Goal: Task Accomplishment & Management: Manage account settings

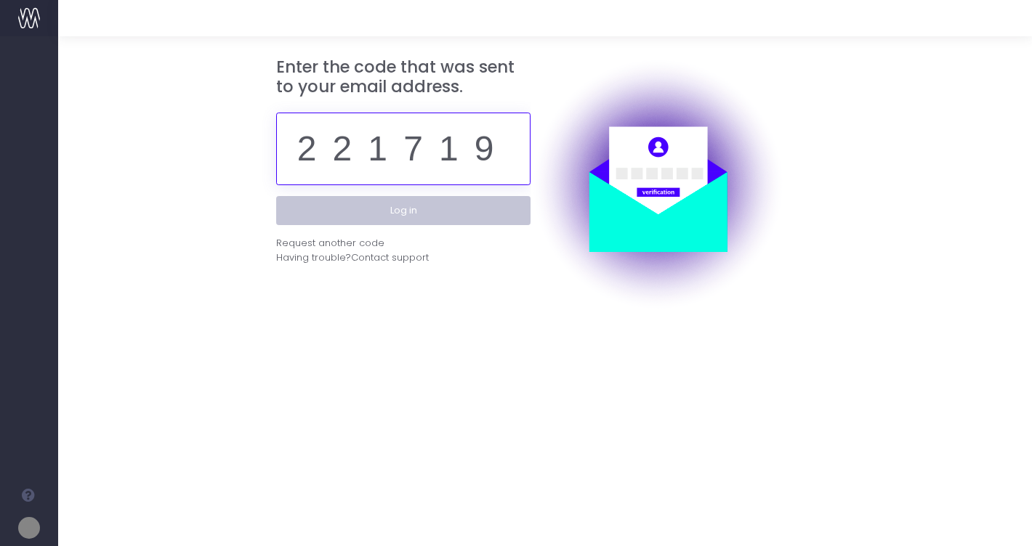
type input "221719"
click at [443, 199] on button "Log in" at bounding box center [403, 210] width 254 height 29
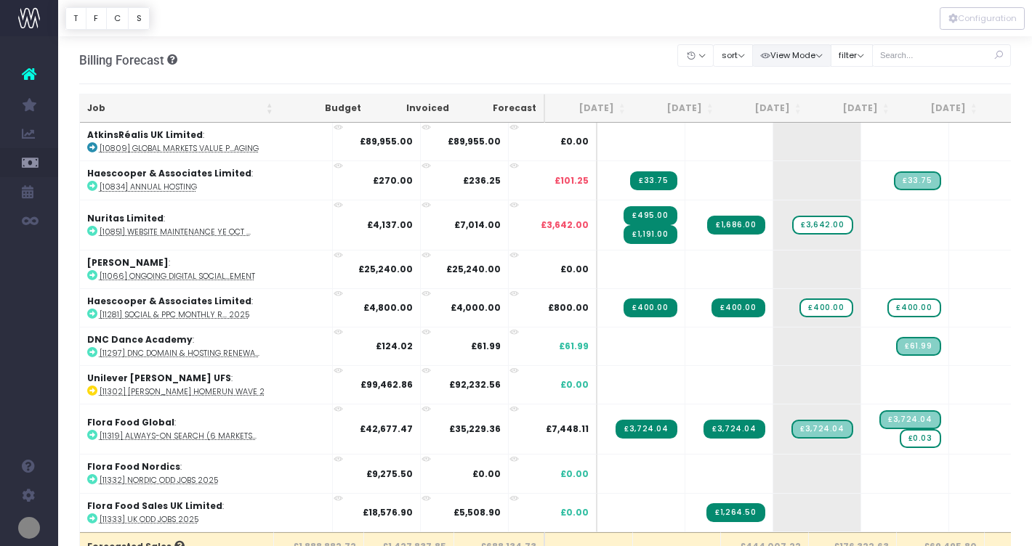
click at [831, 54] on button "View Mode" at bounding box center [791, 55] width 79 height 23
click at [752, 56] on button "sort" at bounding box center [733, 55] width 40 height 23
click at [761, 88] on link "Sort by Job Name Desc" at bounding box center [769, 83] width 113 height 25
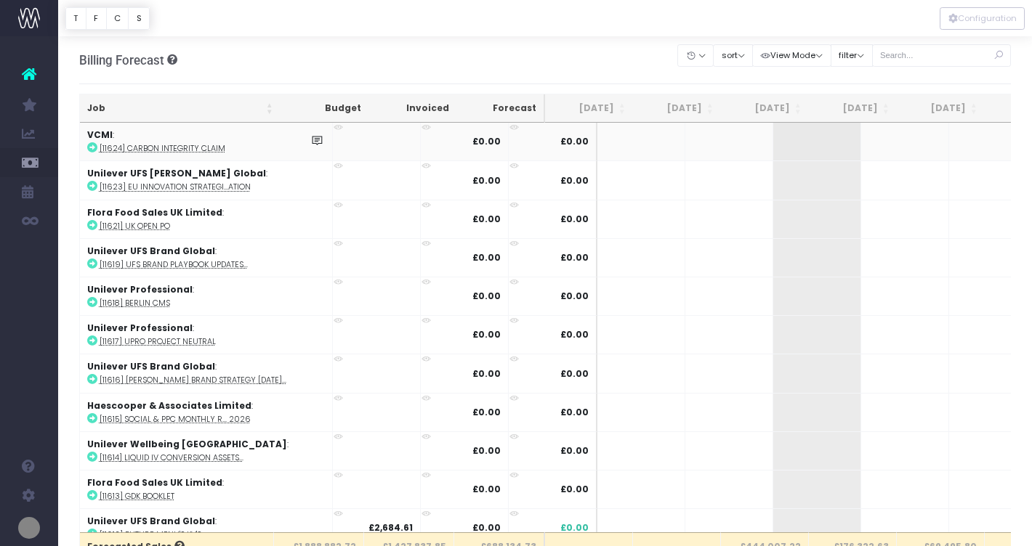
click at [92, 149] on icon at bounding box center [92, 147] width 10 height 10
click at [773, 142] on span "+" at bounding box center [795, 142] width 44 height 38
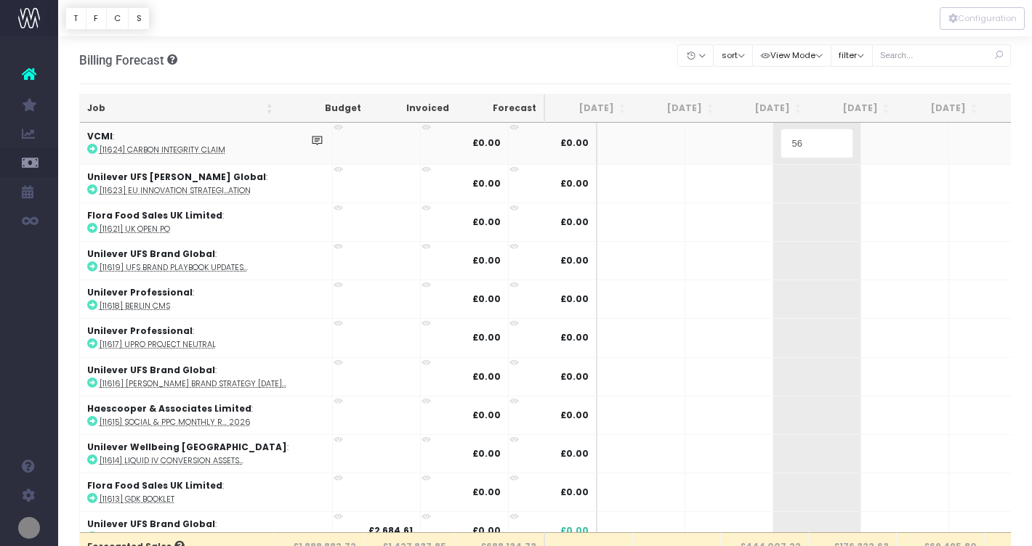
type input "565"
click at [660, 25] on div at bounding box center [545, 18] width 974 height 36
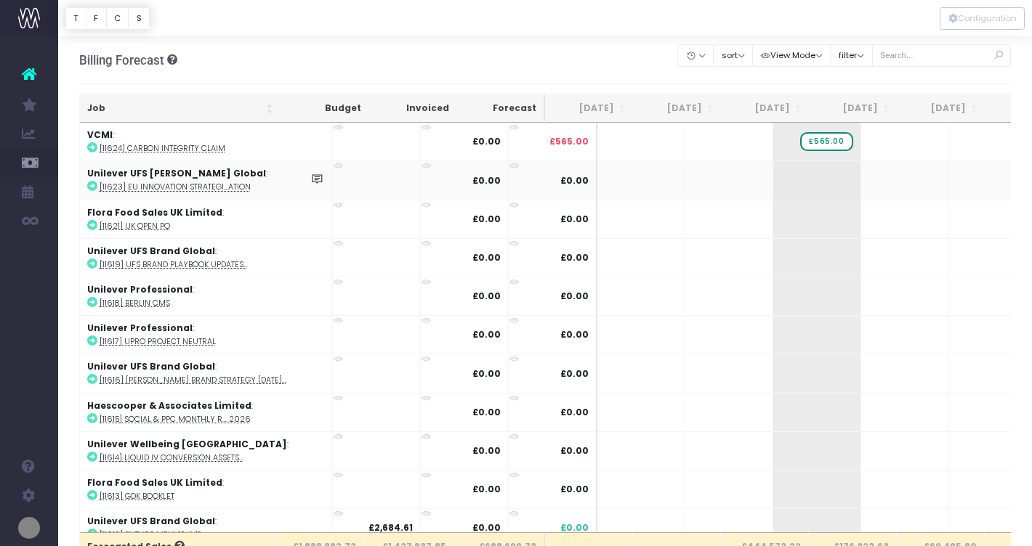
click at [91, 187] on icon at bounding box center [92, 186] width 10 height 10
click at [861, 182] on span "+" at bounding box center [883, 180] width 44 height 38
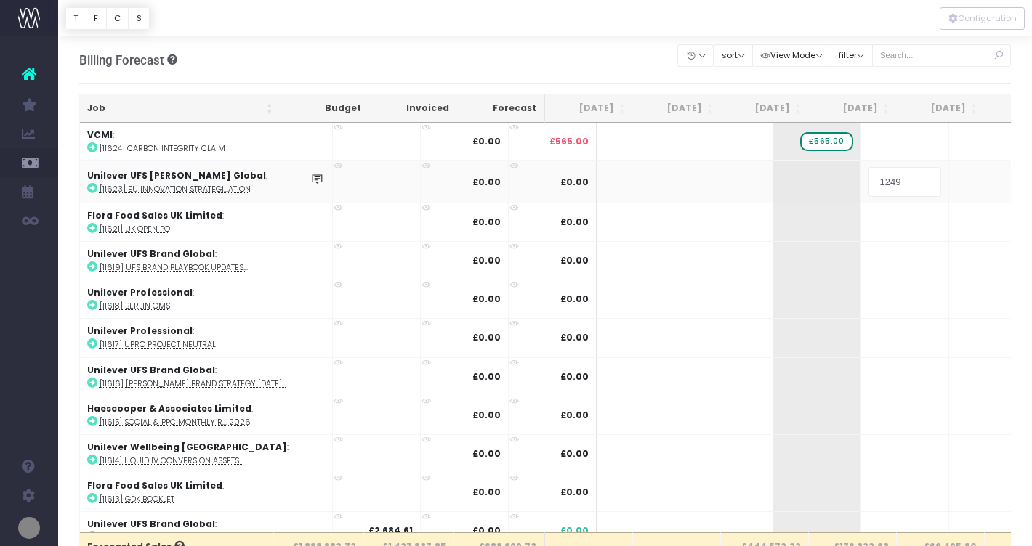
type input "12493"
click at [941, 179] on body "Oh my... this is bad. [PERSON_NAME] wasn't able to load this page. Please conta…" at bounding box center [516, 273] width 1032 height 546
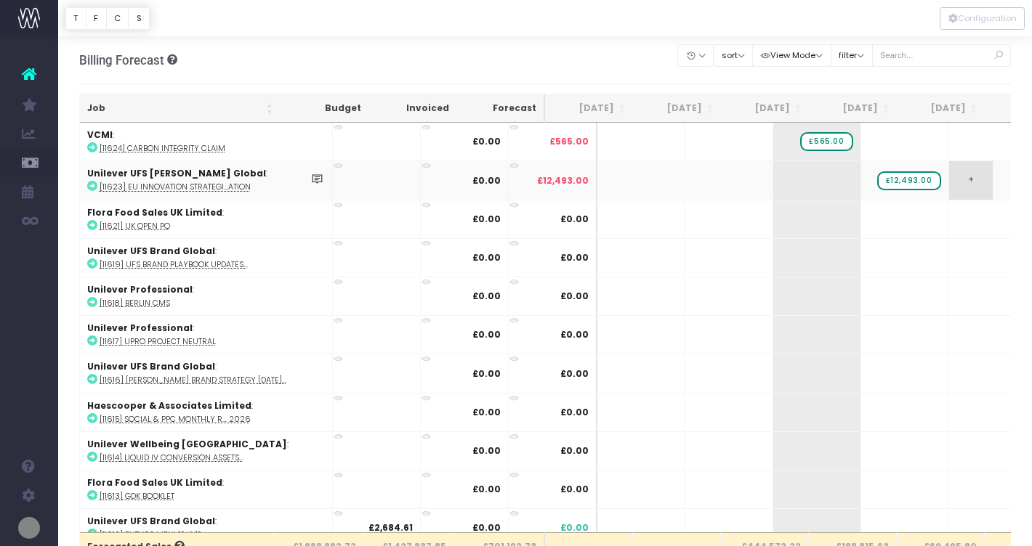
click at [949, 179] on span "+" at bounding box center [971, 180] width 44 height 38
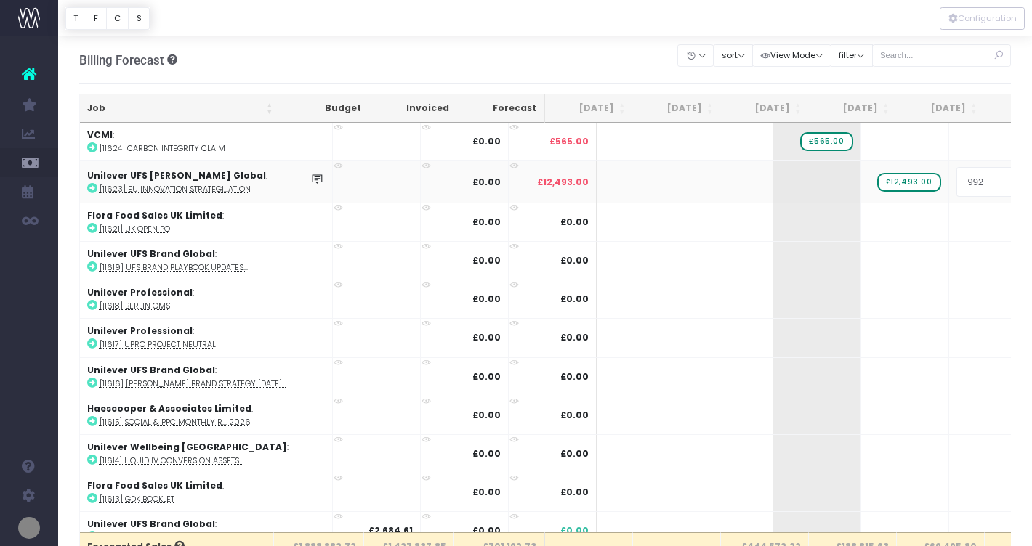
type input "9920"
click at [738, 23] on div at bounding box center [545, 18] width 974 height 36
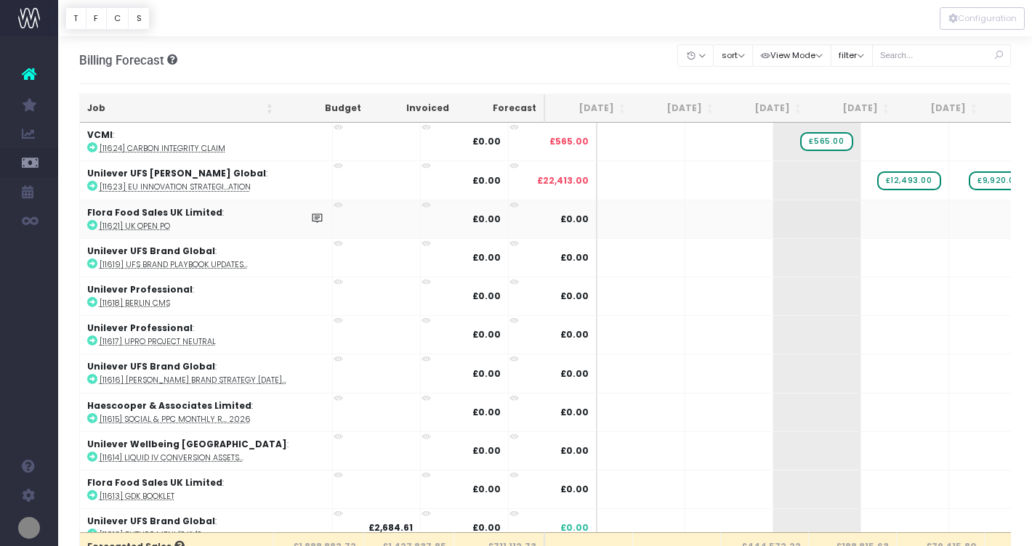
click at [92, 225] on icon at bounding box center [92, 225] width 10 height 10
click at [773, 215] on span "+" at bounding box center [795, 220] width 44 height 38
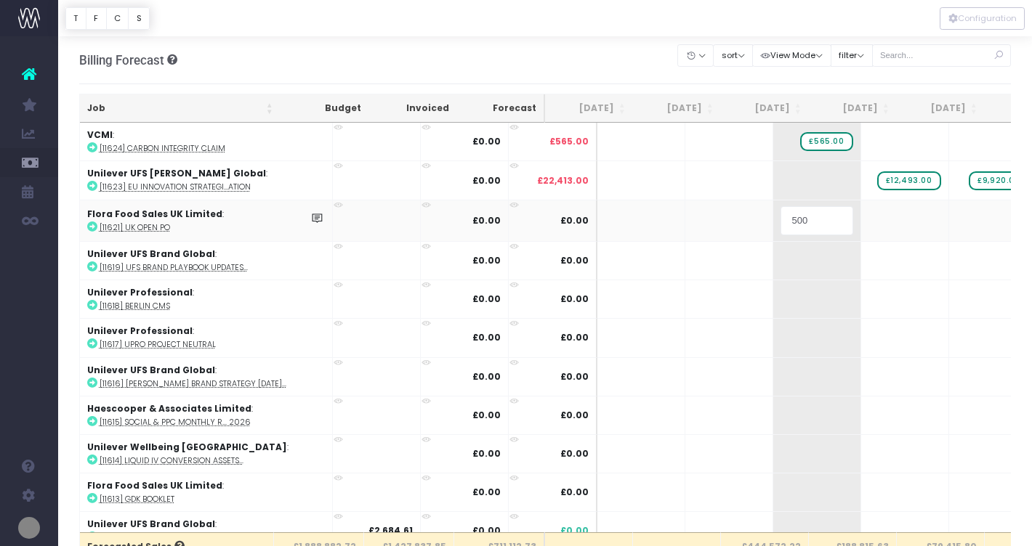
type input "5000"
click at [960, 216] on body "Oh my... this is bad. [PERSON_NAME] wasn't able to load this page. Please conta…" at bounding box center [516, 273] width 1032 height 546
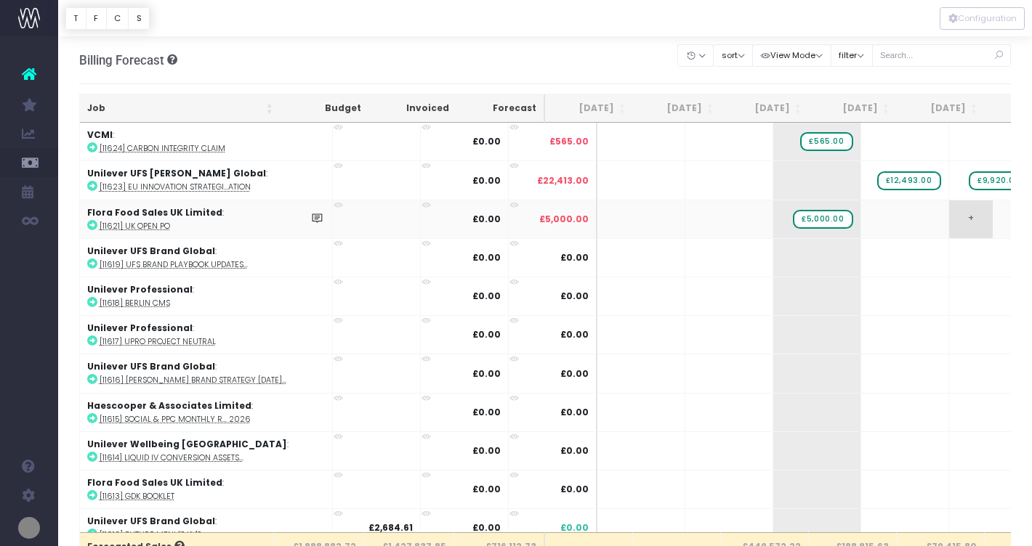
click at [949, 220] on span "+" at bounding box center [971, 220] width 44 height 38
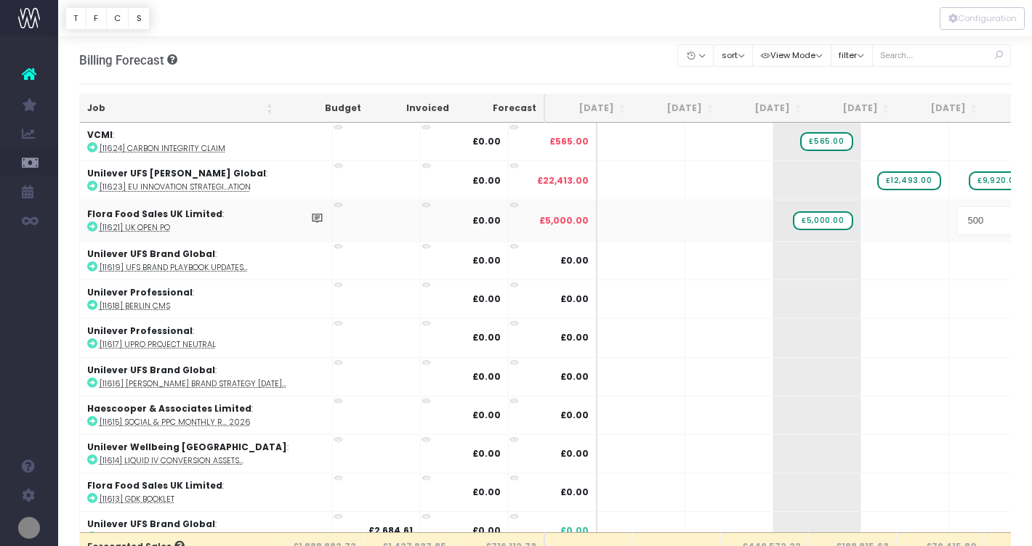
type input "5000"
click at [889, 73] on body "Oh my... this is bad. [PERSON_NAME] wasn't able to load this page. Please conta…" at bounding box center [516, 273] width 1032 height 546
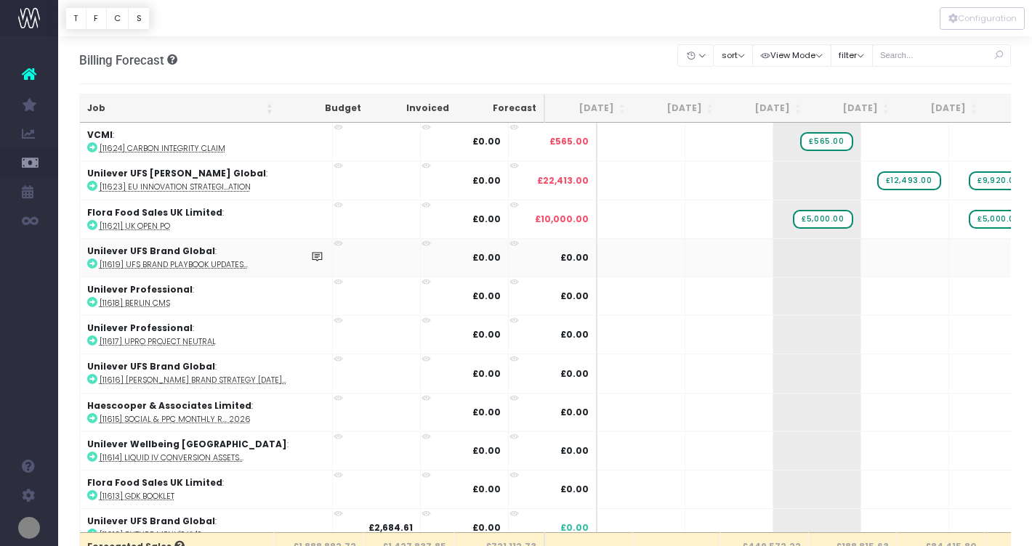
click at [91, 266] on icon at bounding box center [92, 264] width 10 height 10
click at [861, 254] on span "+" at bounding box center [883, 258] width 44 height 38
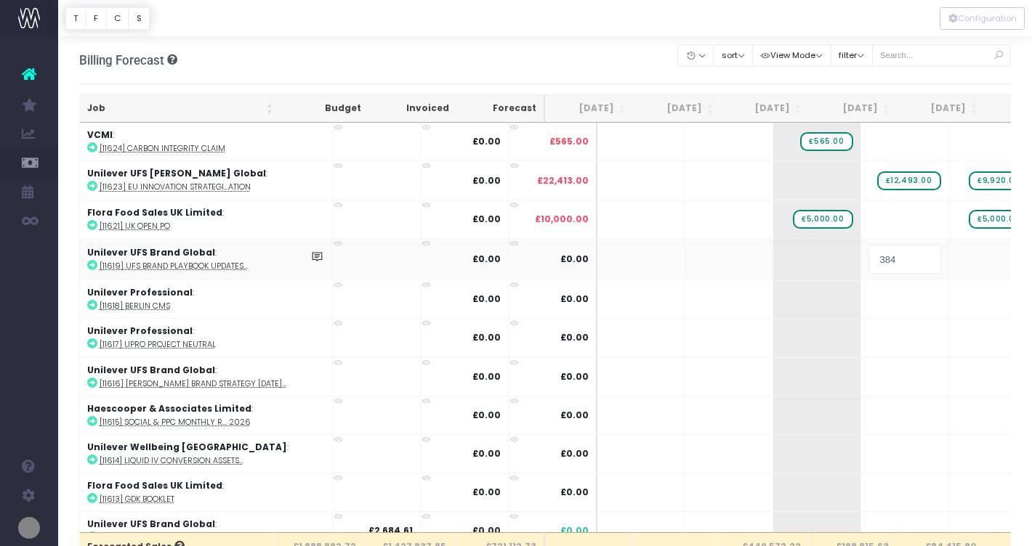
type input "3844"
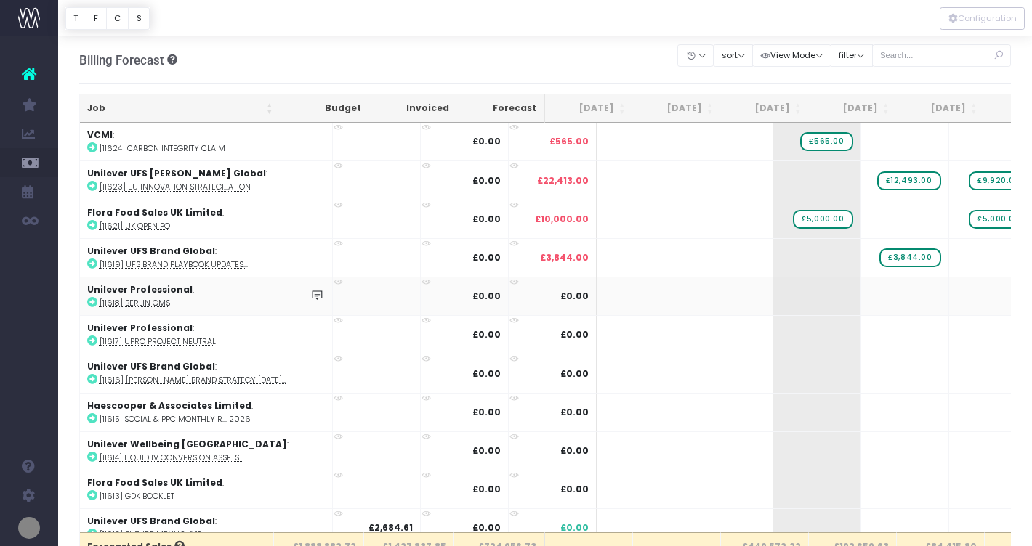
click at [89, 302] on icon at bounding box center [92, 302] width 10 height 10
click at [773, 299] on span "+" at bounding box center [795, 297] width 44 height 38
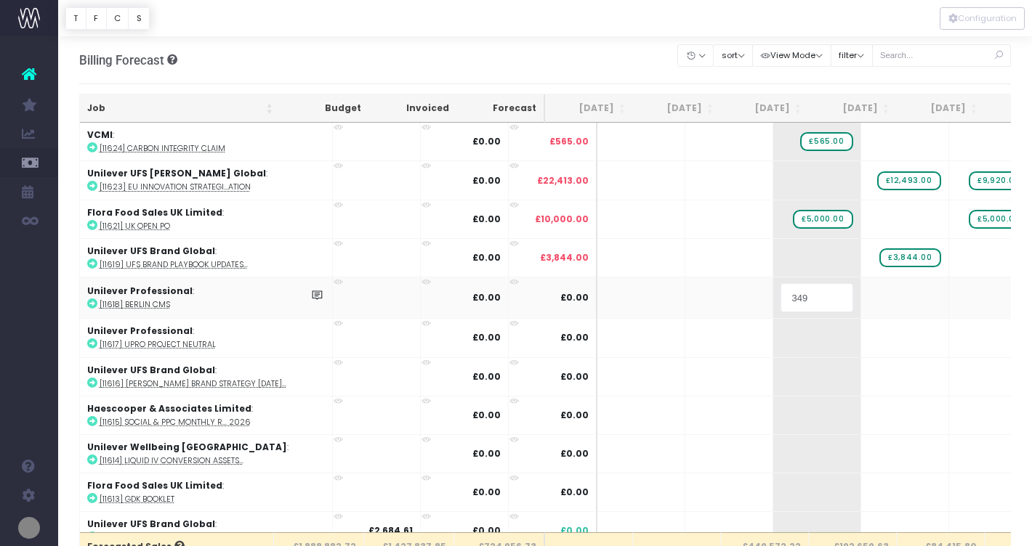
type input "3498"
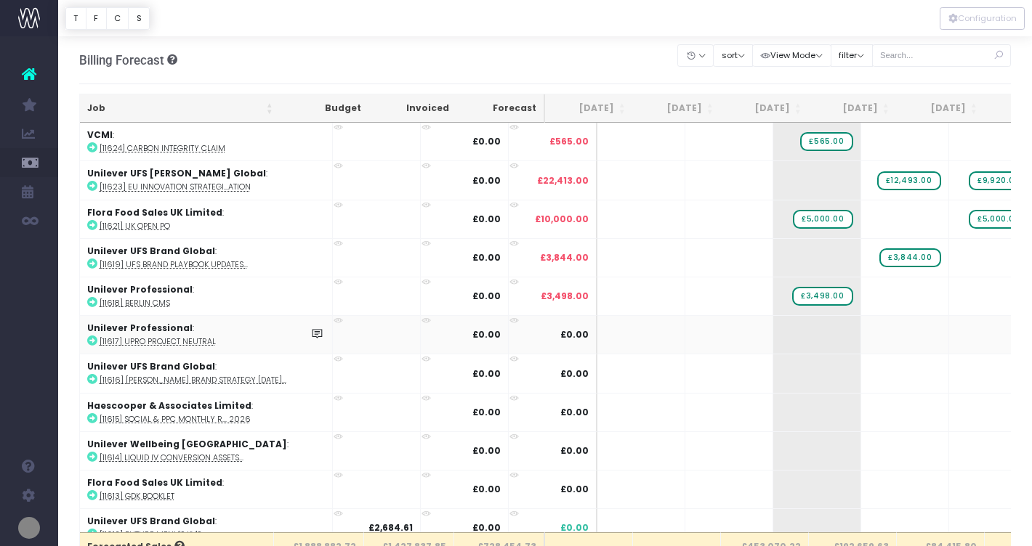
click at [92, 340] on icon at bounding box center [92, 341] width 10 height 10
click at [773, 335] on span "+" at bounding box center [795, 335] width 44 height 38
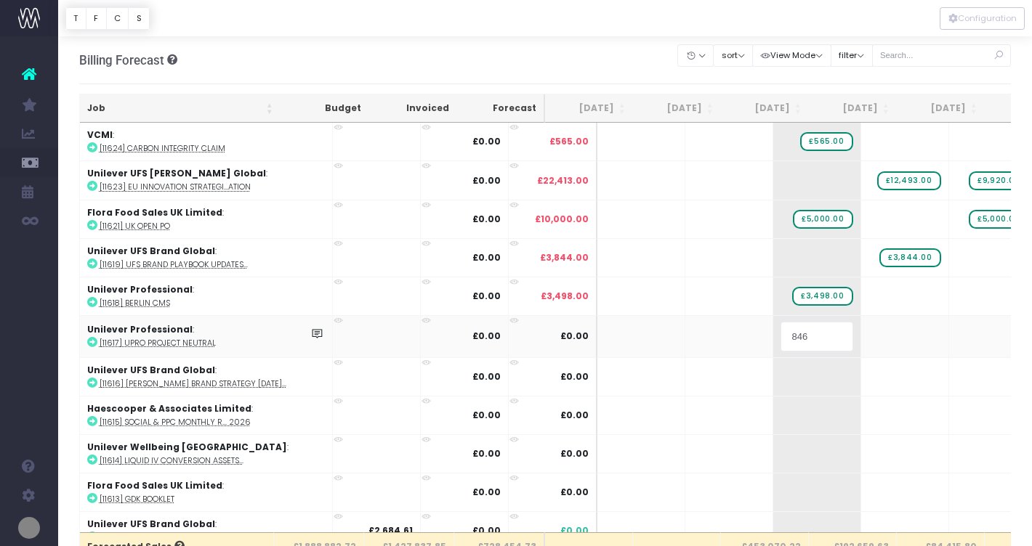
type input "8464"
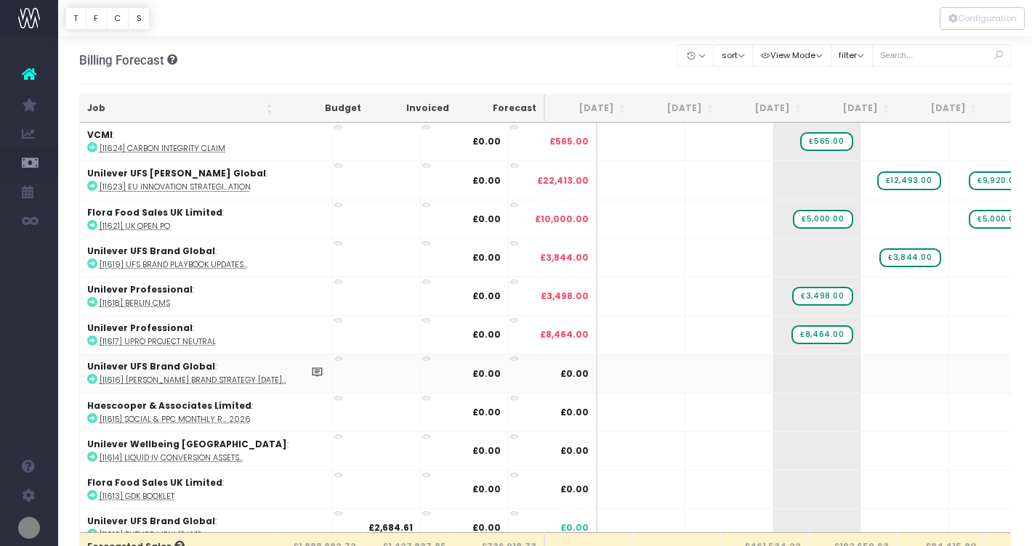
click at [91, 379] on icon at bounding box center [92, 379] width 10 height 10
click at [773, 375] on span "+" at bounding box center [795, 374] width 44 height 38
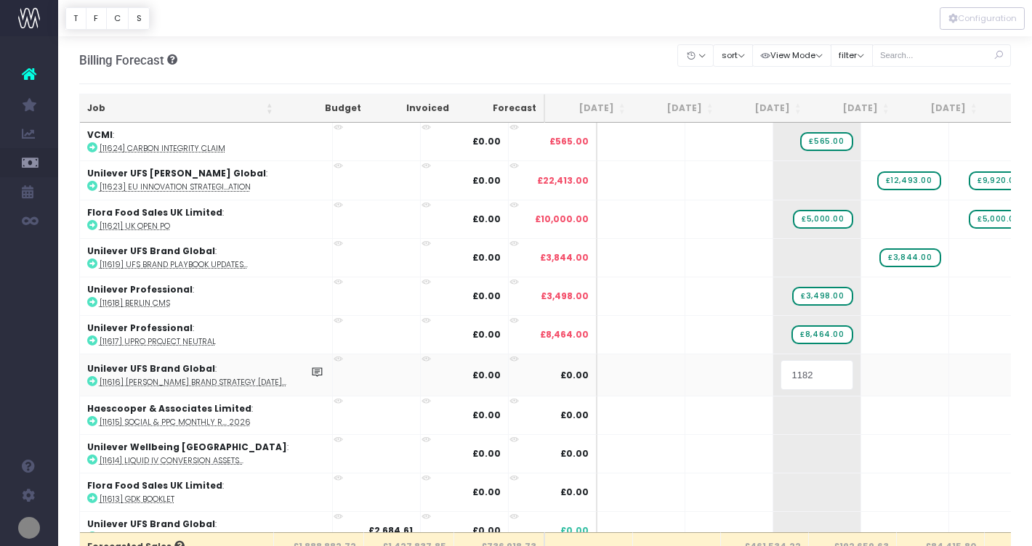
type input "11826"
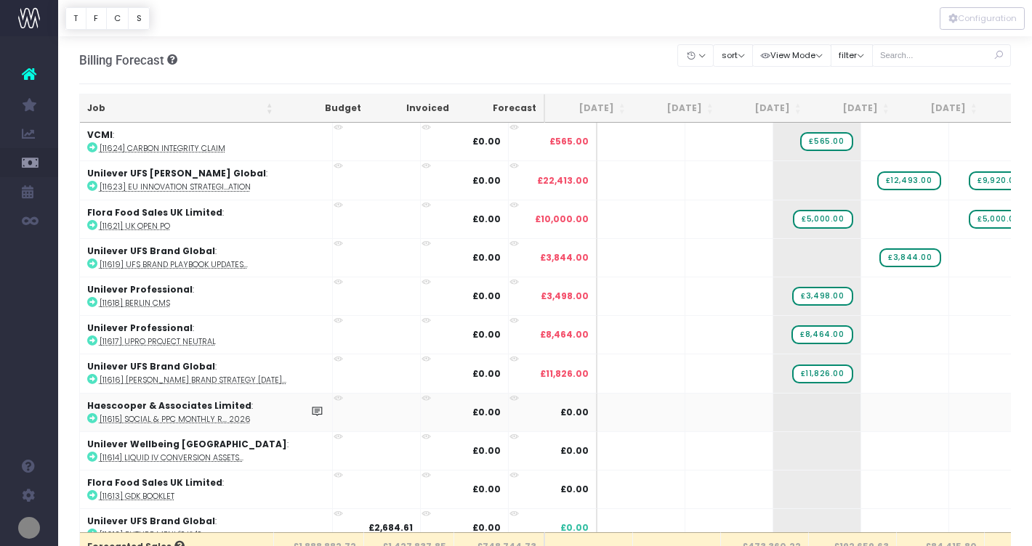
click at [91, 413] on icon at bounding box center [92, 418] width 10 height 10
click at [773, 416] on span "+" at bounding box center [795, 413] width 44 height 38
click at [949, 413] on span "+" at bounding box center [971, 413] width 44 height 38
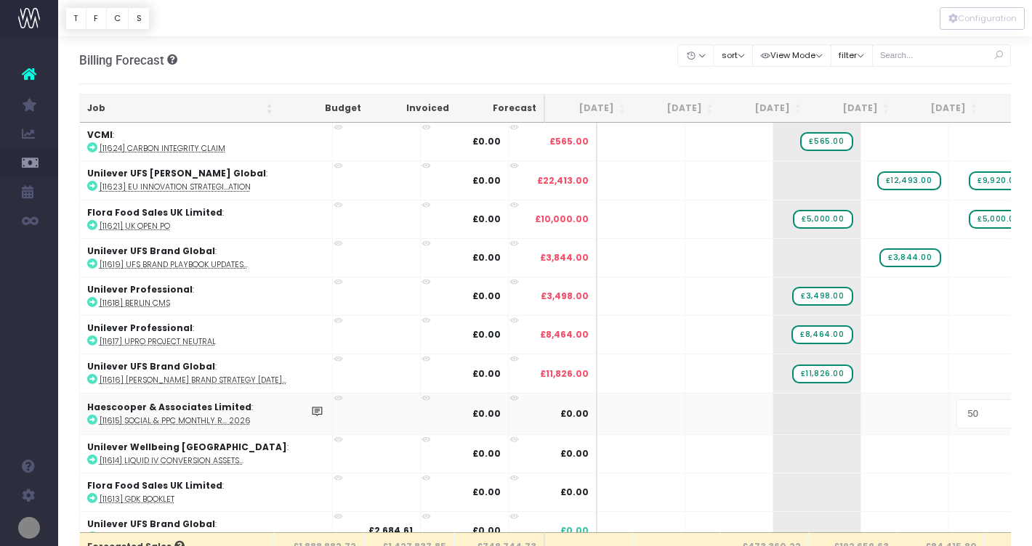
type input "500"
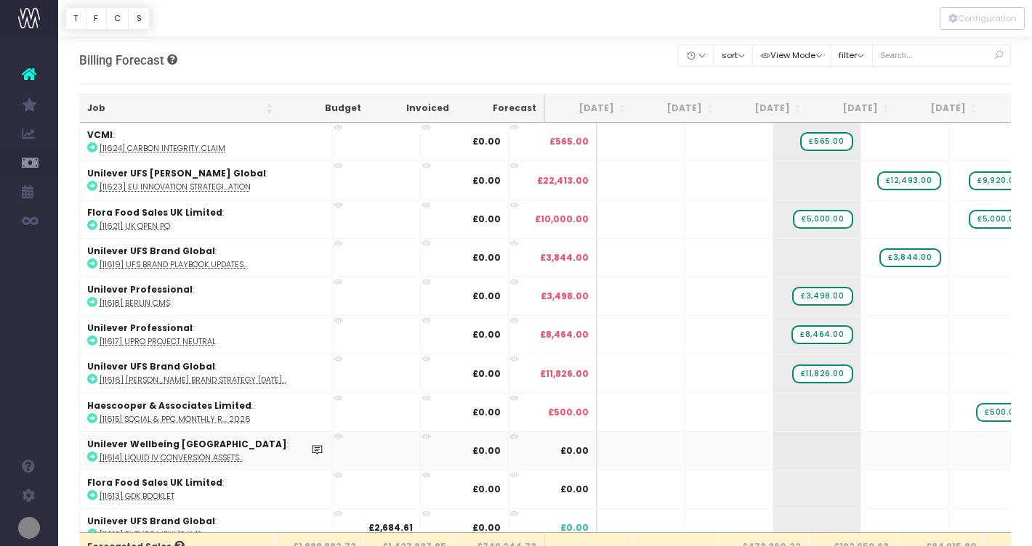
click at [94, 456] on icon at bounding box center [92, 457] width 10 height 10
click at [861, 448] on span "+" at bounding box center [883, 451] width 44 height 38
type input "6995"
click at [90, 493] on icon at bounding box center [92, 495] width 10 height 10
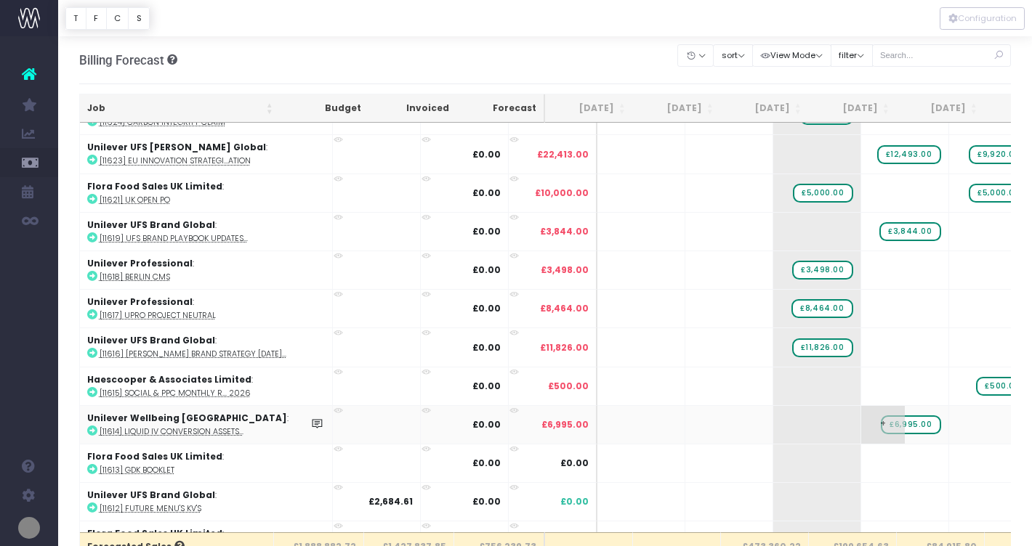
scroll to position [33, 0]
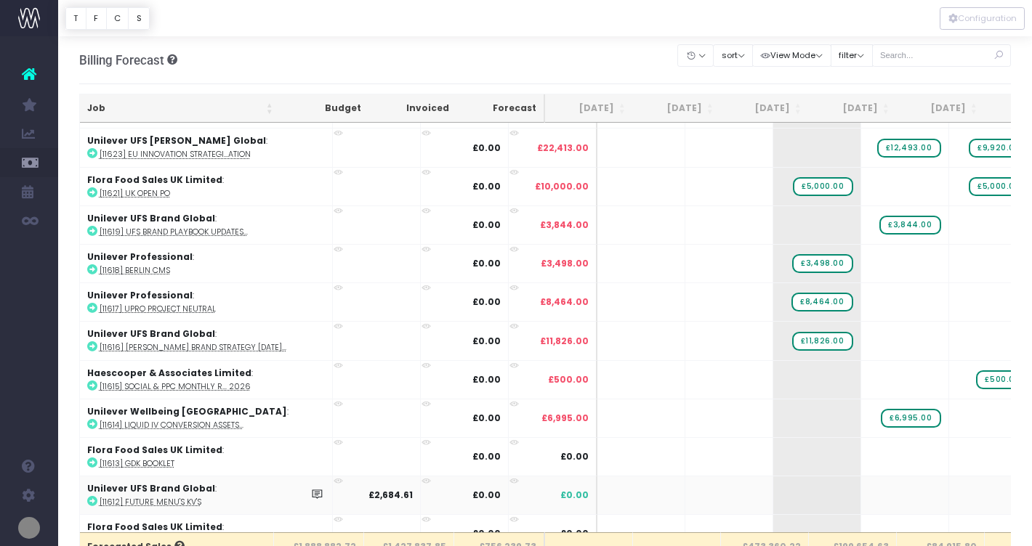
click at [93, 498] on icon at bounding box center [92, 501] width 10 height 10
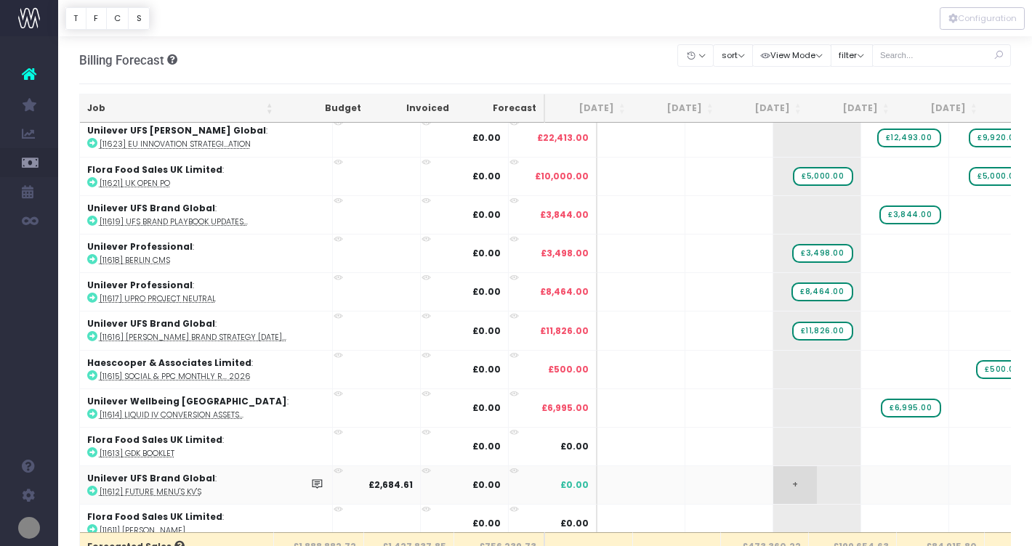
click at [773, 483] on span "+" at bounding box center [795, 485] width 44 height 38
click at [865, 484] on body "Oh my... this is bad. [PERSON_NAME] wasn't able to load this page. Please conta…" at bounding box center [516, 273] width 1032 height 546
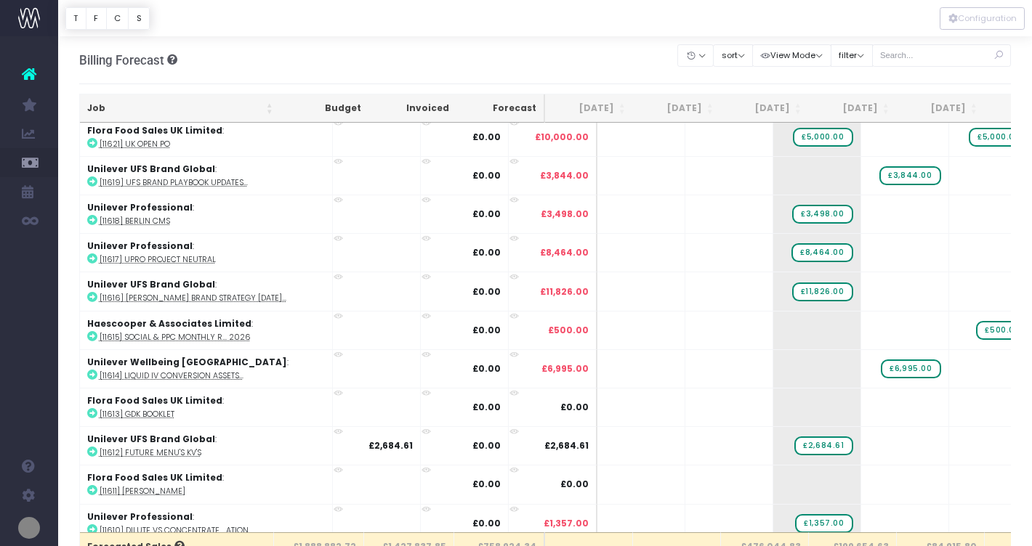
scroll to position [84, 0]
click at [94, 490] on icon at bounding box center [92, 489] width 10 height 10
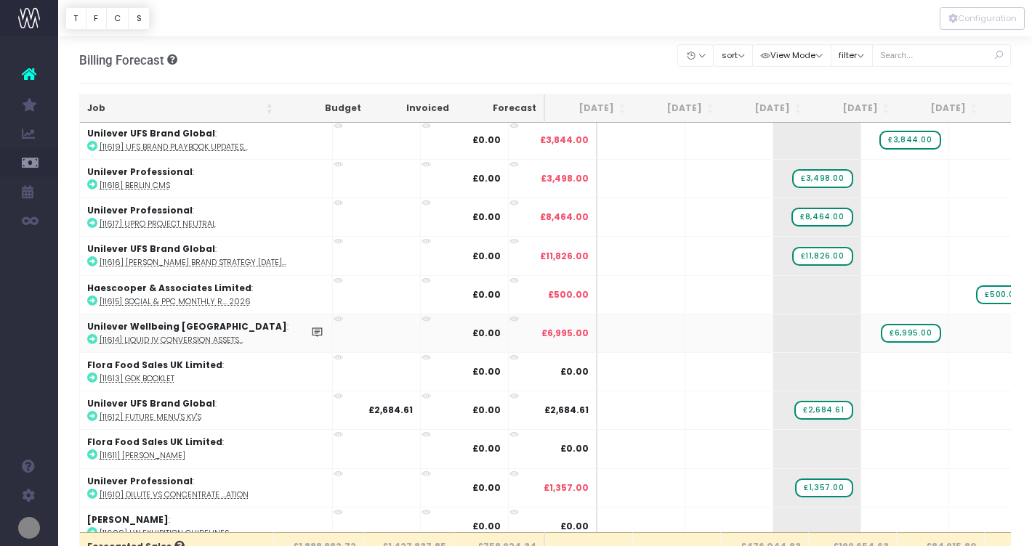
scroll to position [122, 0]
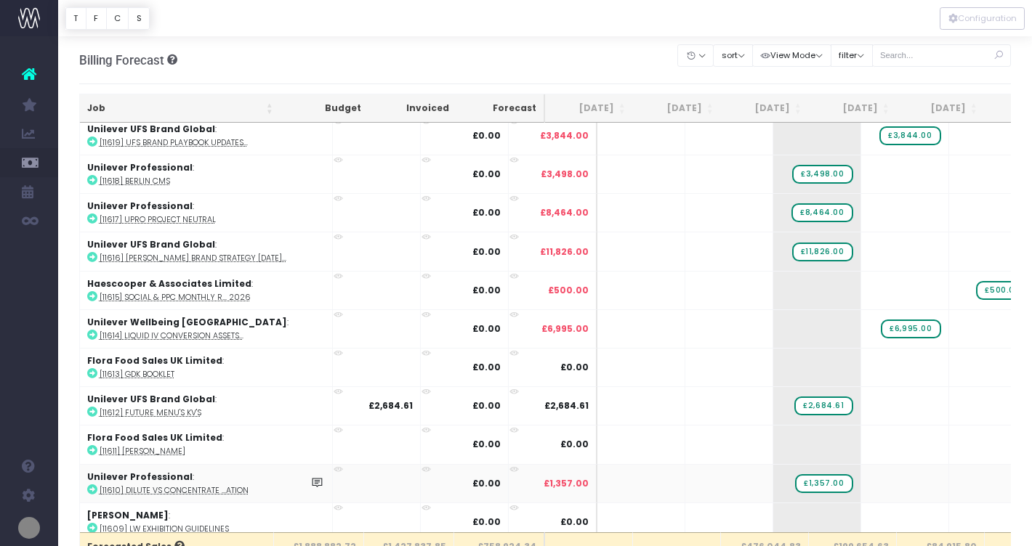
click at [92, 490] on icon at bounding box center [92, 490] width 10 height 10
click at [92, 488] on icon at bounding box center [92, 490] width 10 height 10
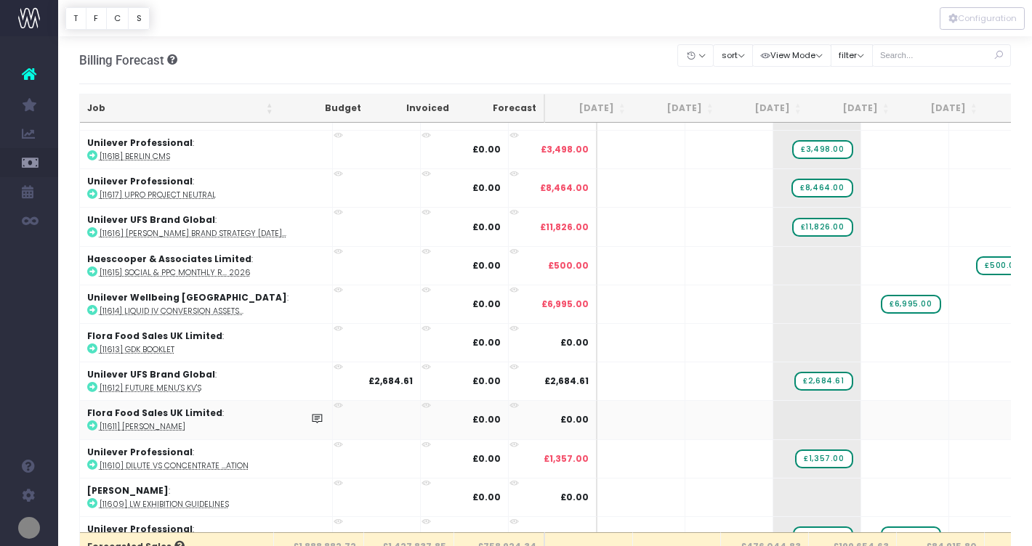
scroll to position [156, 0]
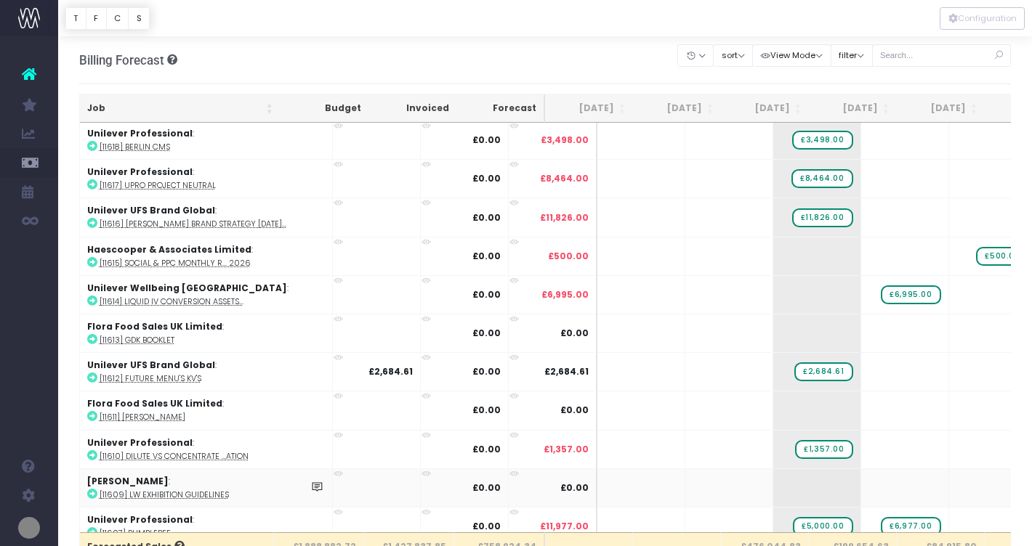
click at [92, 492] on icon at bounding box center [92, 494] width 10 height 10
click at [773, 489] on span "+" at bounding box center [795, 488] width 44 height 38
type input "2920"
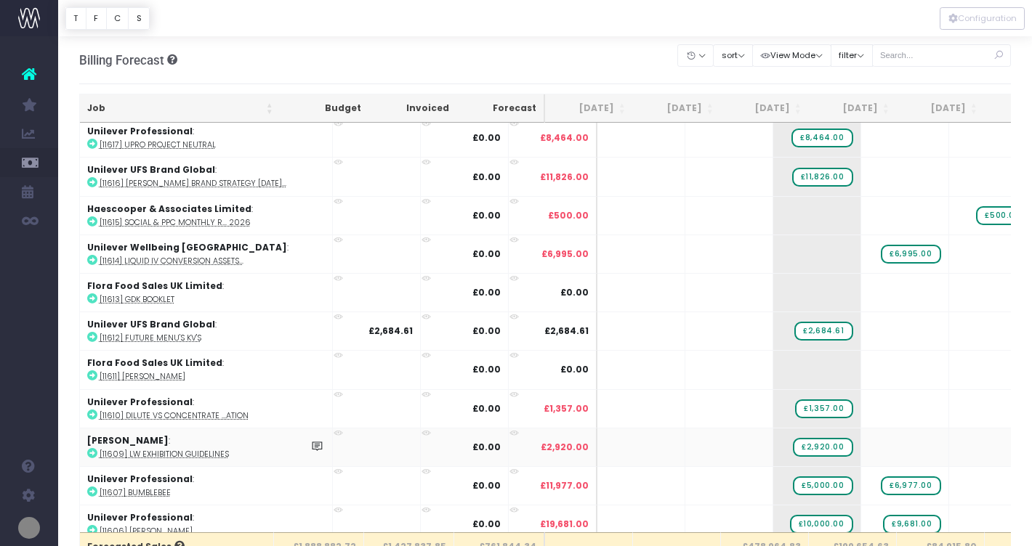
scroll to position [200, 0]
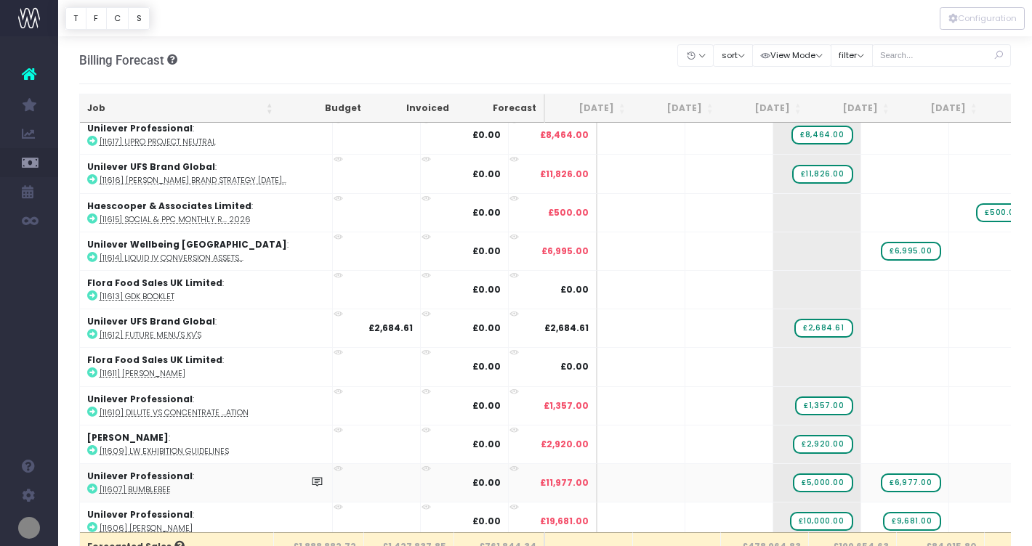
click at [90, 488] on icon at bounding box center [92, 489] width 10 height 10
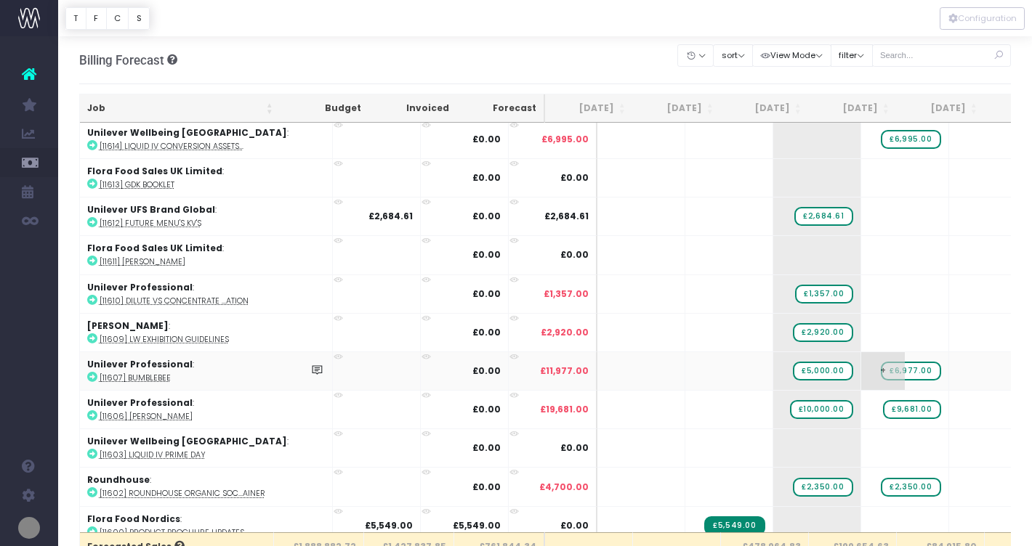
scroll to position [317, 0]
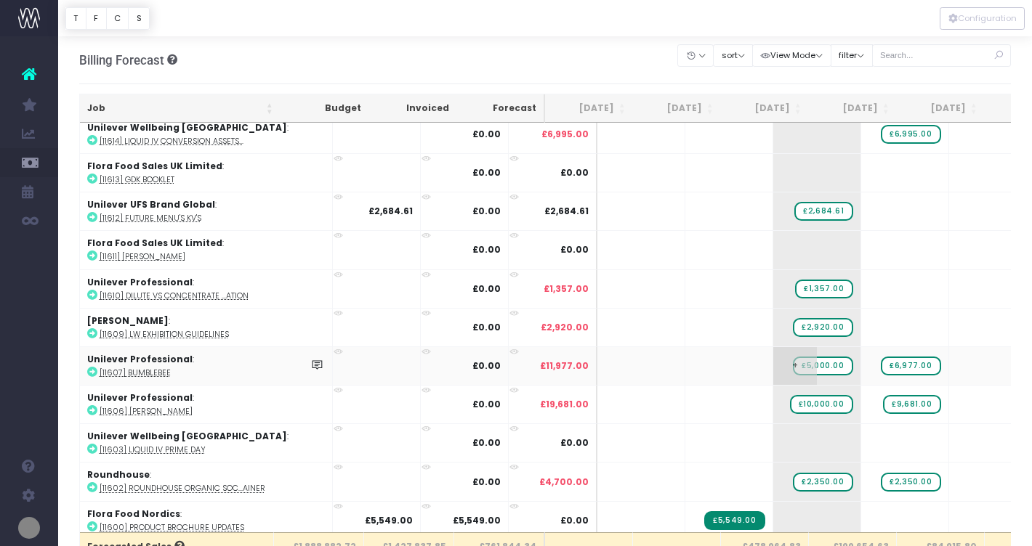
click at [793, 363] on span "£5,000.00" at bounding box center [823, 366] width 60 height 19
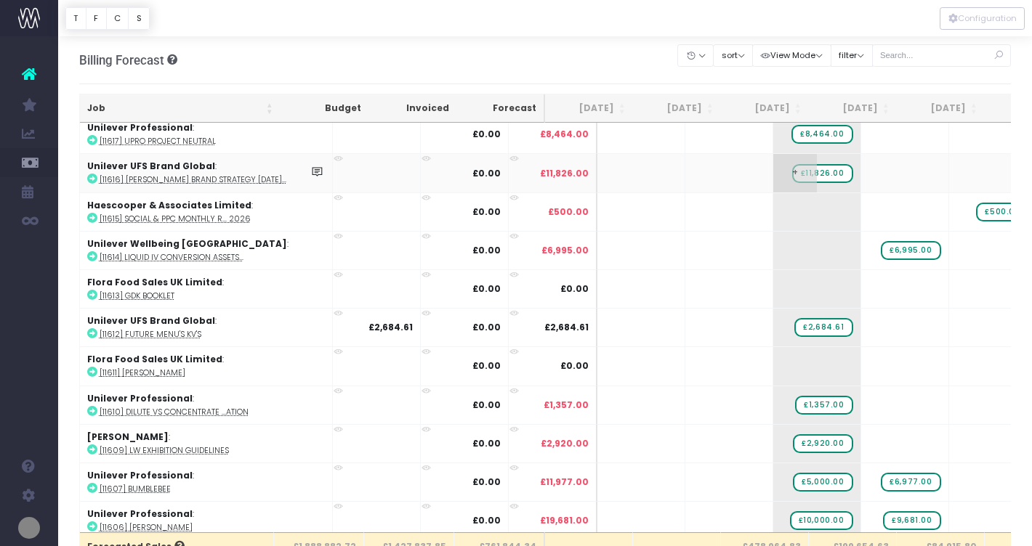
scroll to position [202, 0]
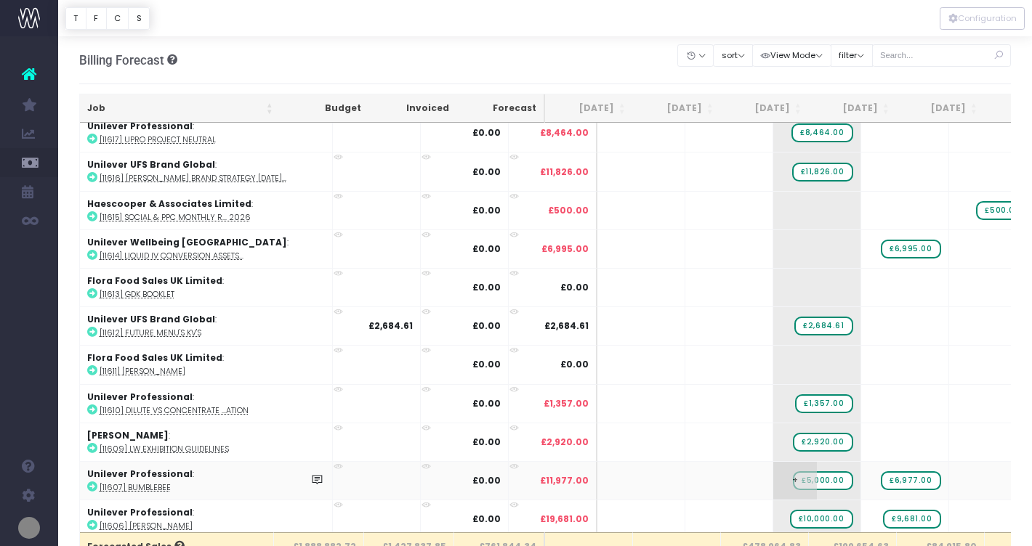
click at [793, 479] on span "£5,000.00" at bounding box center [823, 481] width 60 height 19
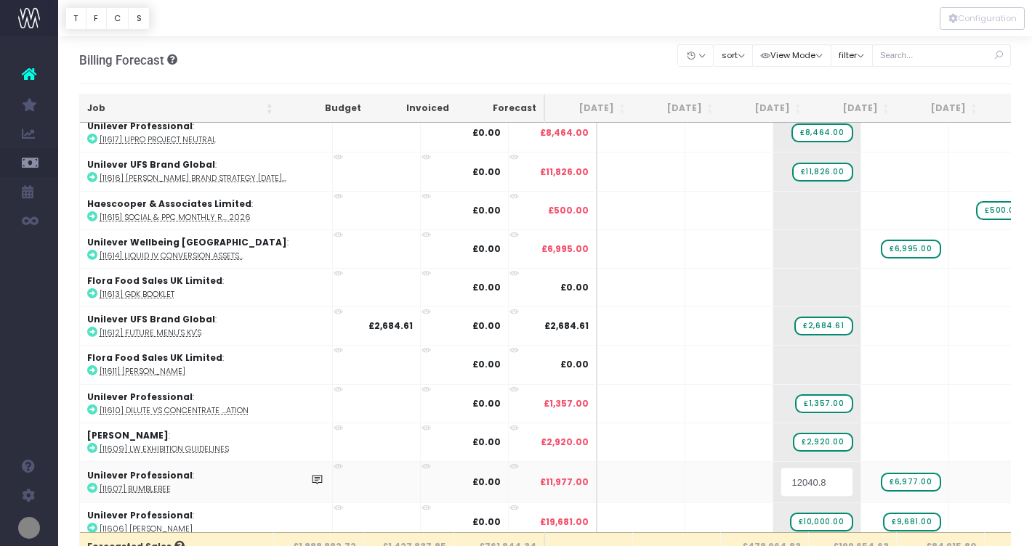
type input "12040.85"
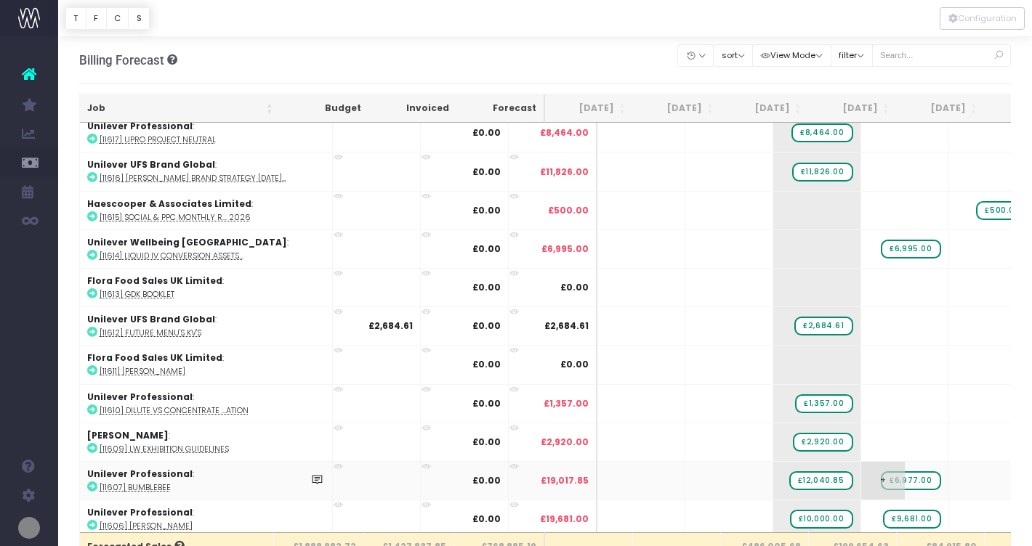
click at [881, 477] on span "£6,977.00" at bounding box center [911, 481] width 60 height 19
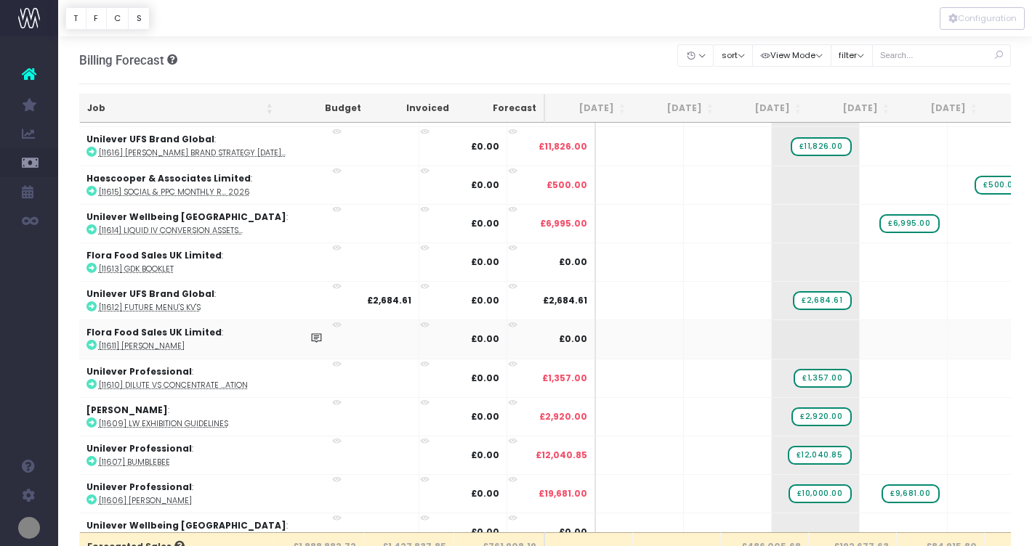
scroll to position [0, 1]
click at [89, 498] on icon at bounding box center [91, 500] width 10 height 10
click at [788, 491] on span "£10,000.00" at bounding box center [819, 494] width 63 height 19
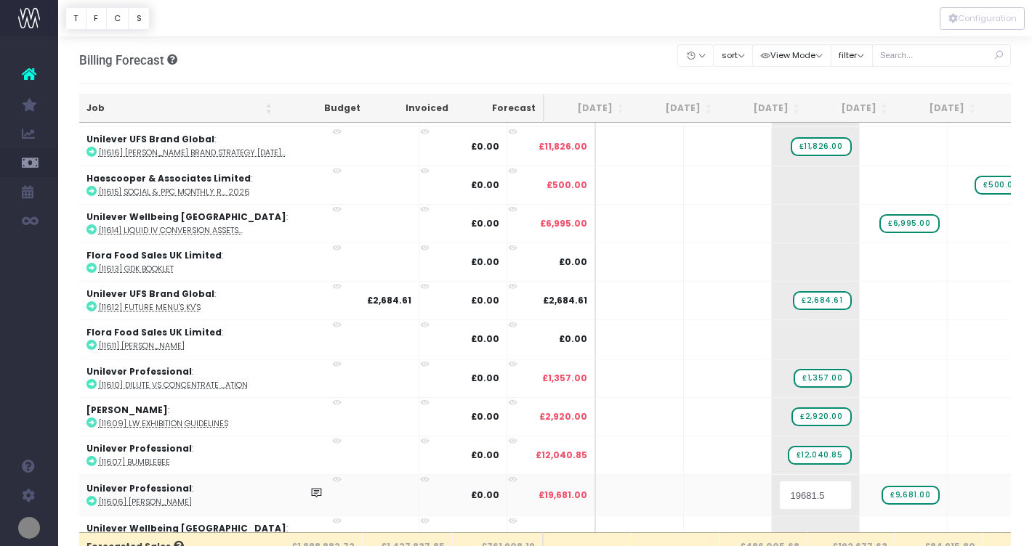
type input "19681.55"
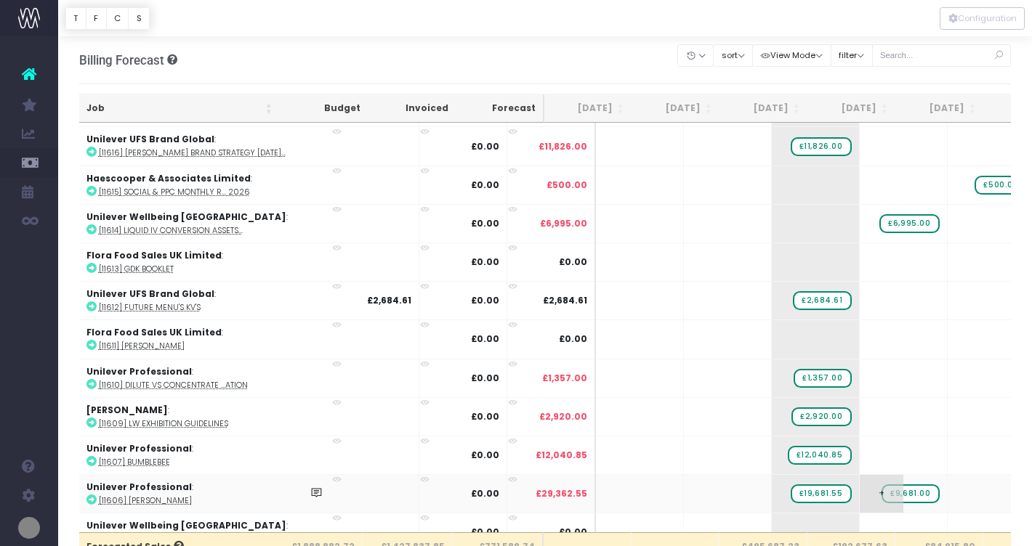
click at [881, 487] on span "£9,681.00" at bounding box center [909, 494] width 57 height 19
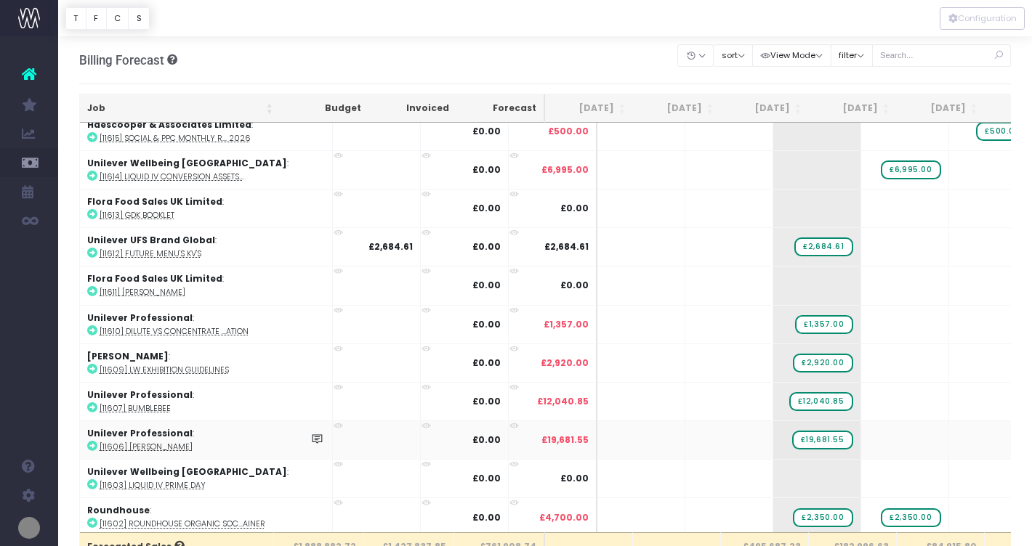
scroll to position [280, 0]
click at [90, 484] on icon at bounding box center [92, 485] width 10 height 10
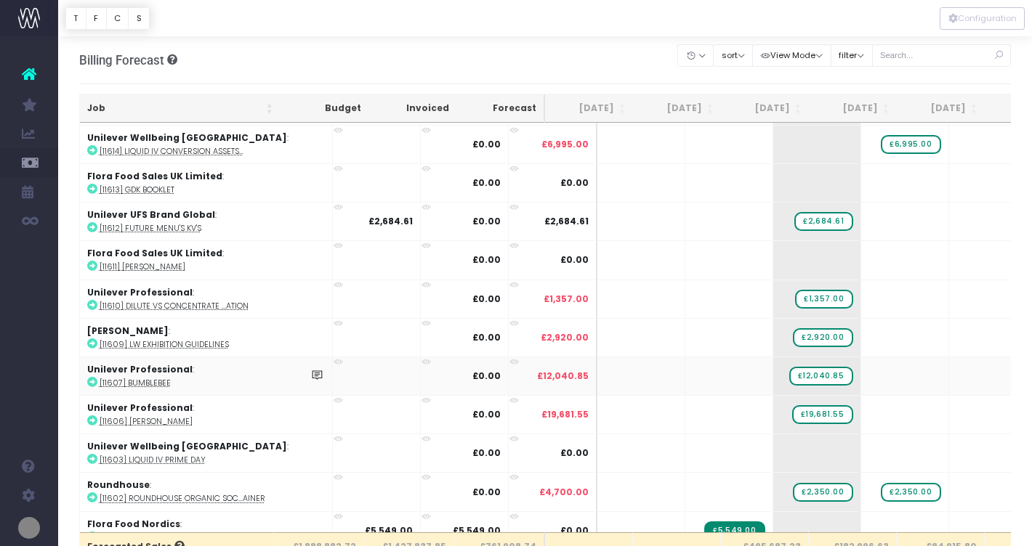
scroll to position [312, 0]
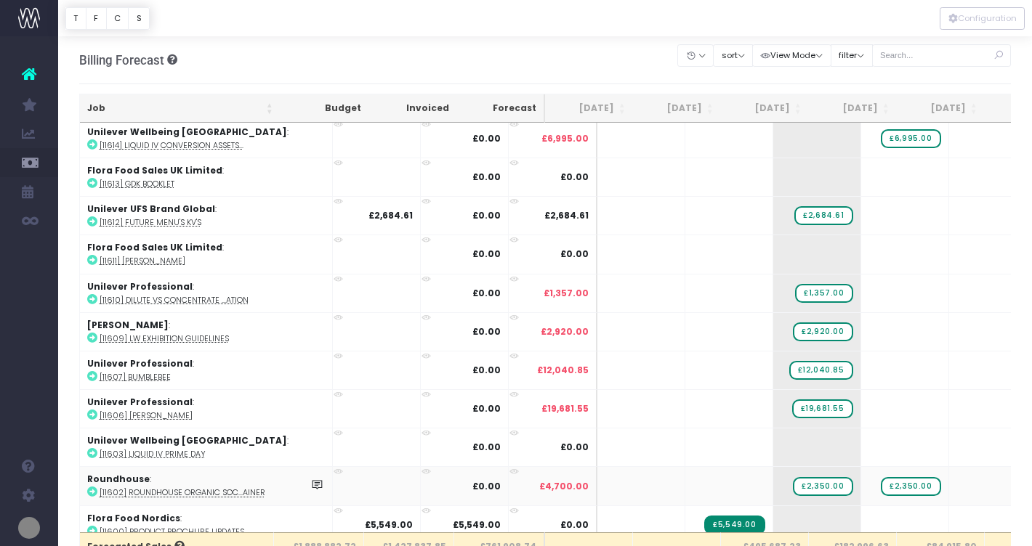
click at [92, 490] on icon at bounding box center [92, 492] width 10 height 10
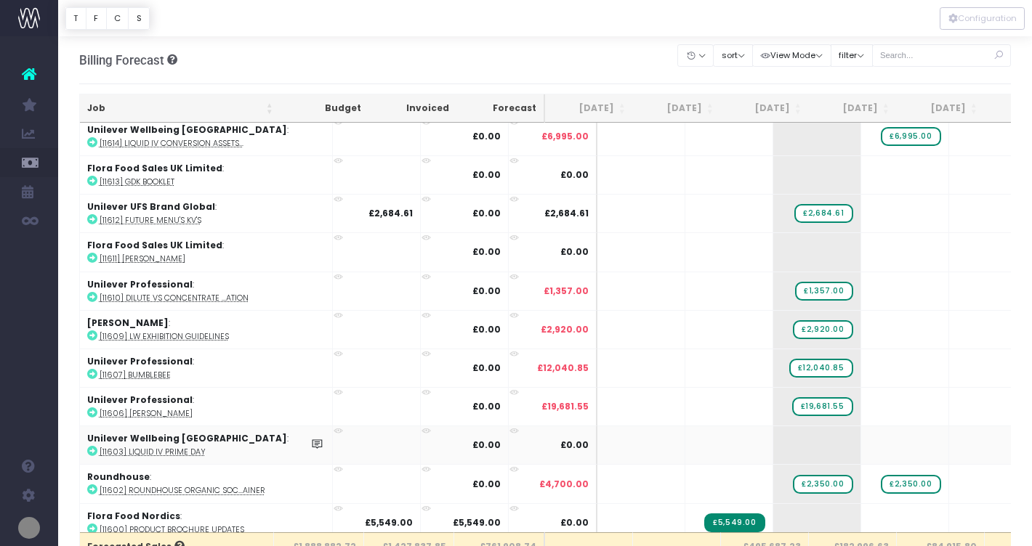
scroll to position [313, 0]
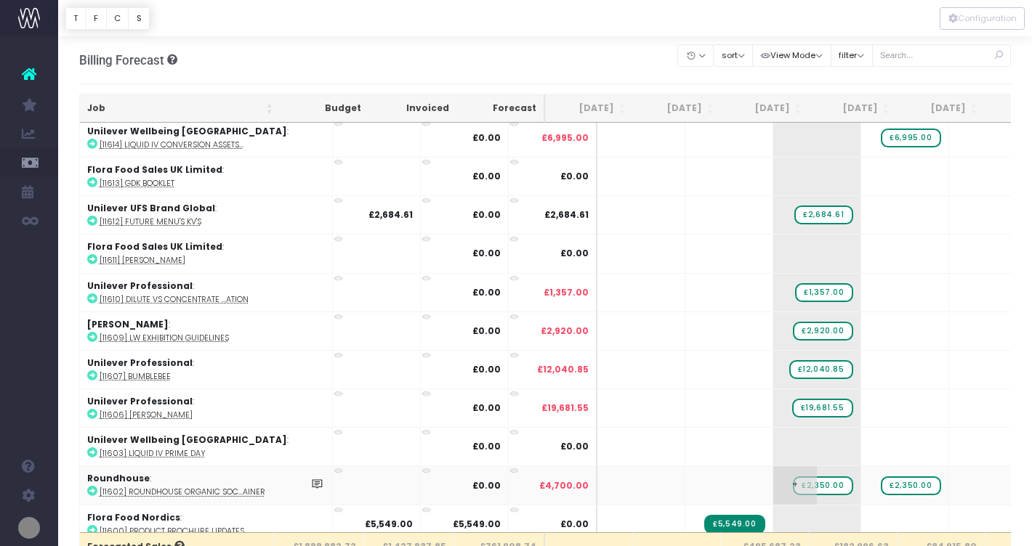
click at [793, 482] on span "£2,350.00" at bounding box center [823, 486] width 60 height 19
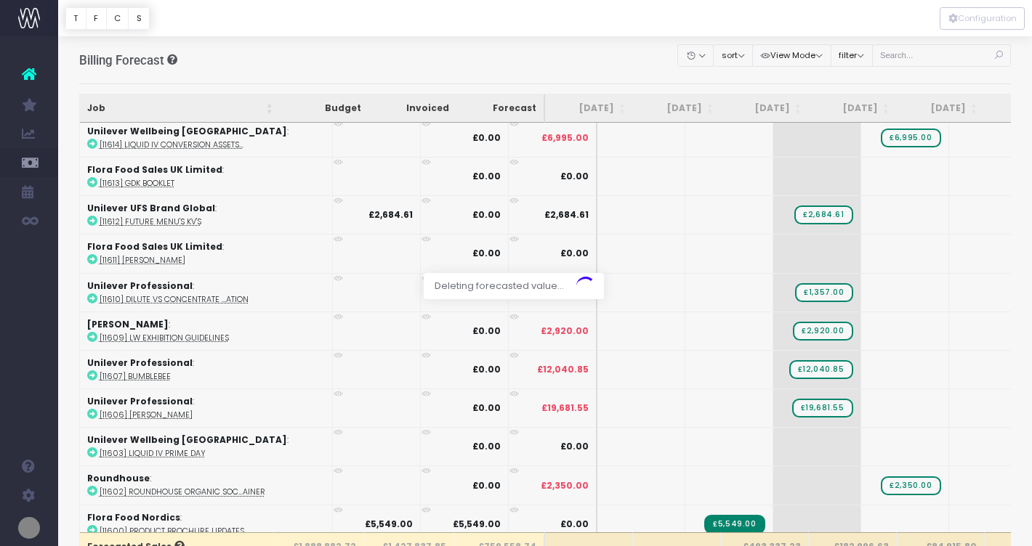
click at [735, 18] on div at bounding box center [545, 18] width 974 height 36
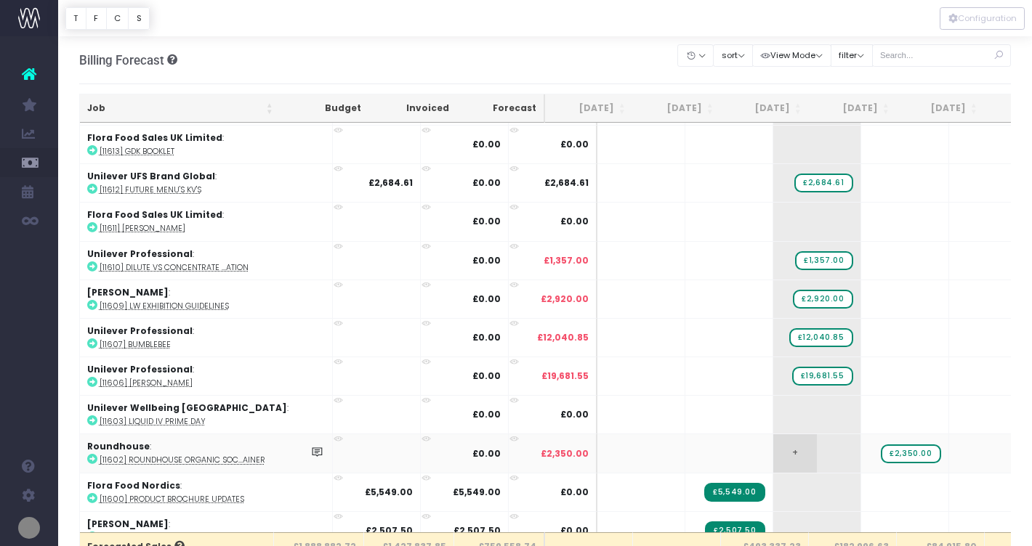
scroll to position [347, 0]
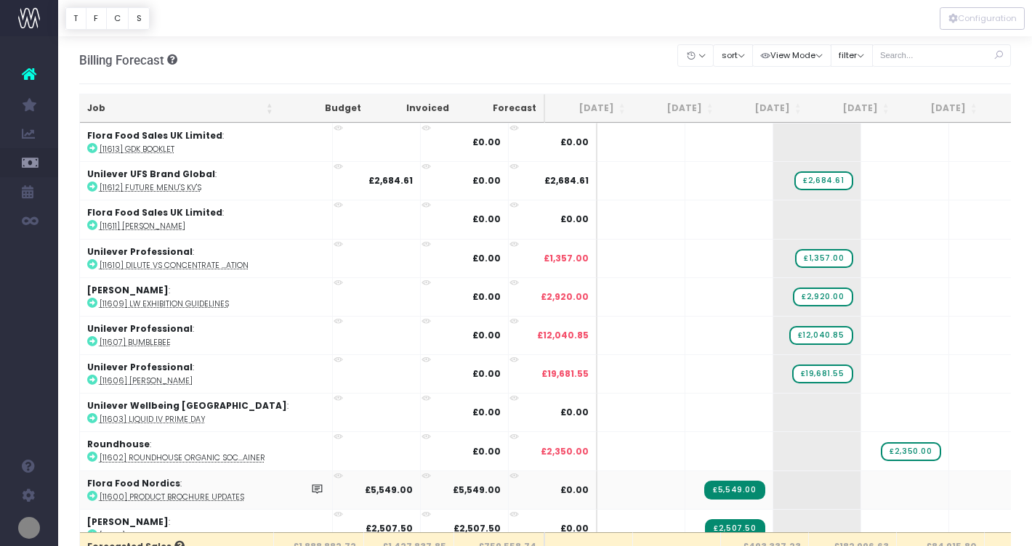
click at [91, 494] on icon at bounding box center [92, 496] width 10 height 10
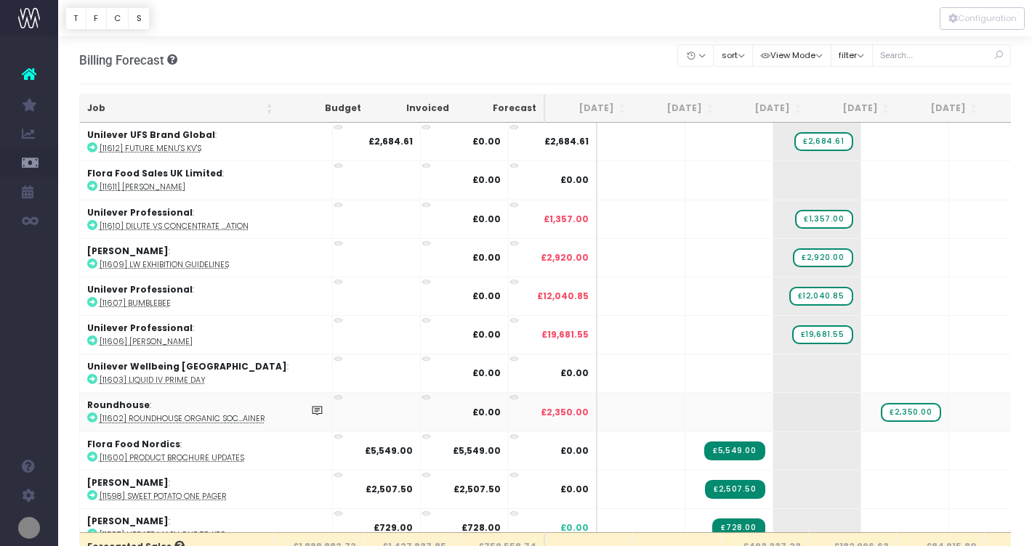
scroll to position [388, 0]
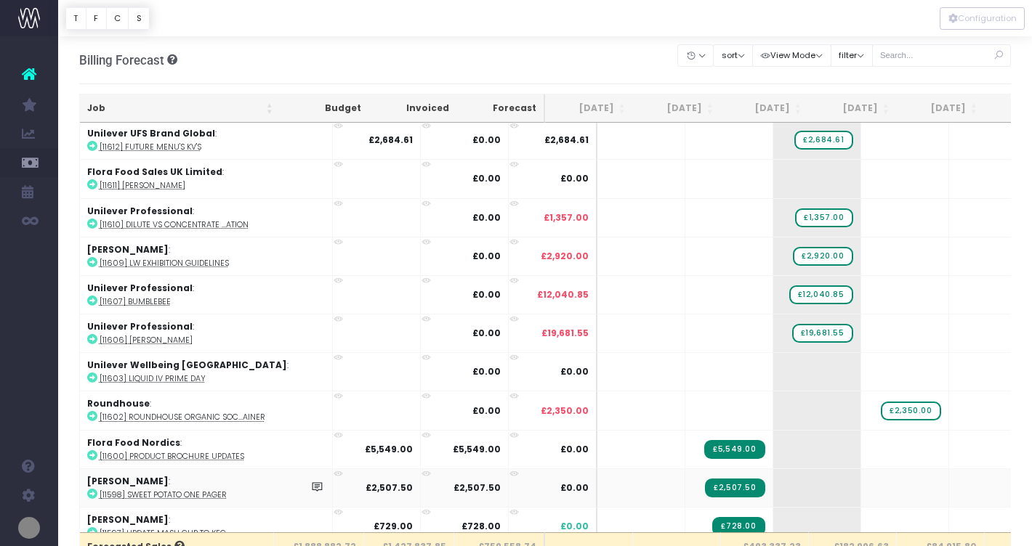
click at [92, 489] on icon at bounding box center [92, 494] width 10 height 10
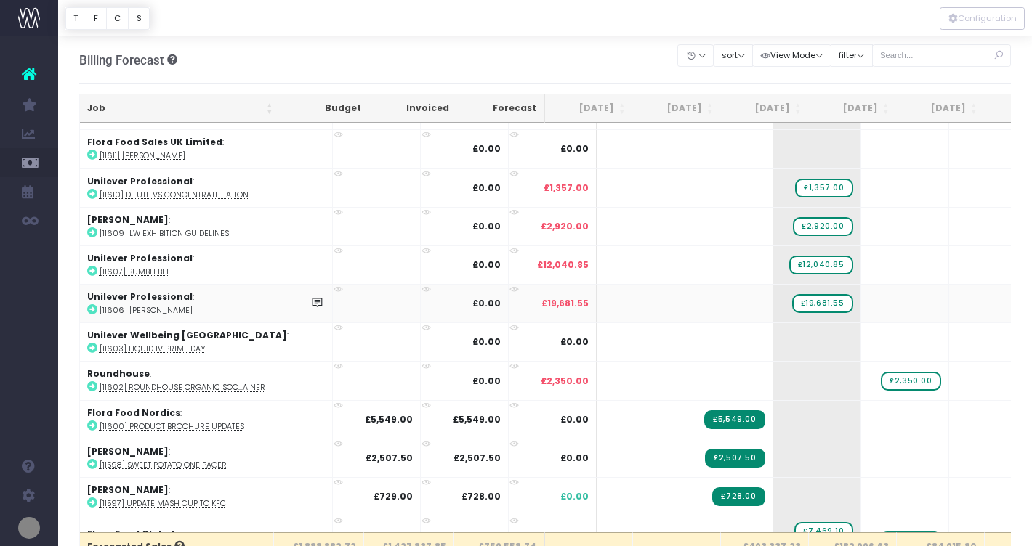
scroll to position [426, 0]
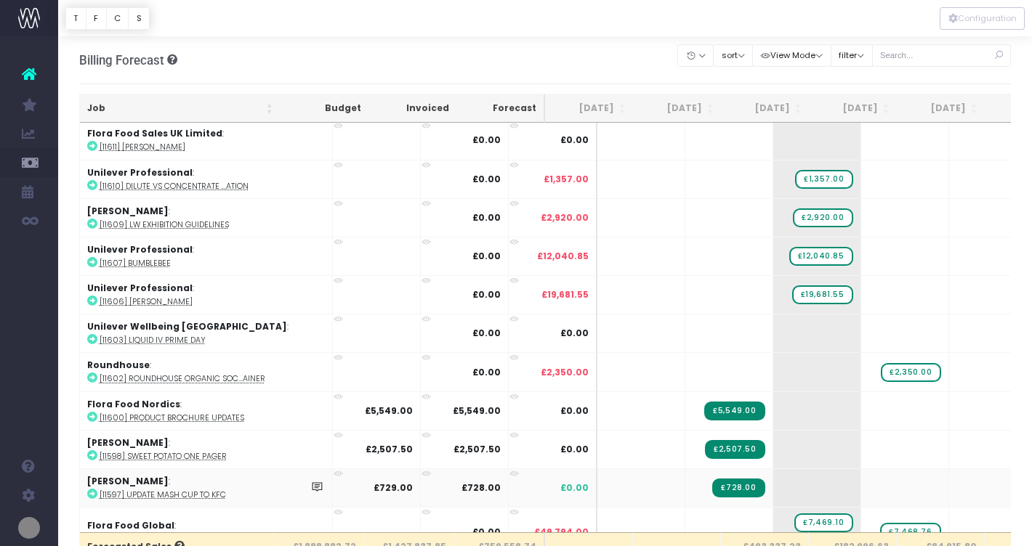
click at [94, 493] on icon at bounding box center [92, 494] width 10 height 10
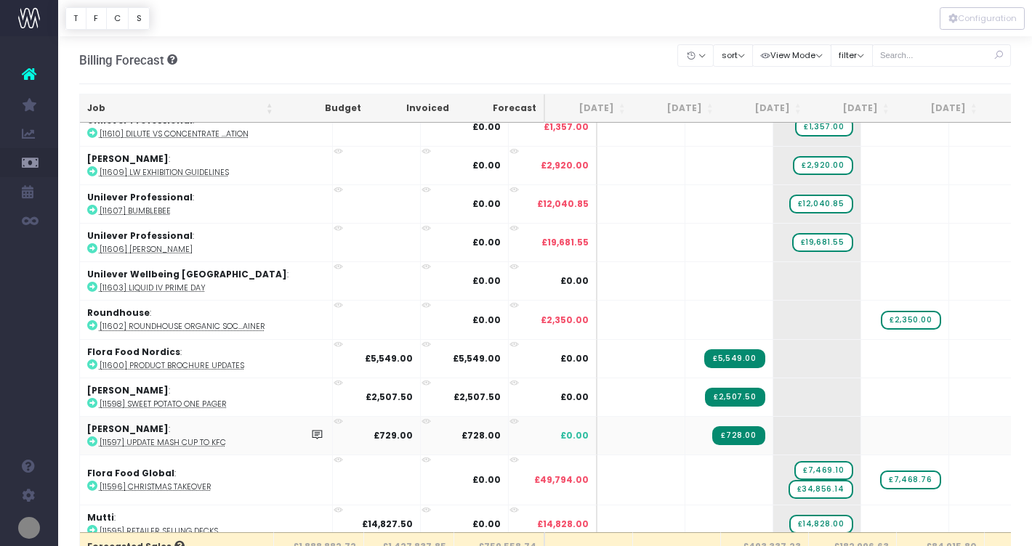
scroll to position [483, 0]
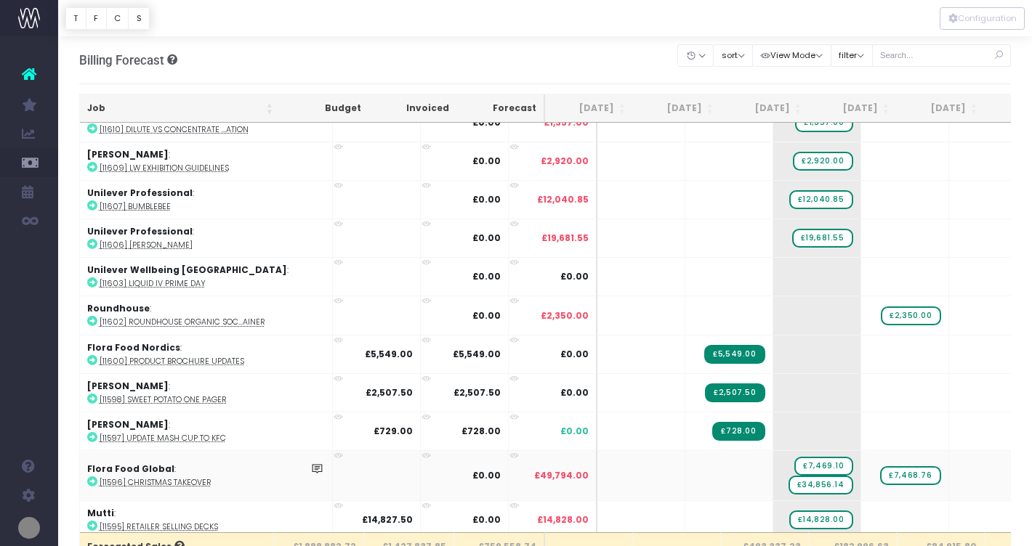
click at [89, 477] on icon at bounding box center [92, 482] width 10 height 10
click at [93, 434] on icon at bounding box center [92, 437] width 10 height 10
click at [788, 482] on span "£34,856.14" at bounding box center [820, 485] width 65 height 19
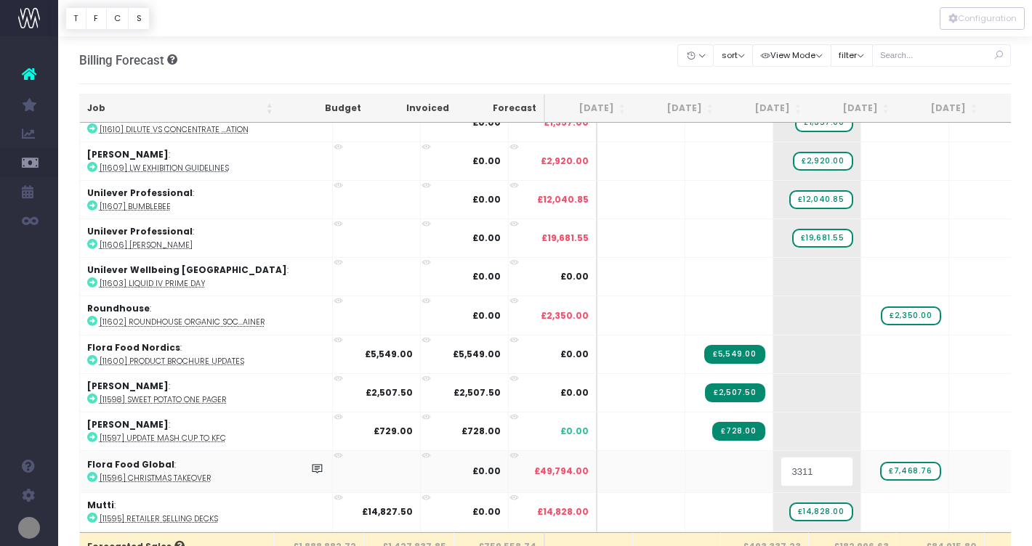
type input "33118"
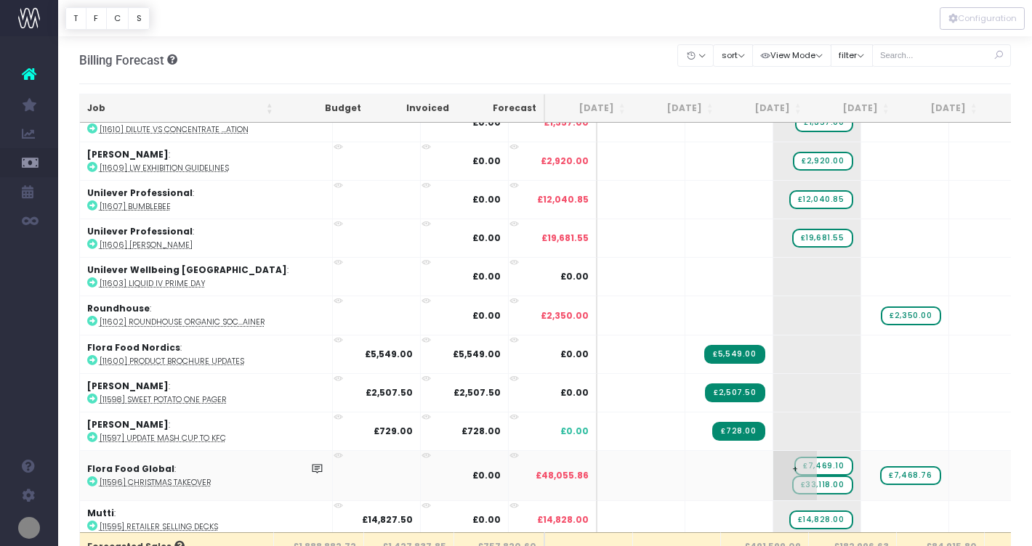
click at [794, 459] on span "£7,469.10" at bounding box center [823, 466] width 58 height 19
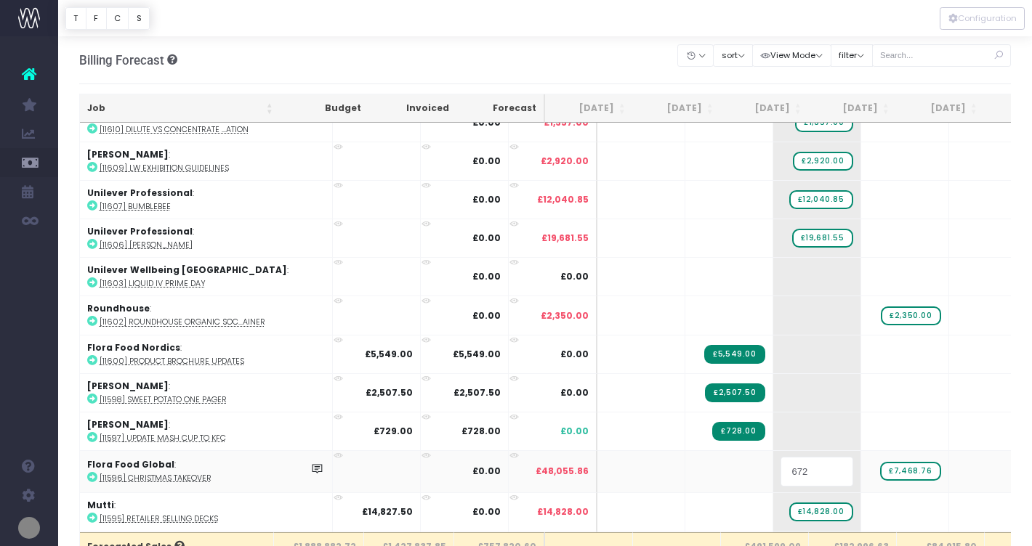
type input "6722"
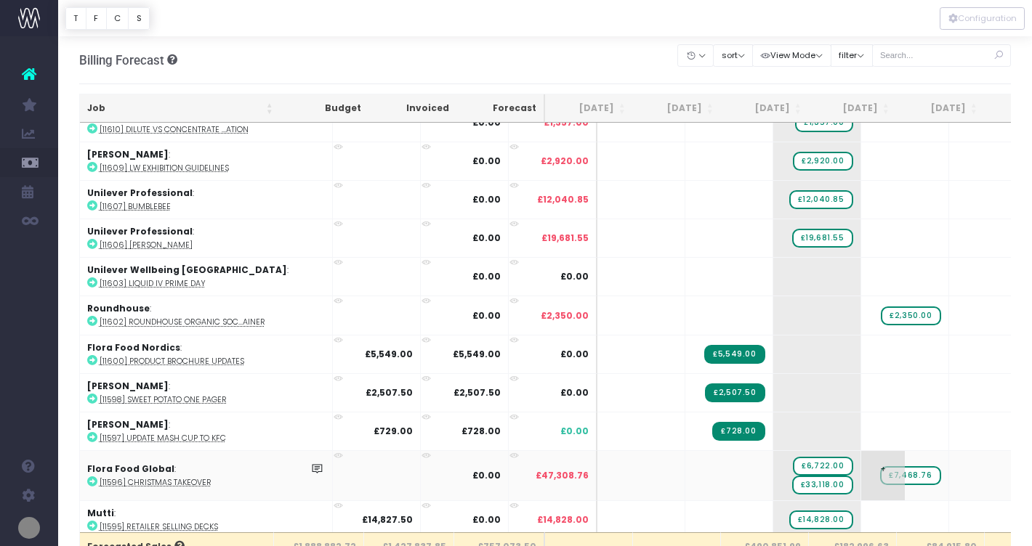
click at [880, 472] on span "£7,468.76" at bounding box center [910, 475] width 60 height 19
type input "6722"
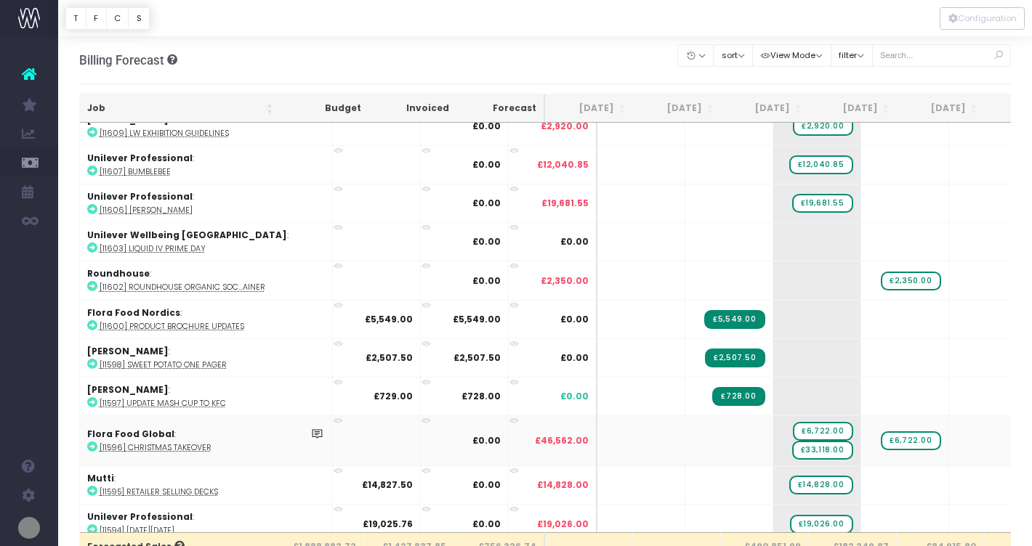
scroll to position [519, 0]
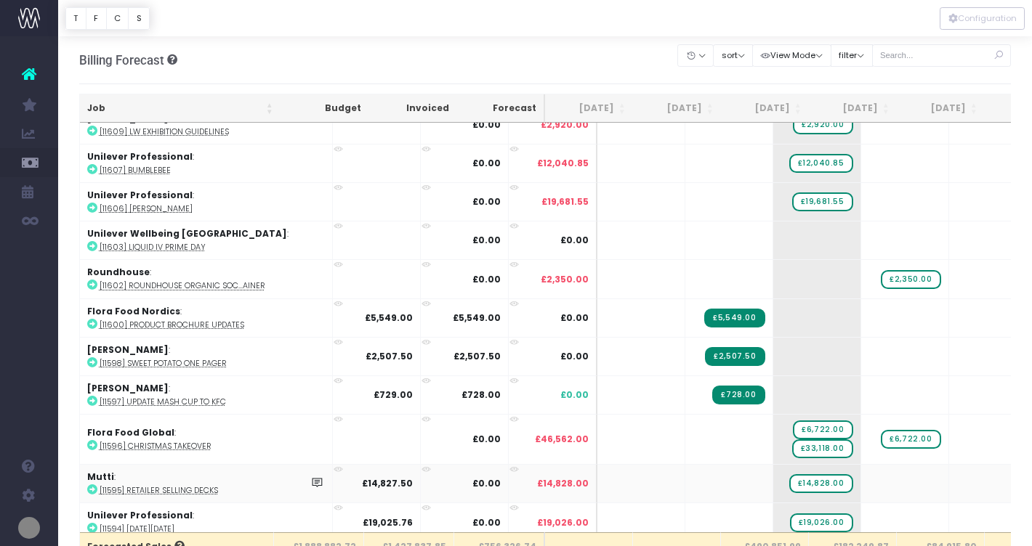
click at [95, 486] on icon at bounding box center [92, 490] width 10 height 10
click at [789, 482] on span "£14,828.00" at bounding box center [821, 483] width 64 height 19
click at [773, 482] on span "+" at bounding box center [795, 484] width 44 height 38
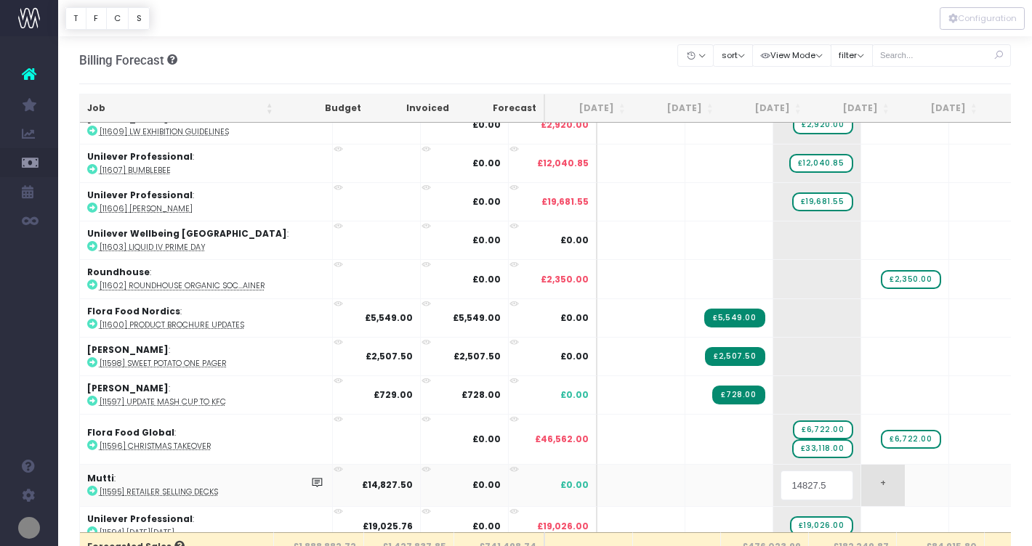
click at [881, 483] on body "Oh my... this is bad. [PERSON_NAME] wasn't able to load this page. Please conta…" at bounding box center [516, 273] width 1032 height 546
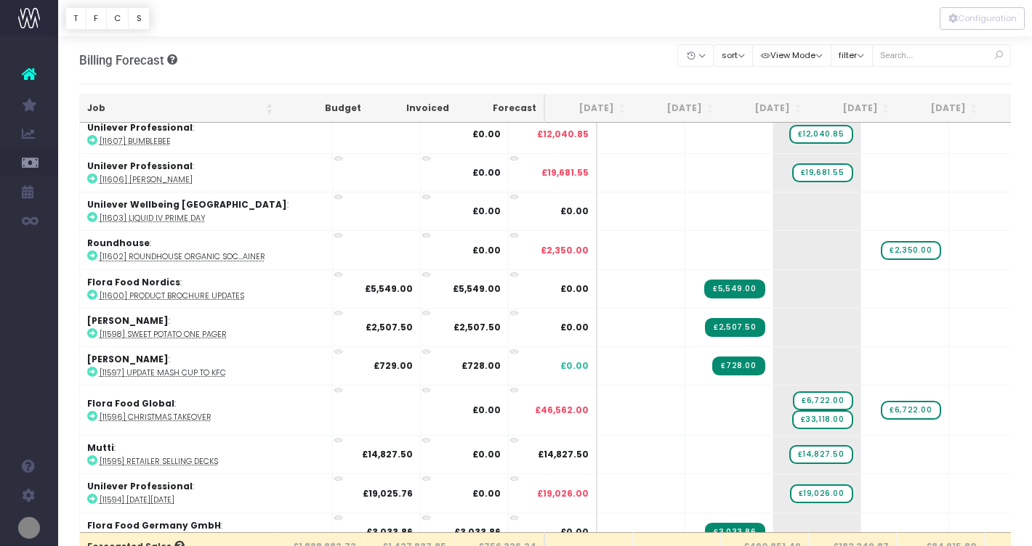
scroll to position [549, 0]
click at [774, 488] on div at bounding box center [516, 273] width 1032 height 546
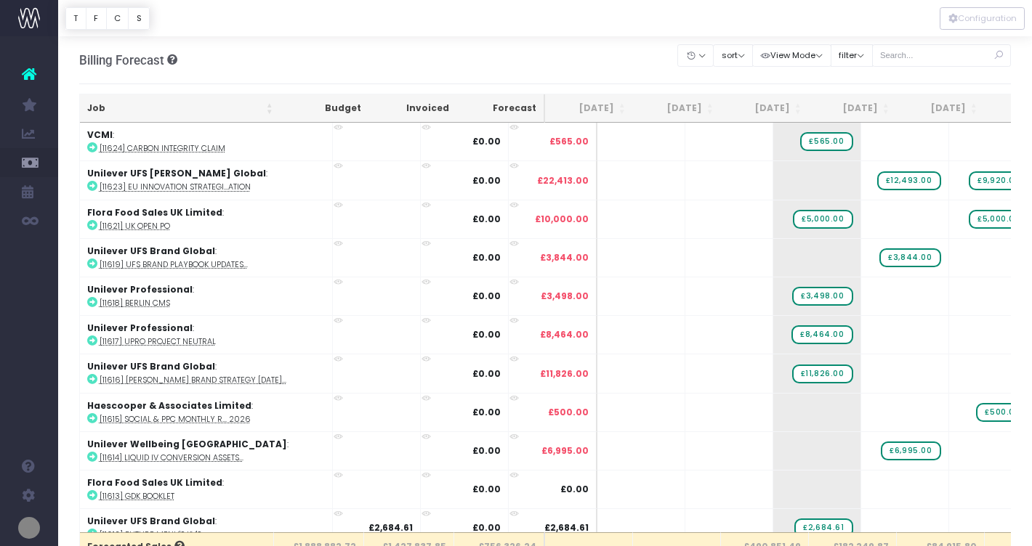
scroll to position [549, 0]
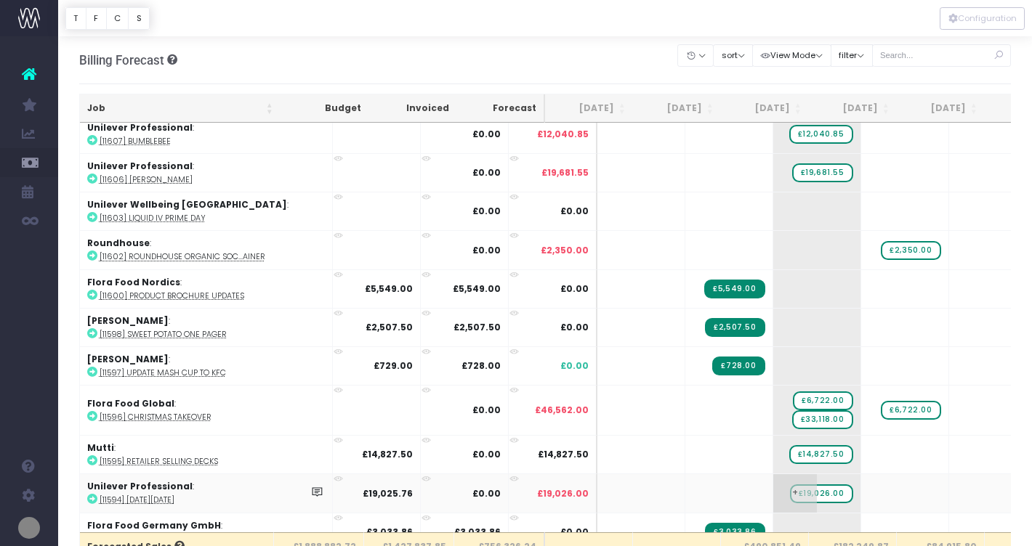
click at [790, 490] on span "£19,026.00" at bounding box center [821, 494] width 63 height 19
click at [773, 488] on span "+" at bounding box center [795, 493] width 44 height 38
click at [871, 489] on body "Oh my... this is bad. [PERSON_NAME] wasn't able to load this page. Please conta…" at bounding box center [516, 273] width 1032 height 546
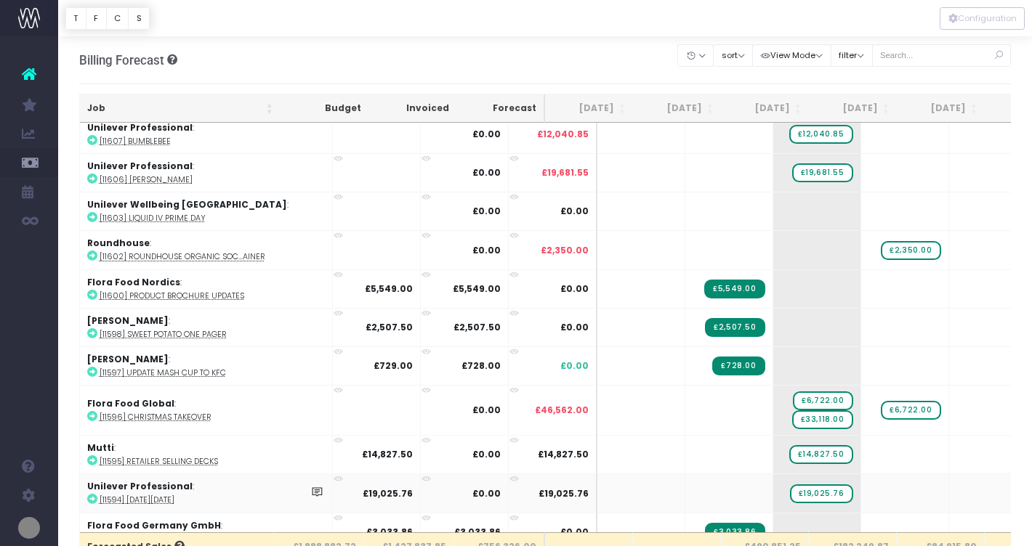
click at [94, 495] on icon at bounding box center [92, 499] width 10 height 10
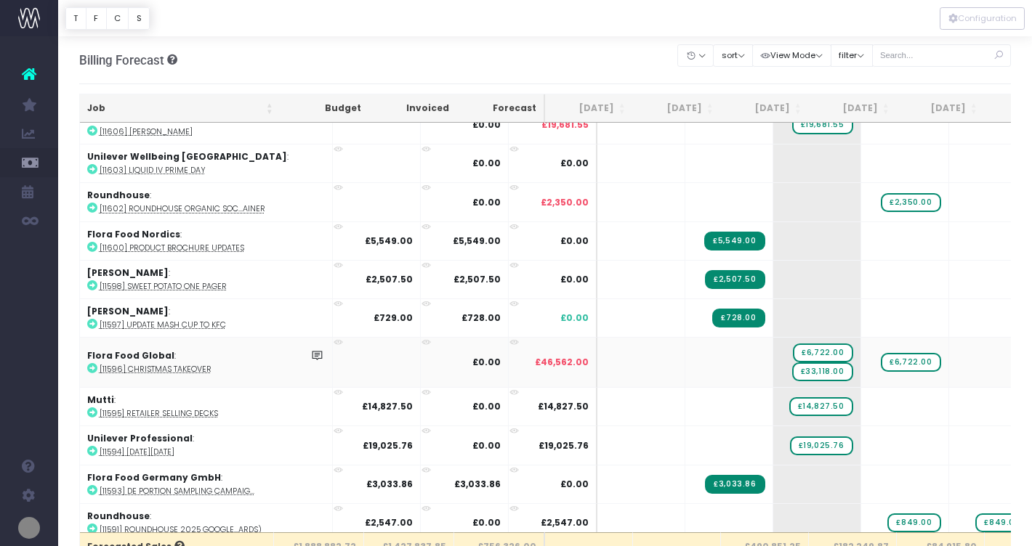
scroll to position [0, 1]
click at [93, 485] on icon at bounding box center [91, 490] width 10 height 10
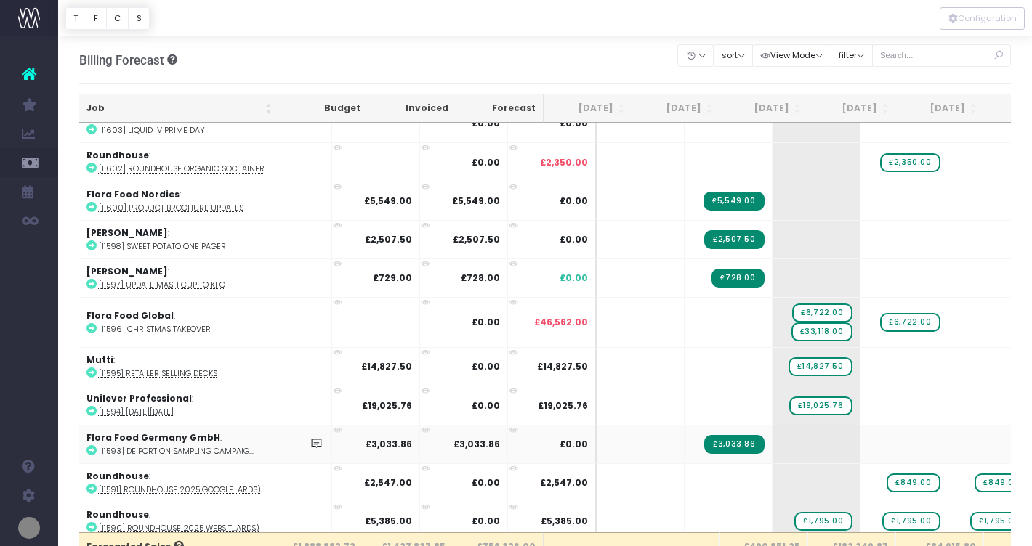
scroll to position [639, 1]
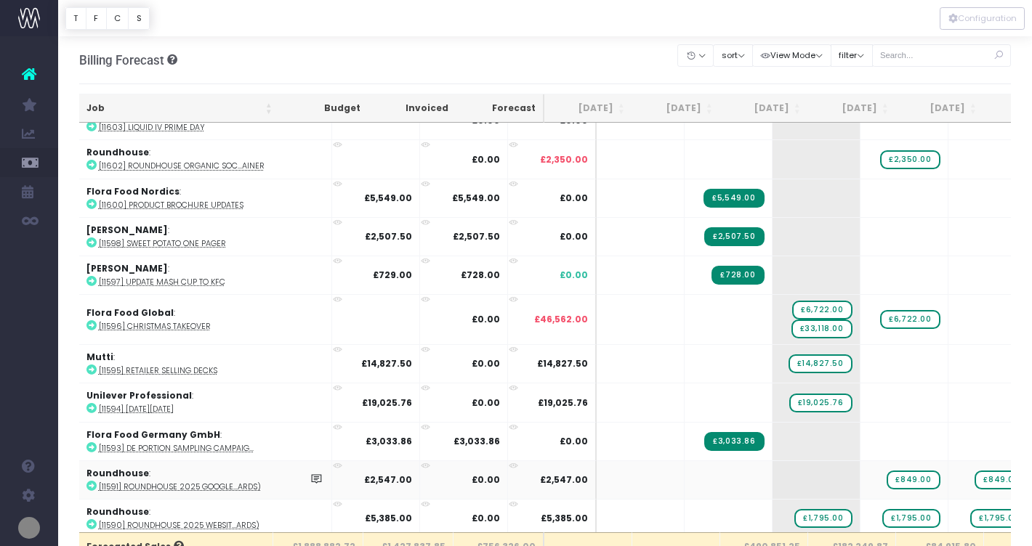
click at [91, 484] on icon at bounding box center [91, 486] width 10 height 10
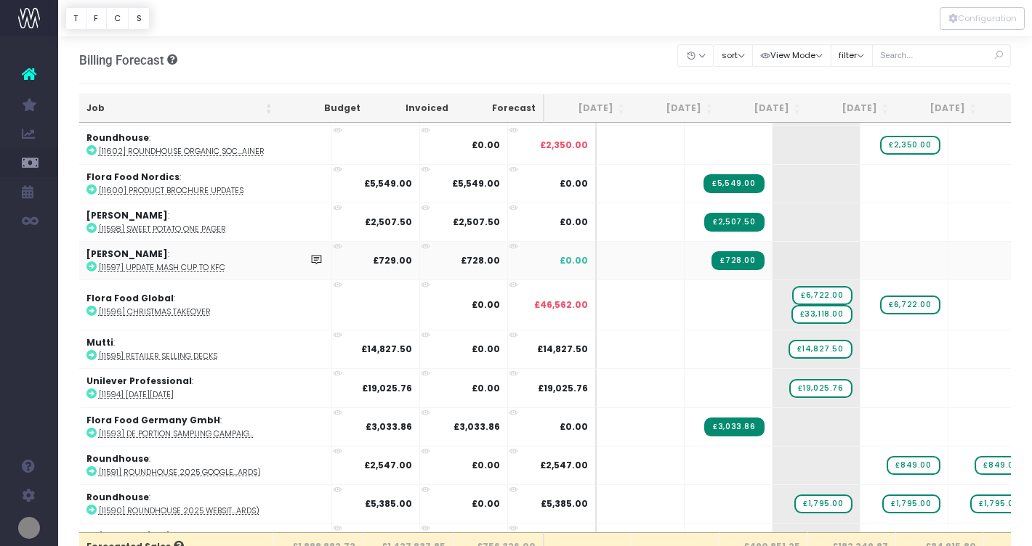
scroll to position [655, 1]
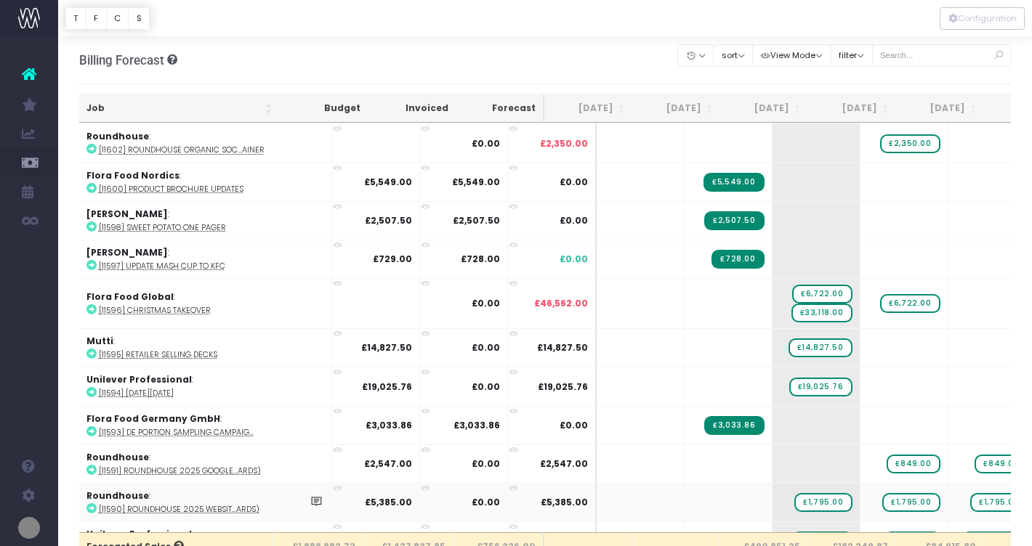
click at [89, 505] on icon at bounding box center [91, 509] width 10 height 10
click at [794, 498] on span "£1,795.00" at bounding box center [822, 502] width 57 height 19
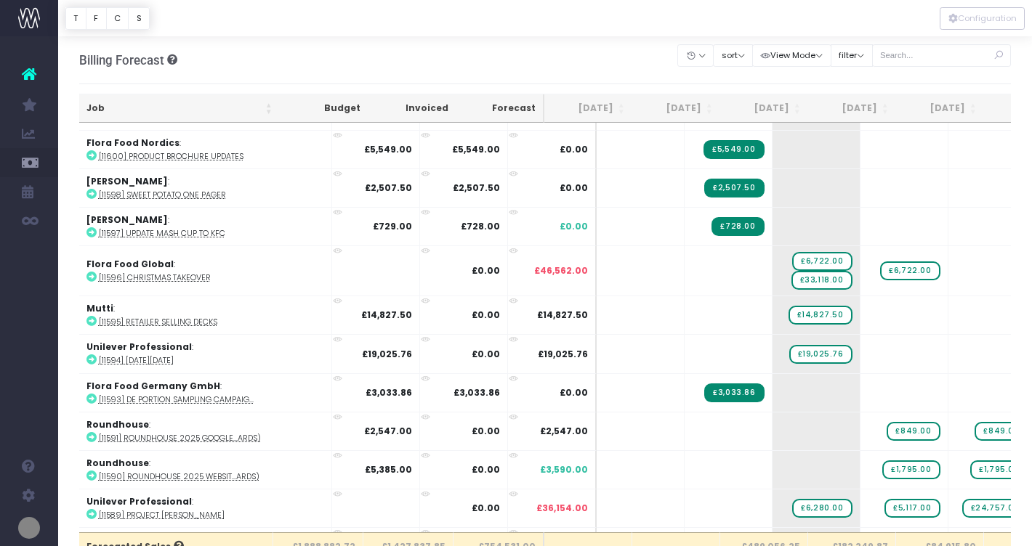
scroll to position [705, 1]
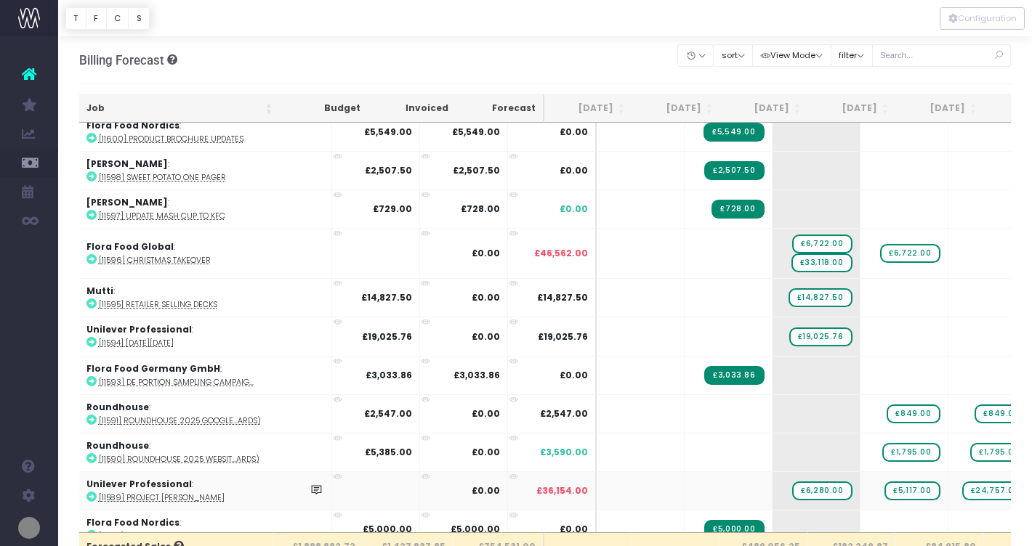
click at [92, 492] on icon at bounding box center [91, 497] width 10 height 10
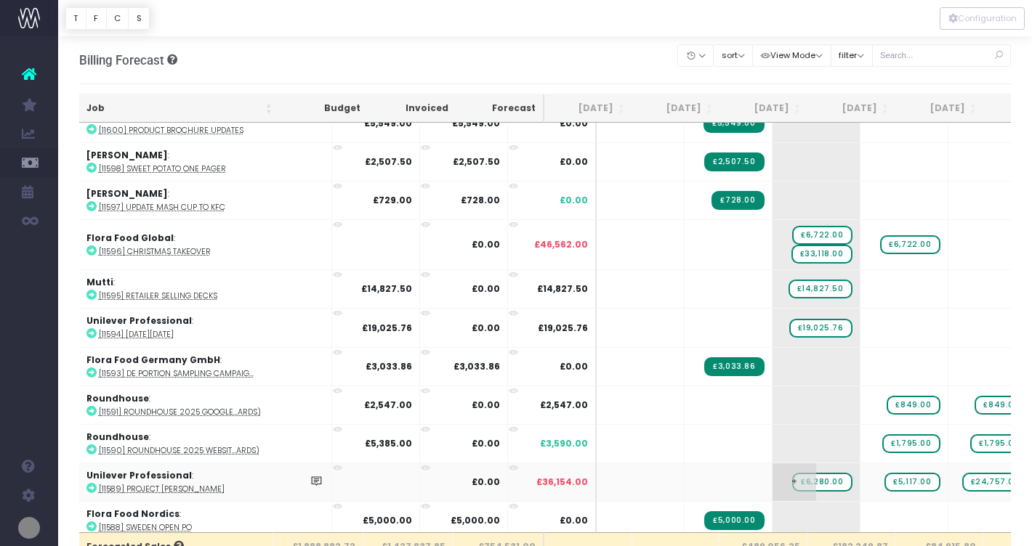
click at [792, 481] on span "£6,280.00" at bounding box center [822, 482] width 60 height 19
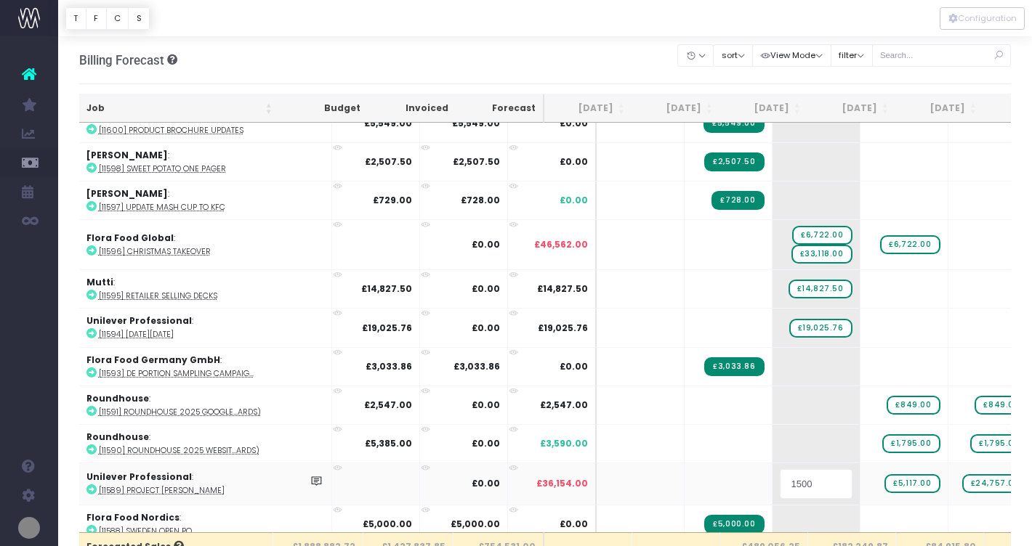
type input "15000"
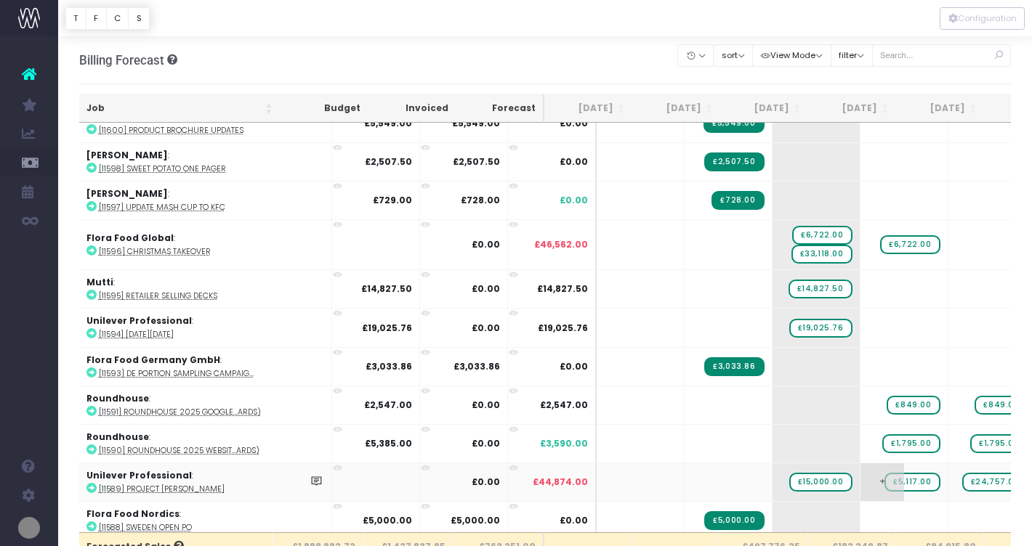
click at [884, 479] on span "£5,117.00" at bounding box center [911, 482] width 55 height 19
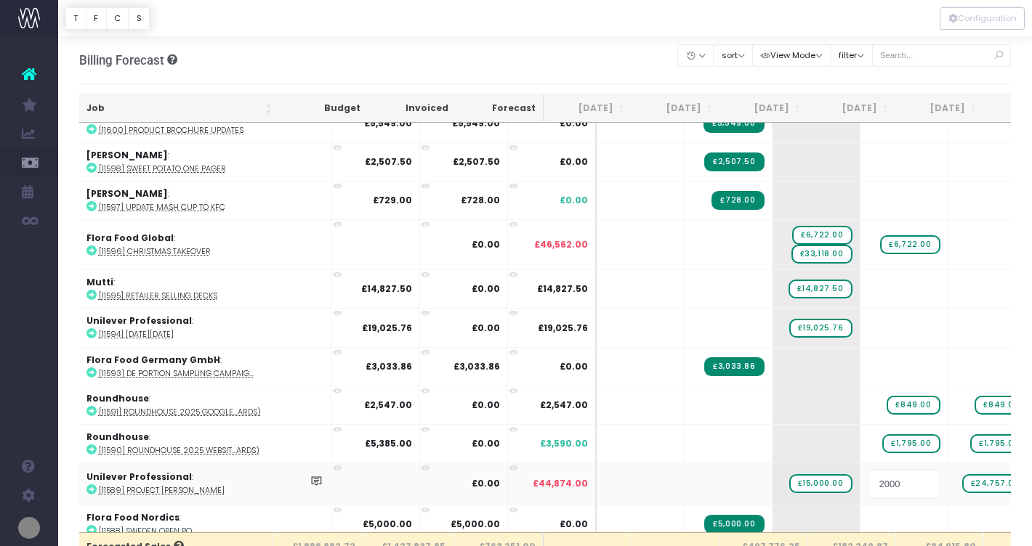
type input "20000"
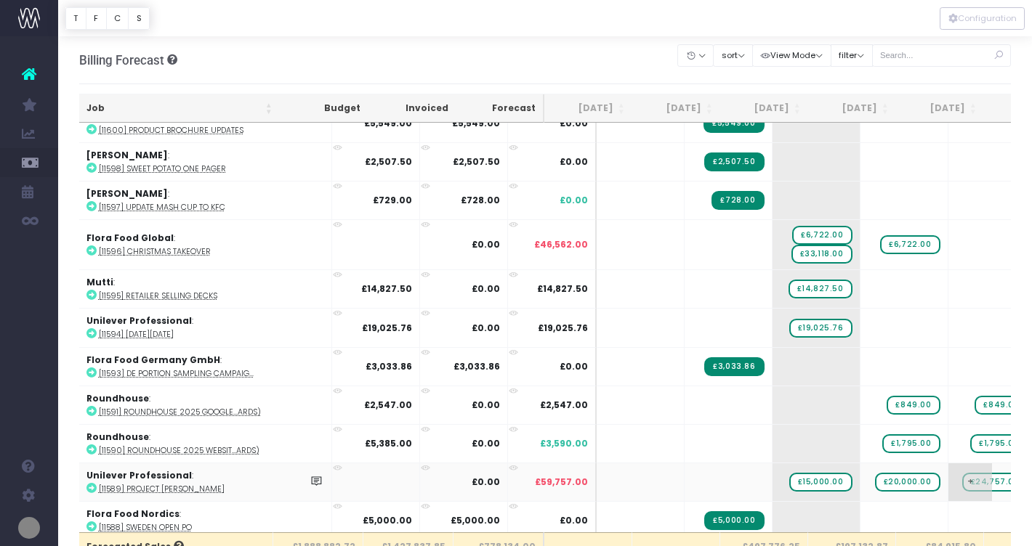
click at [962, 478] on span "£24,757.00" at bounding box center [995, 482] width 66 height 19
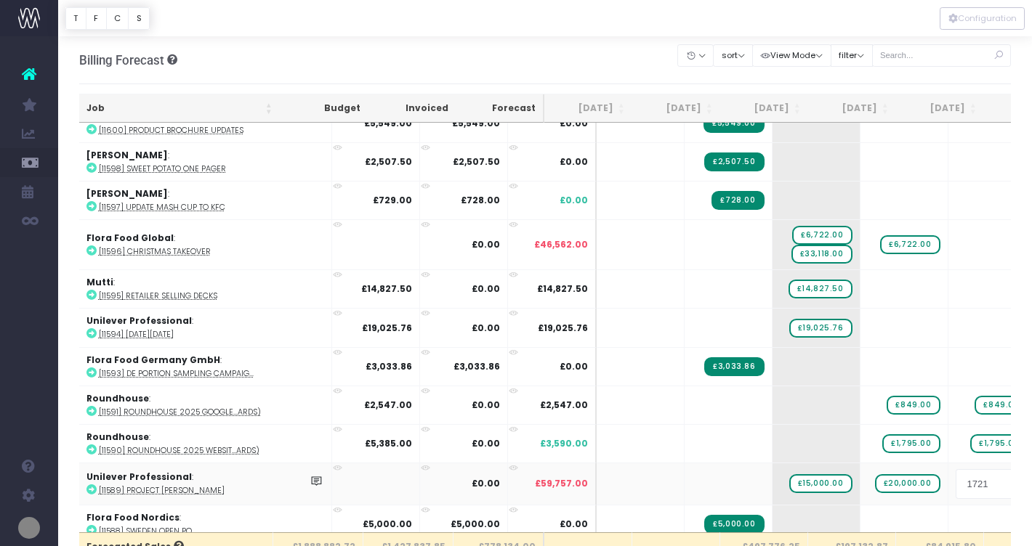
type input "17217"
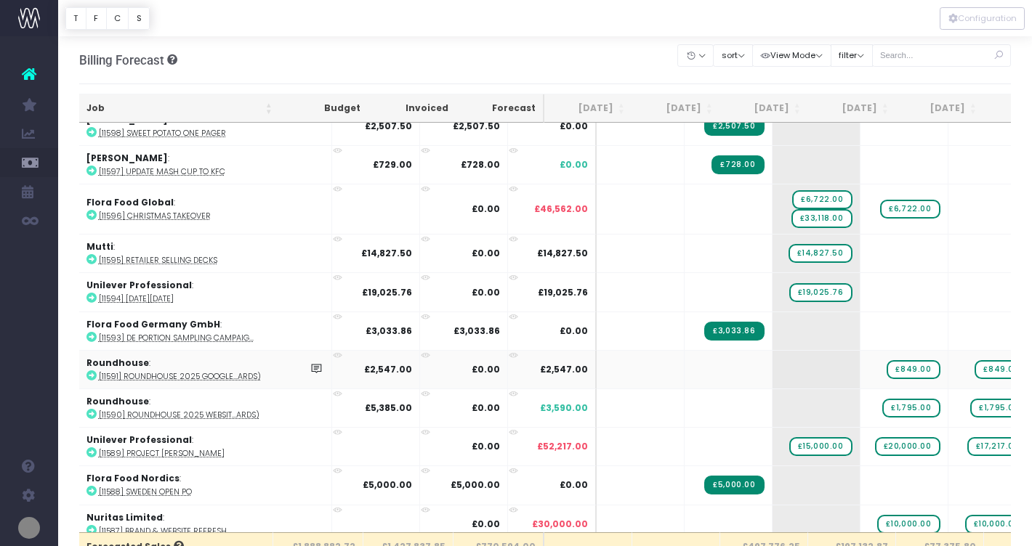
scroll to position [749, 1]
click at [93, 488] on icon at bounding box center [91, 492] width 10 height 10
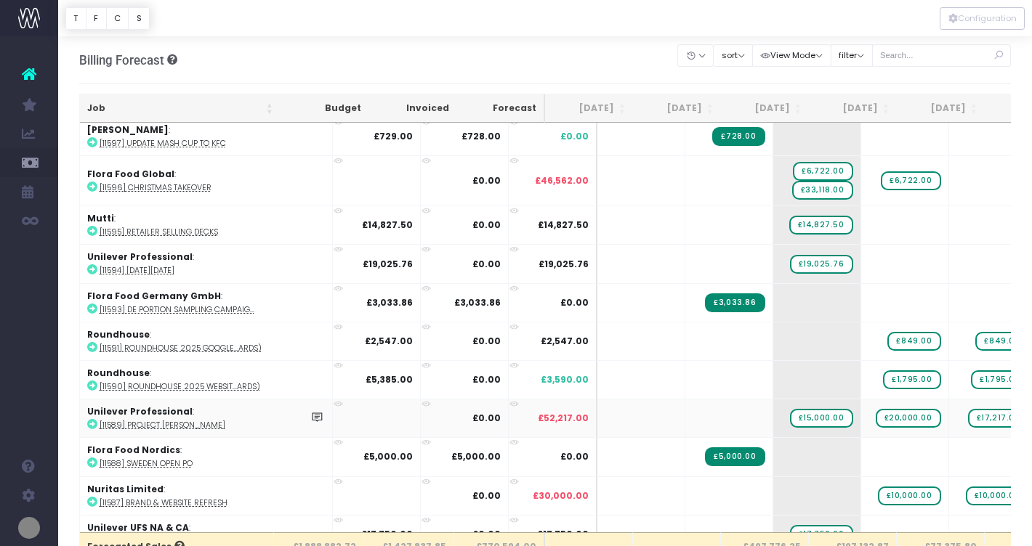
scroll to position [781, 0]
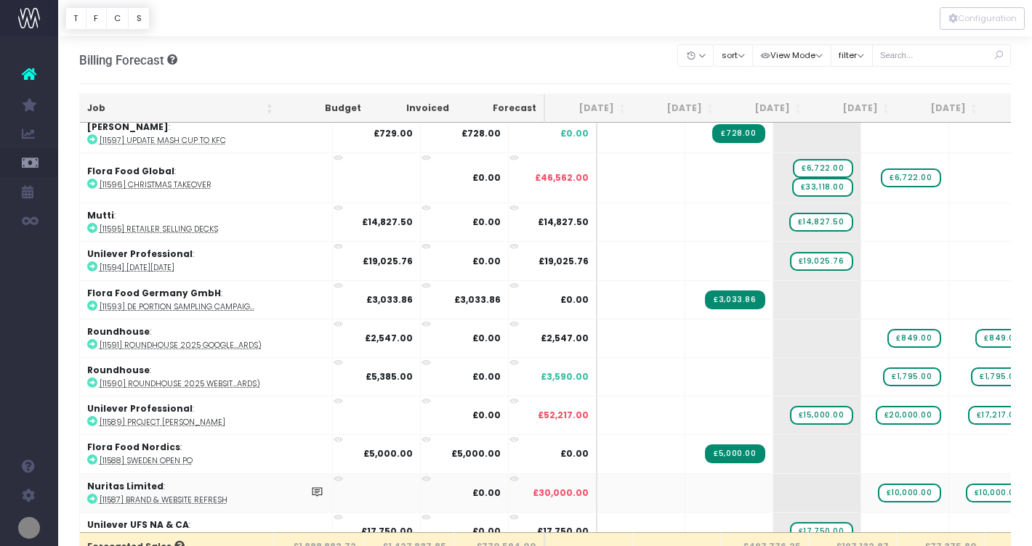
click at [93, 496] on icon at bounding box center [92, 499] width 10 height 10
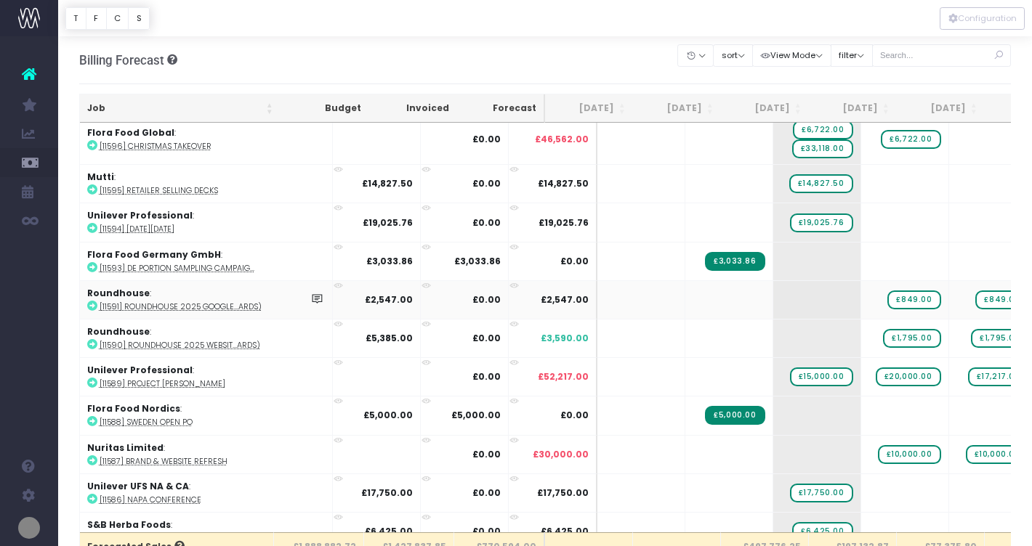
scroll to position [825, 0]
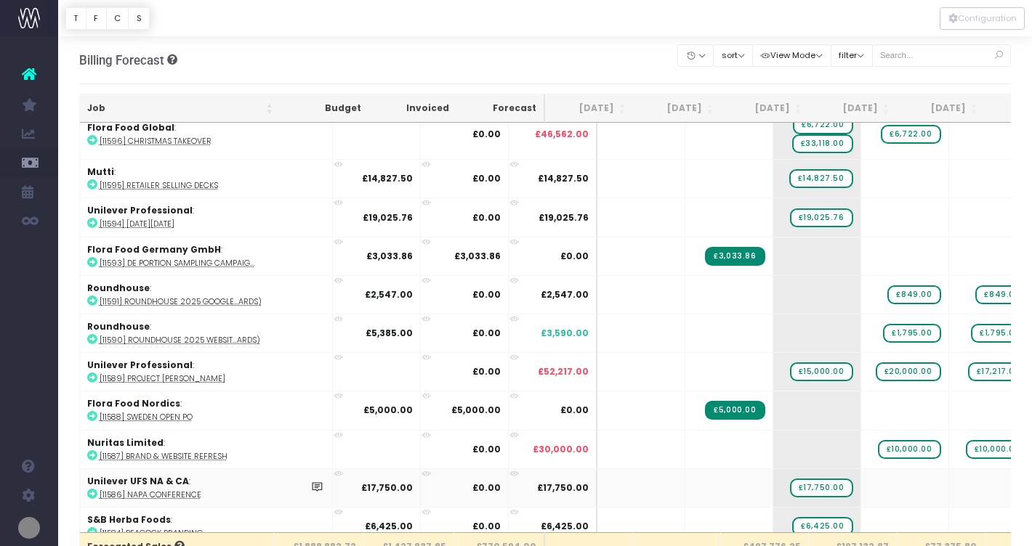
click at [93, 490] on icon at bounding box center [92, 494] width 10 height 10
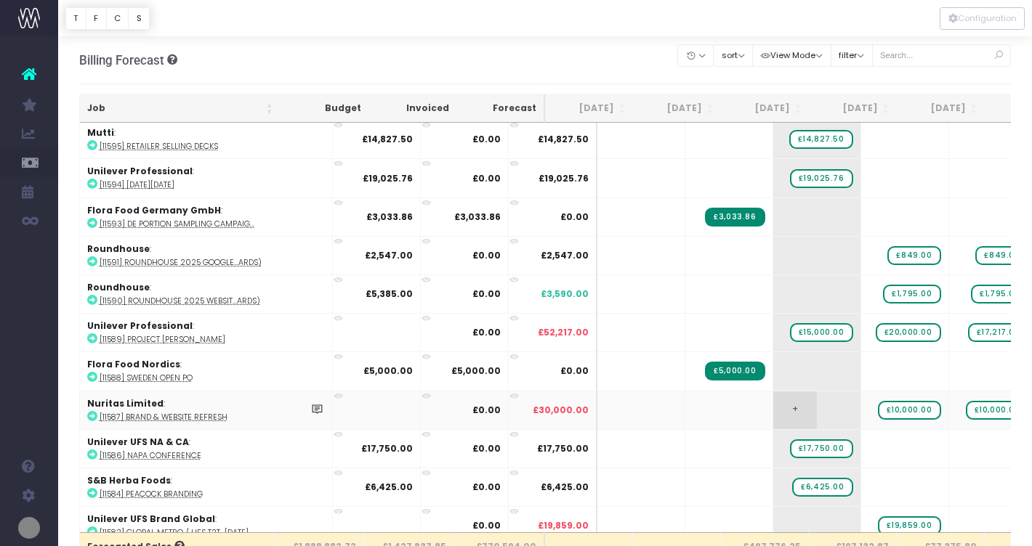
scroll to position [876, 0]
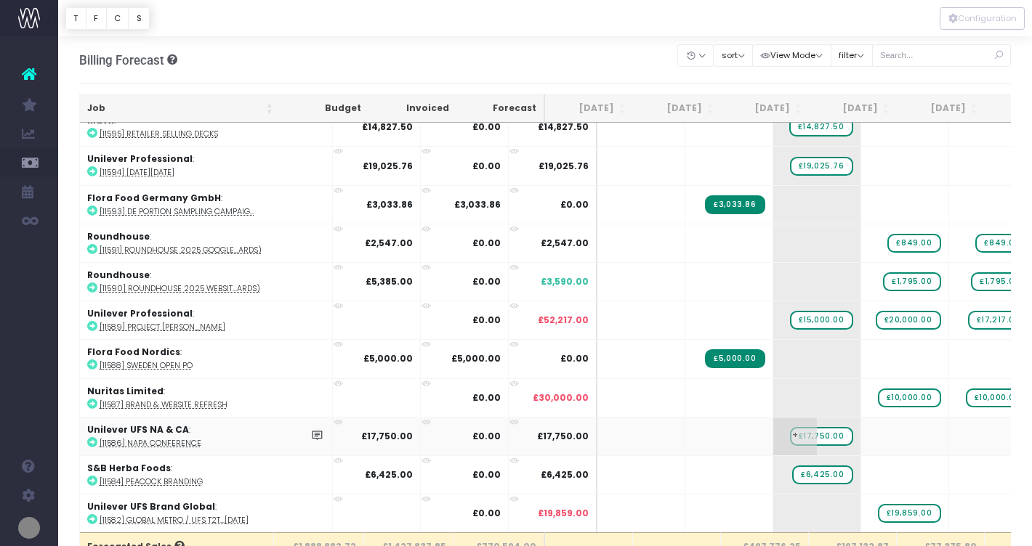
click at [790, 433] on span "£17,750.00" at bounding box center [821, 436] width 63 height 19
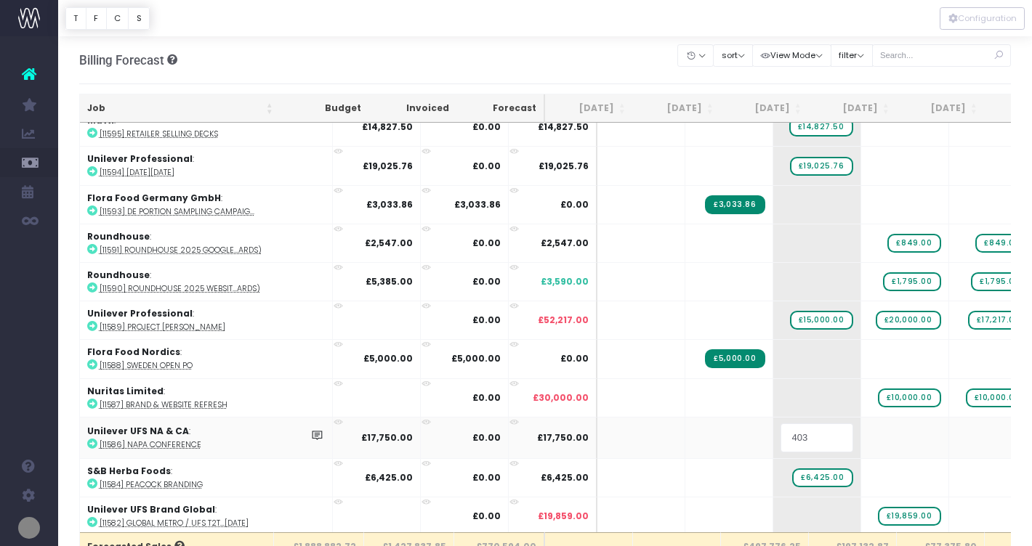
type input "4035"
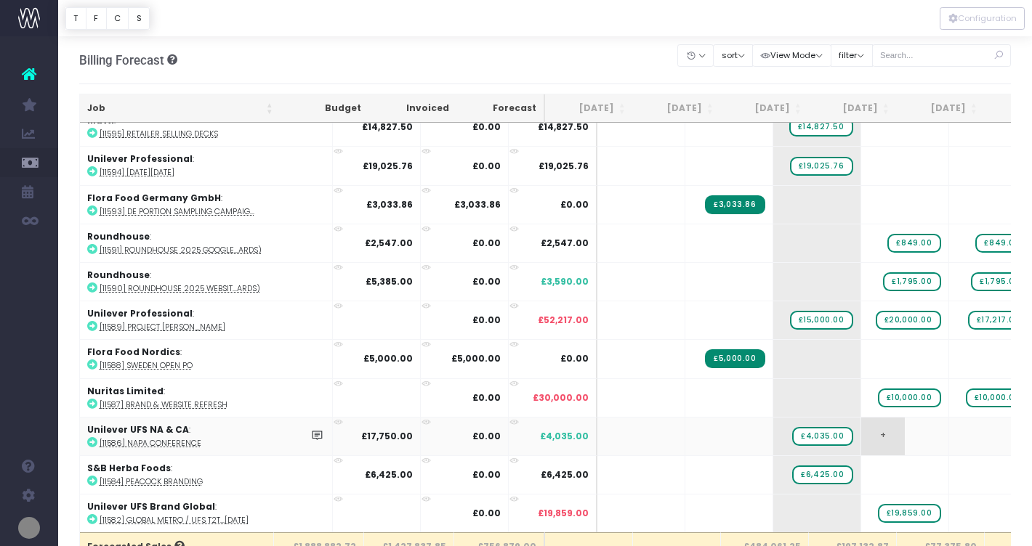
click at [861, 433] on span "+" at bounding box center [883, 437] width 44 height 38
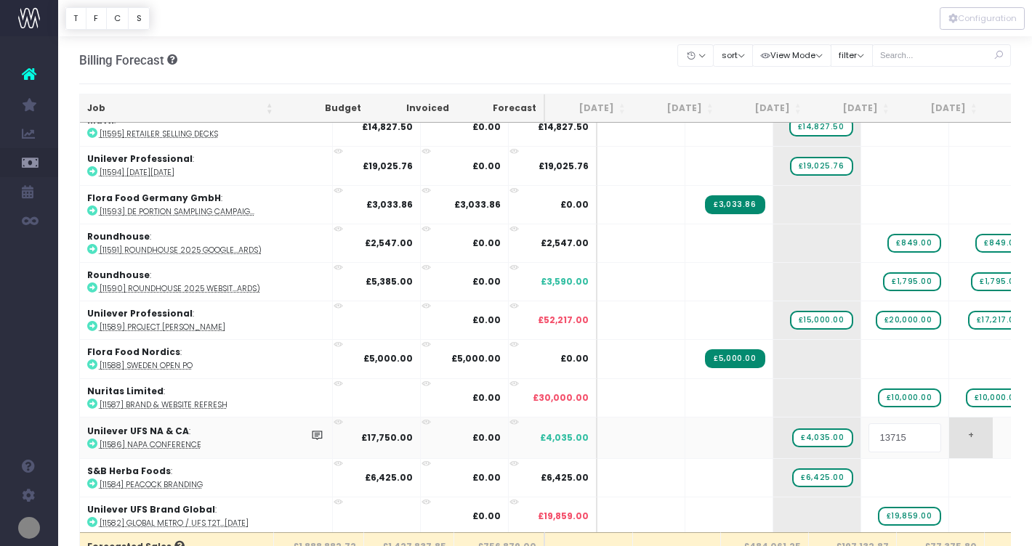
click at [954, 438] on body "Oh my... this is bad. [PERSON_NAME] wasn't able to load this page. Please conta…" at bounding box center [516, 273] width 1032 height 546
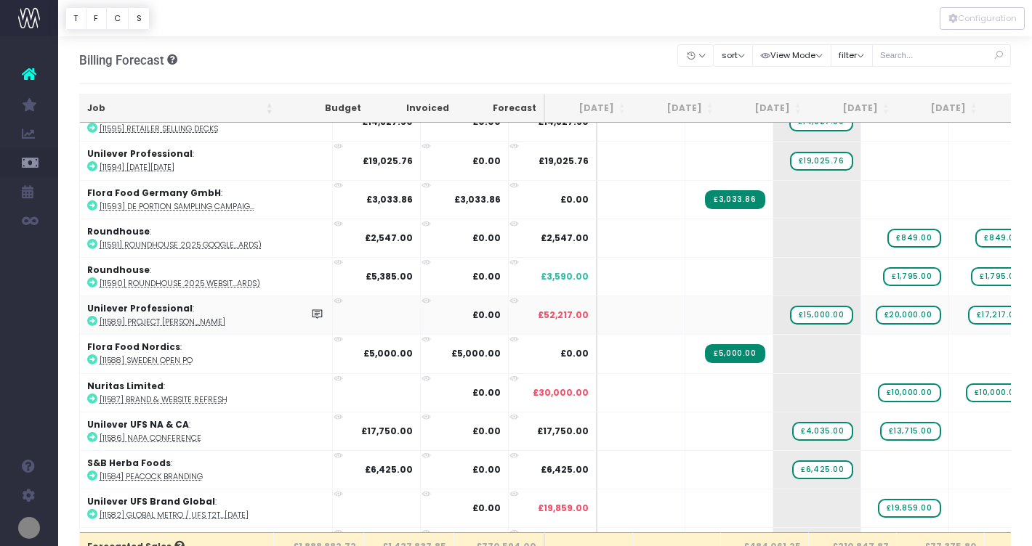
scroll to position [882, 0]
click at [92, 471] on icon at bounding box center [92, 475] width 10 height 10
drag, startPoint x: 775, startPoint y: 466, endPoint x: 851, endPoint y: 466, distance: 75.6
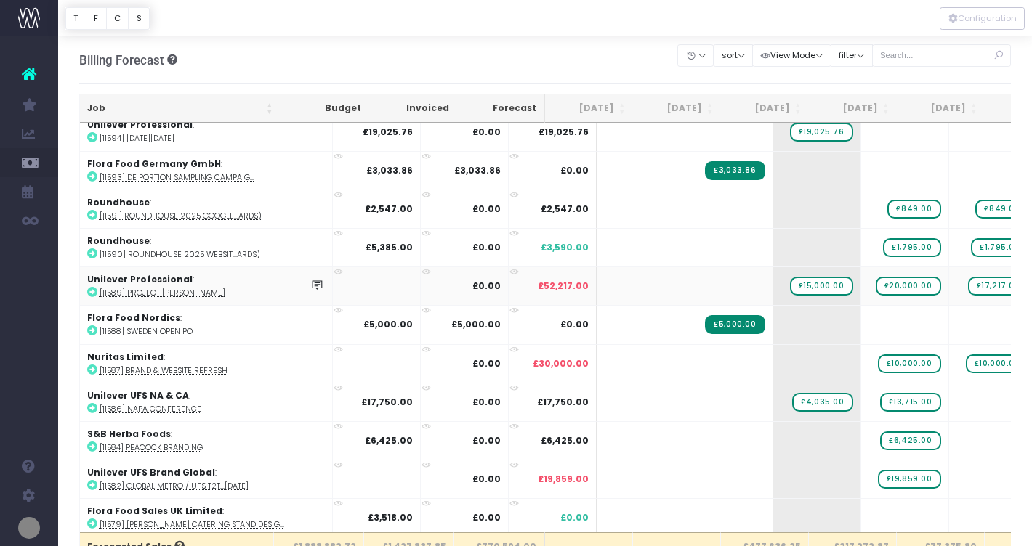
scroll to position [910, 0]
click at [94, 482] on icon at bounding box center [92, 485] width 10 height 10
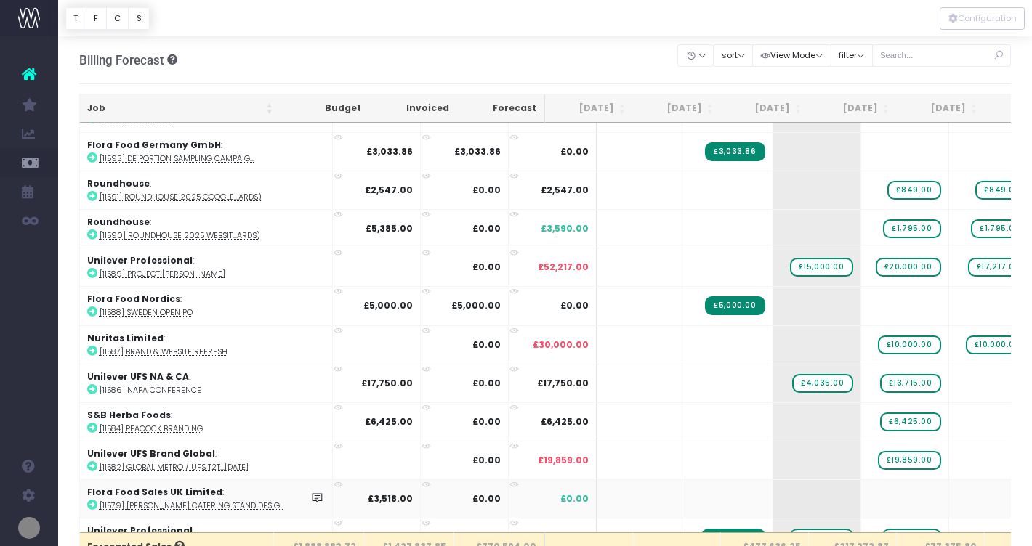
click at [91, 501] on icon at bounding box center [92, 505] width 10 height 10
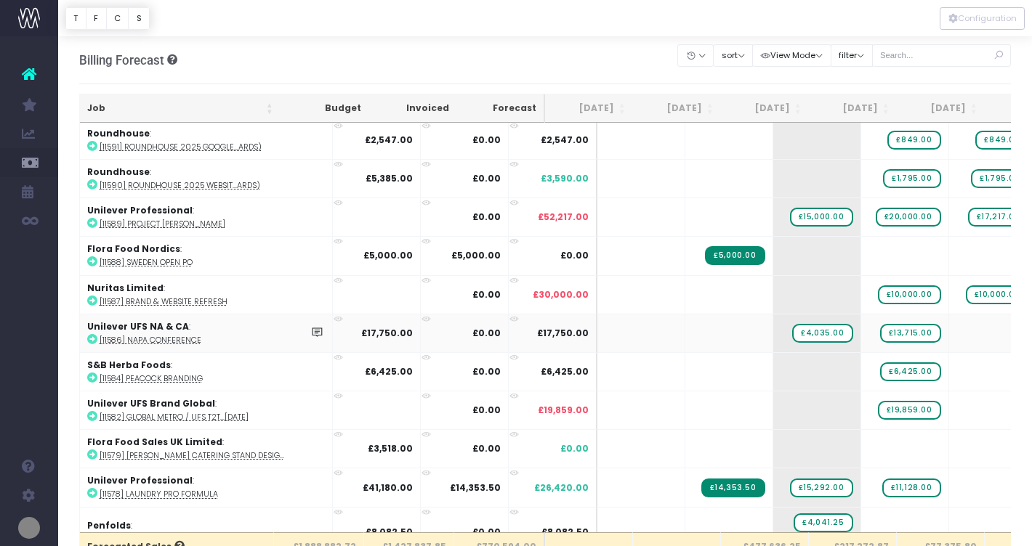
scroll to position [980, 0]
click at [92, 488] on icon at bounding box center [92, 493] width 10 height 10
click at [882, 482] on span "£11,128.00" at bounding box center [911, 487] width 59 height 19
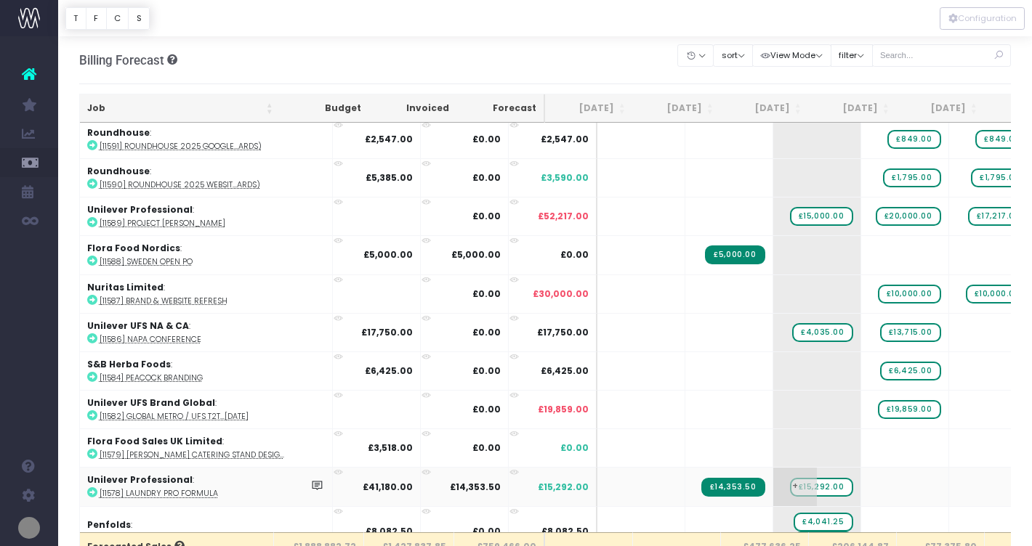
click at [790, 480] on span "£15,292.00" at bounding box center [821, 487] width 63 height 19
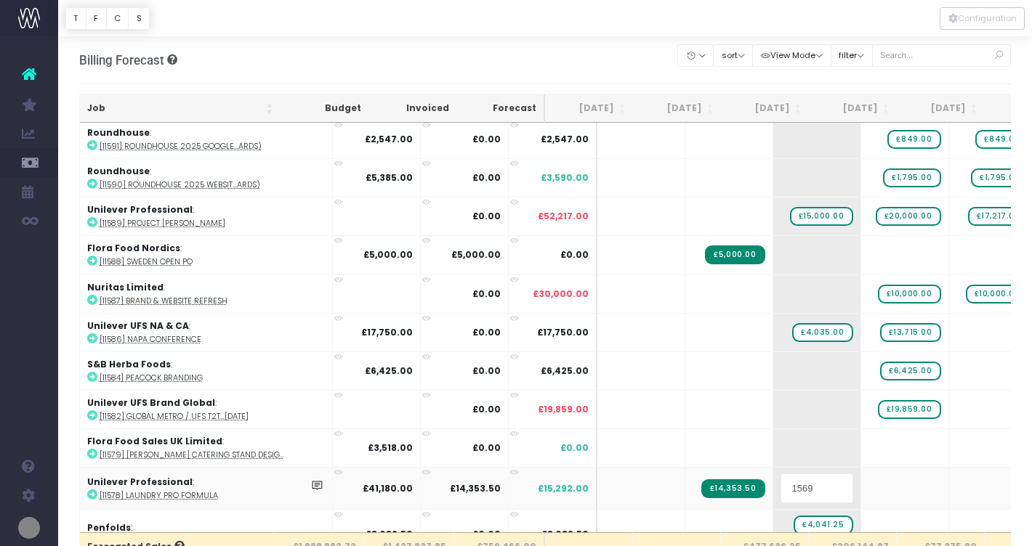
type input "15698"
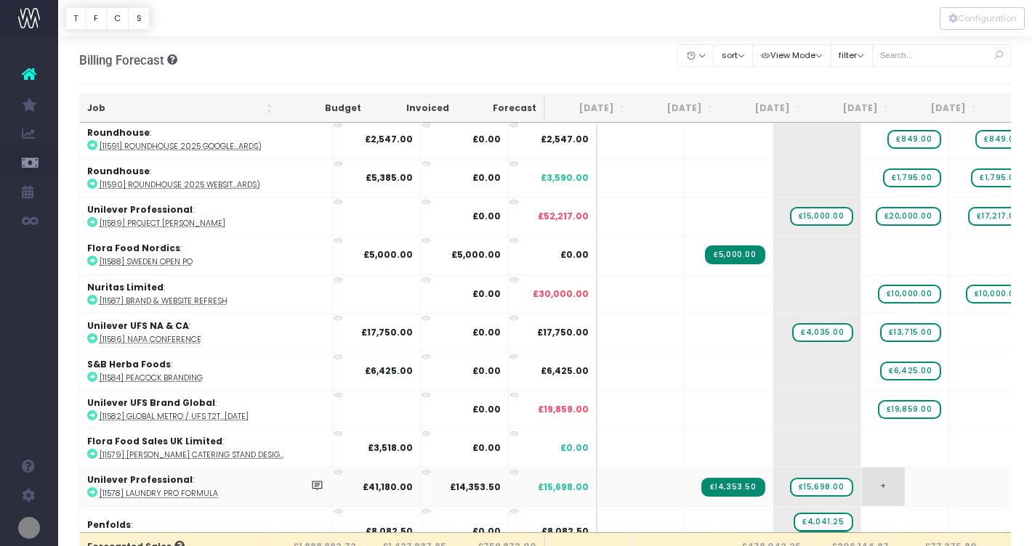
click at [861, 484] on span "+" at bounding box center [883, 487] width 44 height 38
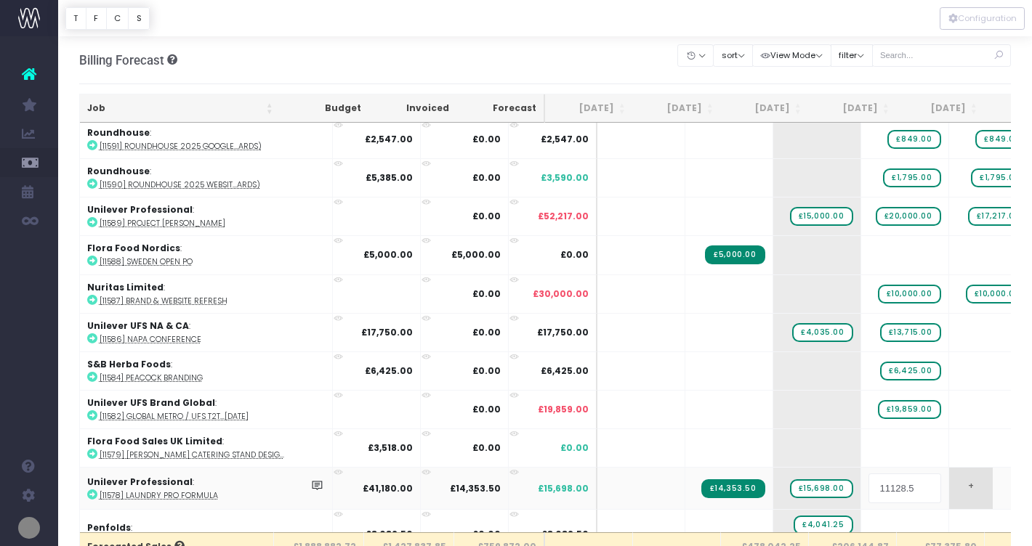
click at [951, 482] on body "Oh my... this is bad. [PERSON_NAME] wasn't able to load this page. Please conta…" at bounding box center [516, 273] width 1032 height 546
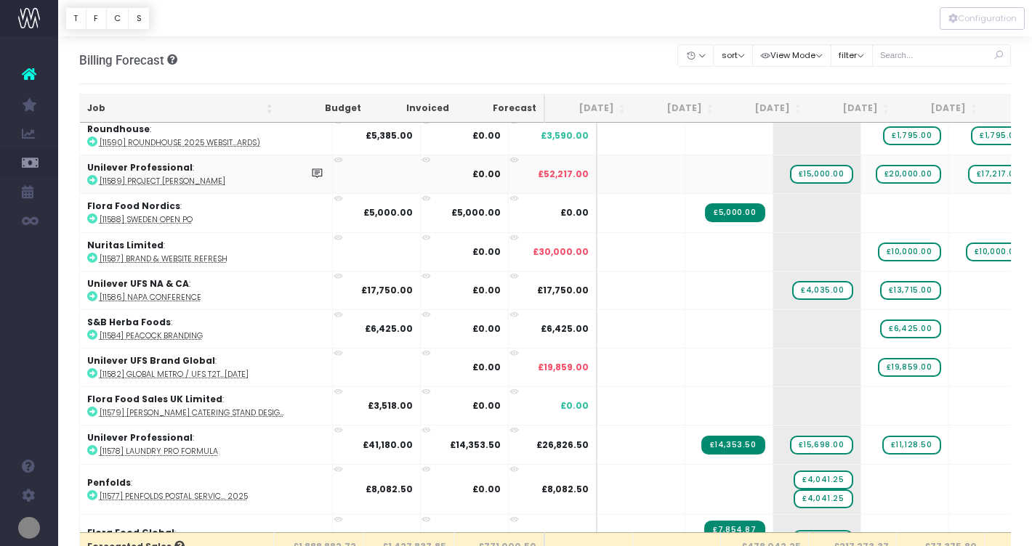
scroll to position [1028, 0]
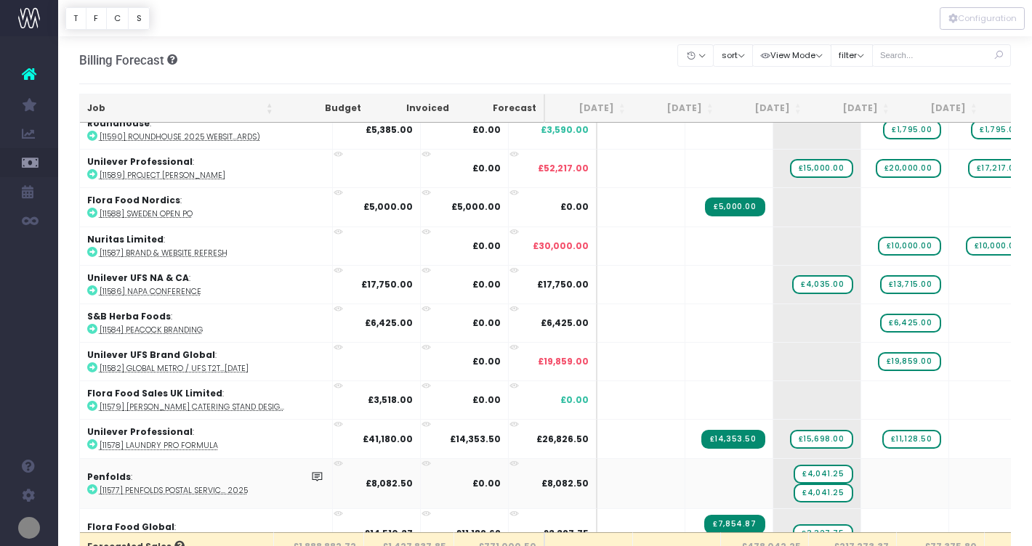
click at [92, 485] on icon at bounding box center [92, 490] width 10 height 10
click at [793, 468] on span "£4,041.25" at bounding box center [822, 474] width 59 height 19
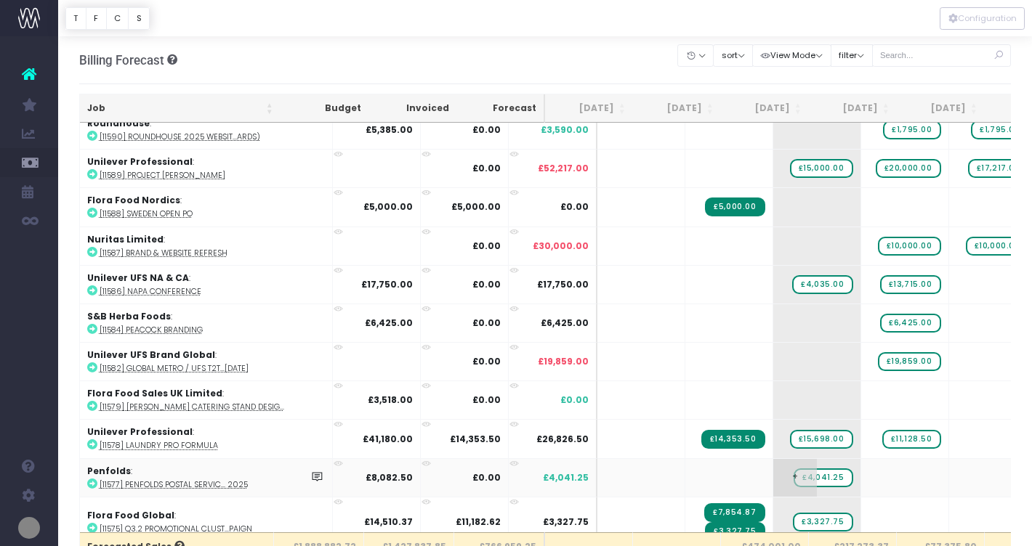
click at [793, 474] on span "£4,041.25" at bounding box center [822, 478] width 59 height 19
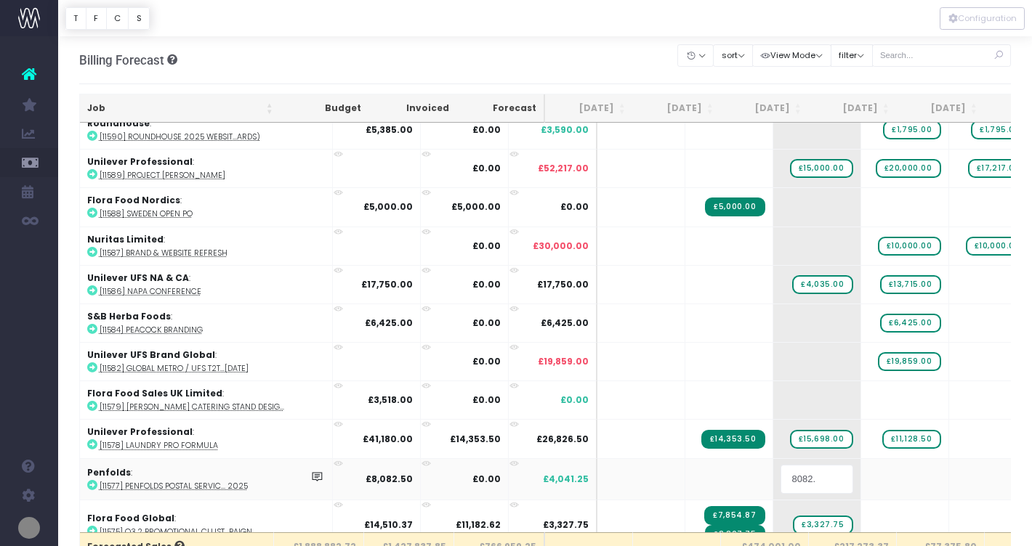
type input "8082.5"
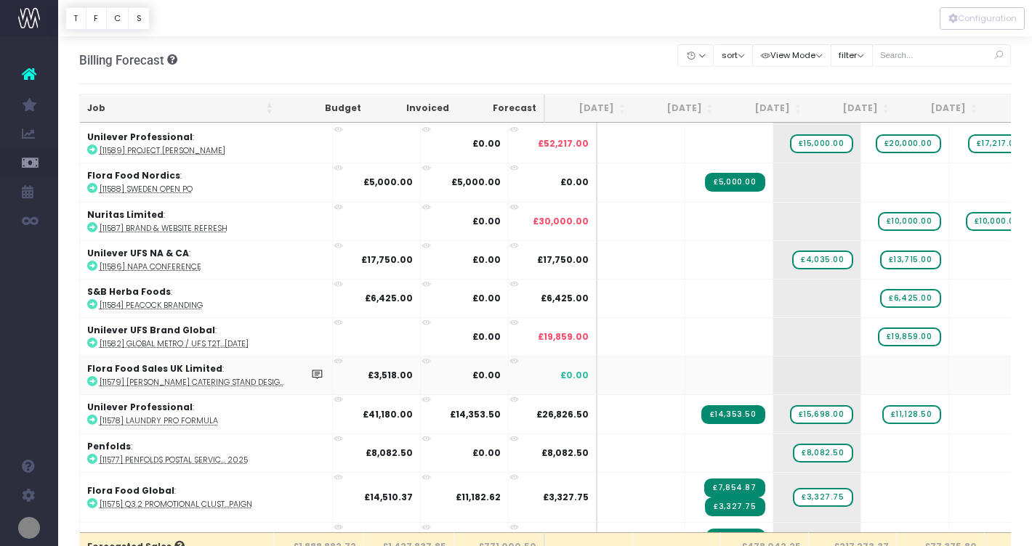
scroll to position [1068, 0]
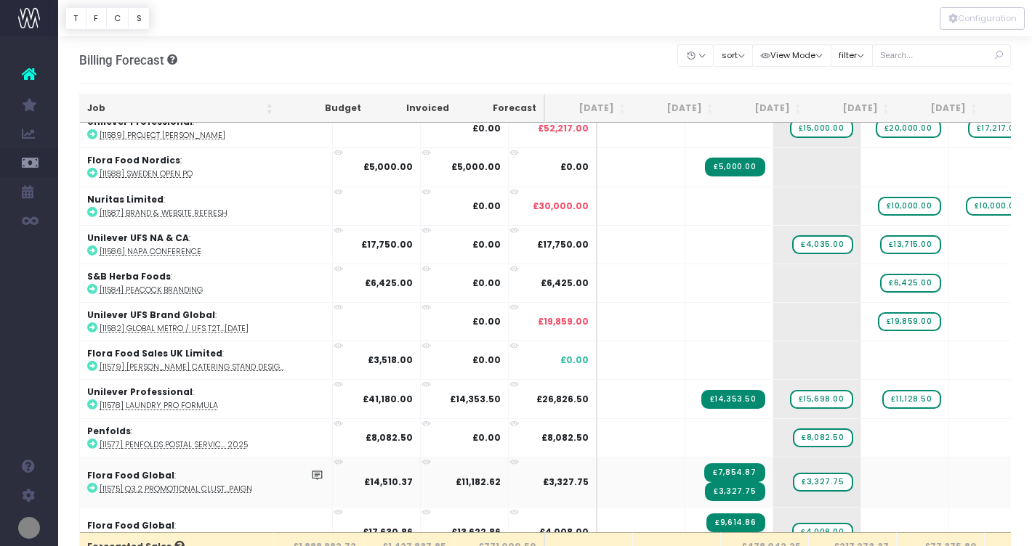
click at [92, 483] on icon at bounding box center [92, 488] width 10 height 10
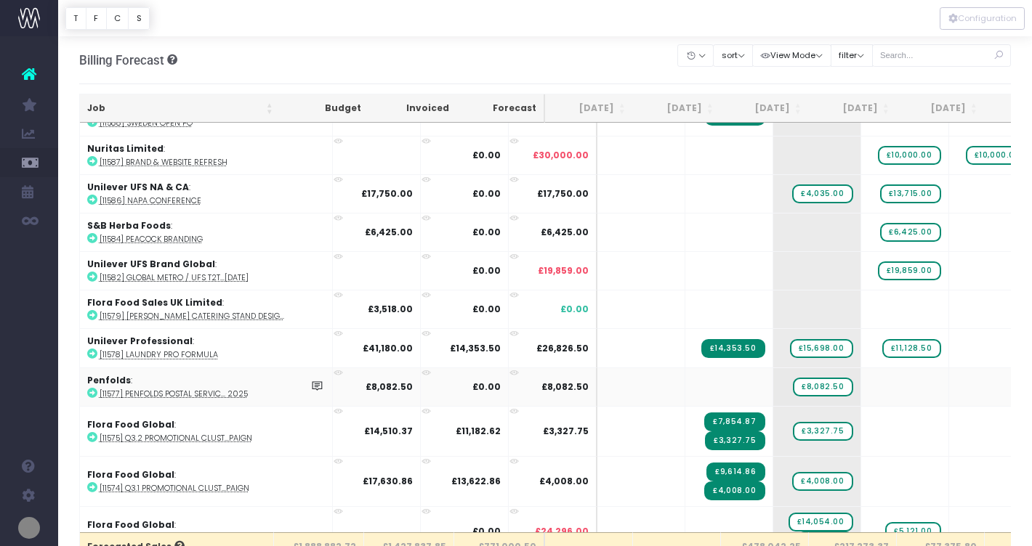
scroll to position [1118, 0]
click at [92, 485] on icon at bounding box center [92, 488] width 10 height 10
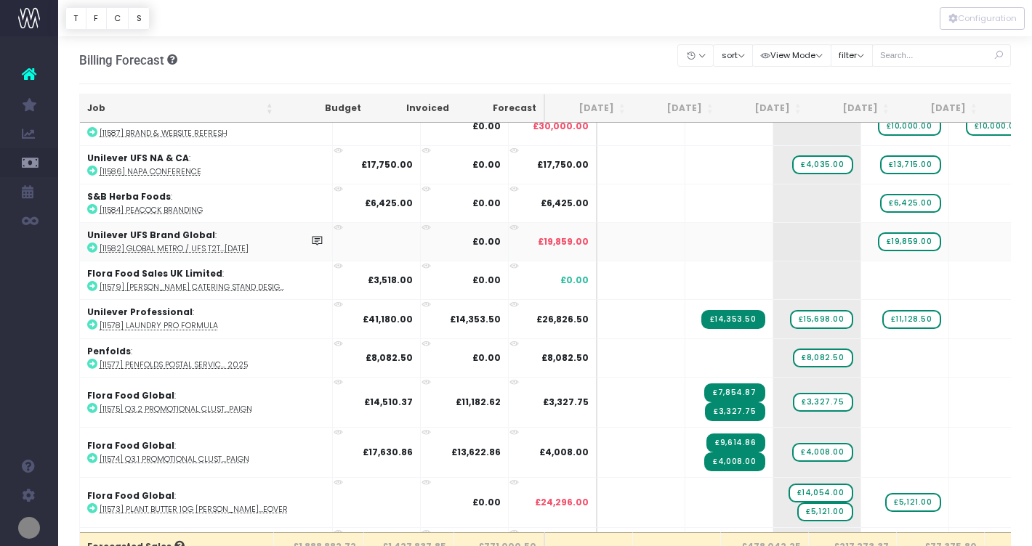
scroll to position [1162, 0]
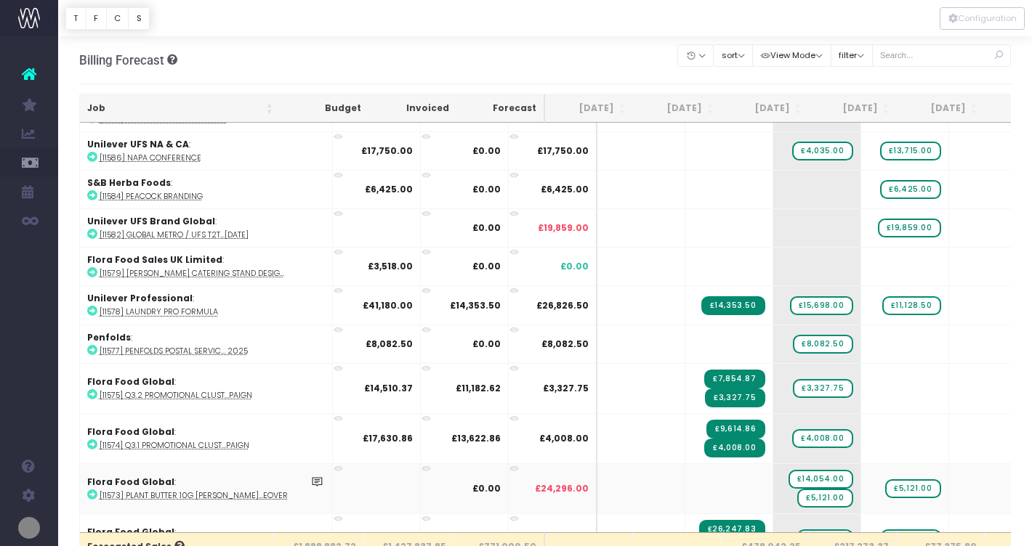
click at [92, 490] on icon at bounding box center [92, 495] width 10 height 10
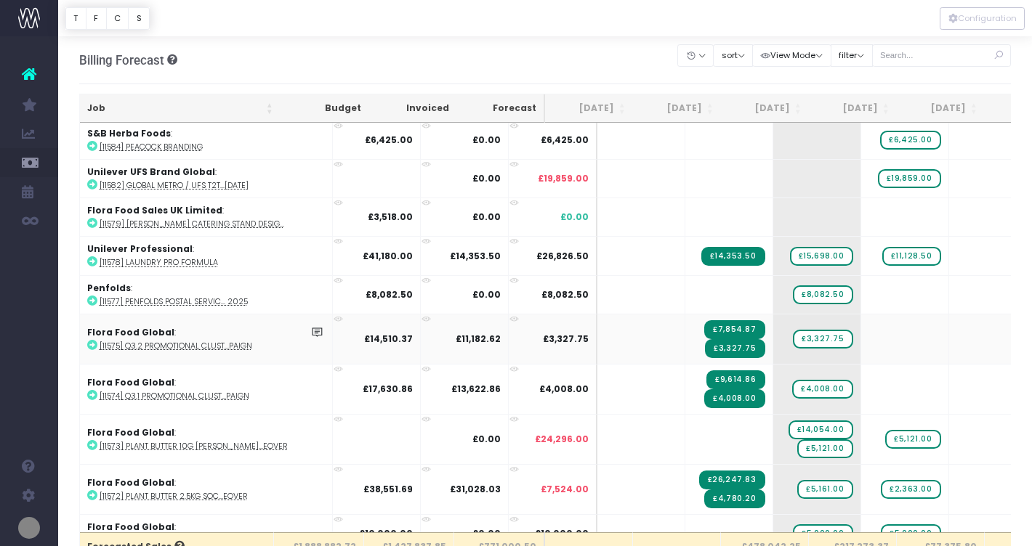
scroll to position [1213, 0]
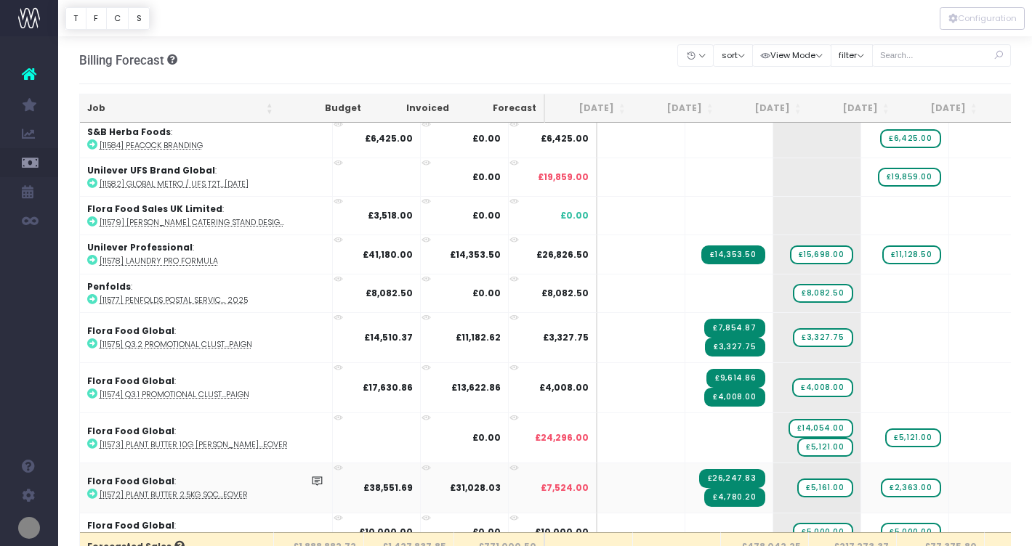
click at [91, 489] on icon at bounding box center [92, 494] width 10 height 10
click at [92, 489] on icon at bounding box center [92, 494] width 10 height 10
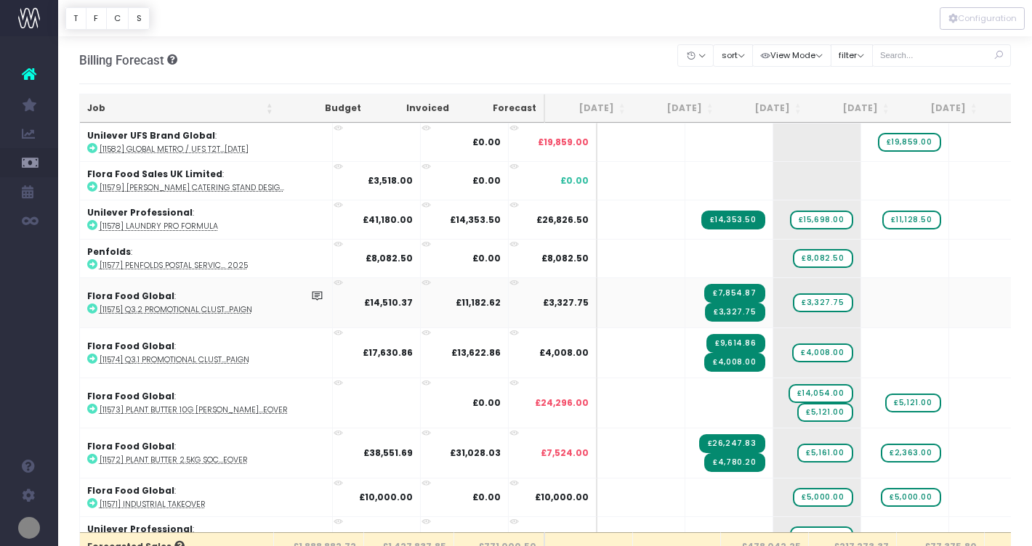
scroll to position [1252, 0]
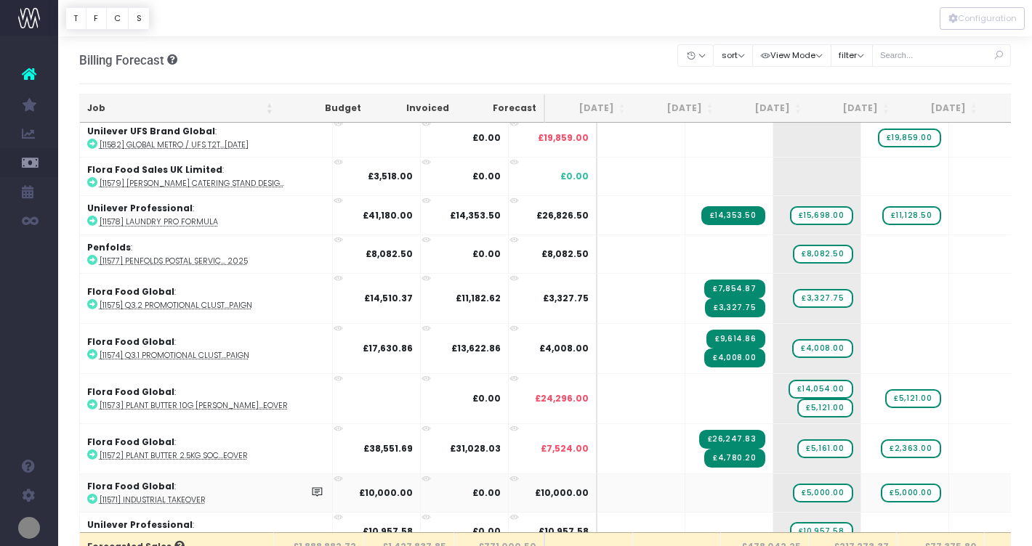
click at [93, 494] on icon at bounding box center [92, 499] width 10 height 10
click at [881, 442] on span "£2,363.00" at bounding box center [911, 449] width 60 height 19
click at [861, 439] on span "+" at bounding box center [883, 448] width 44 height 49
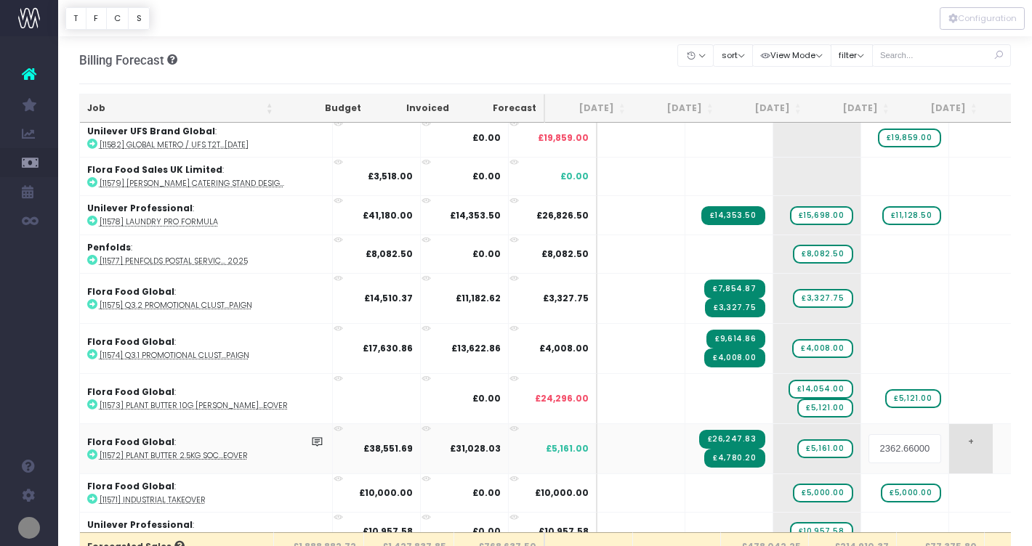
scroll to position [0, 44]
click at [953, 438] on body "Oh my... this is bad. [PERSON_NAME] wasn't able to load this page. Please conta…" at bounding box center [516, 273] width 1032 height 546
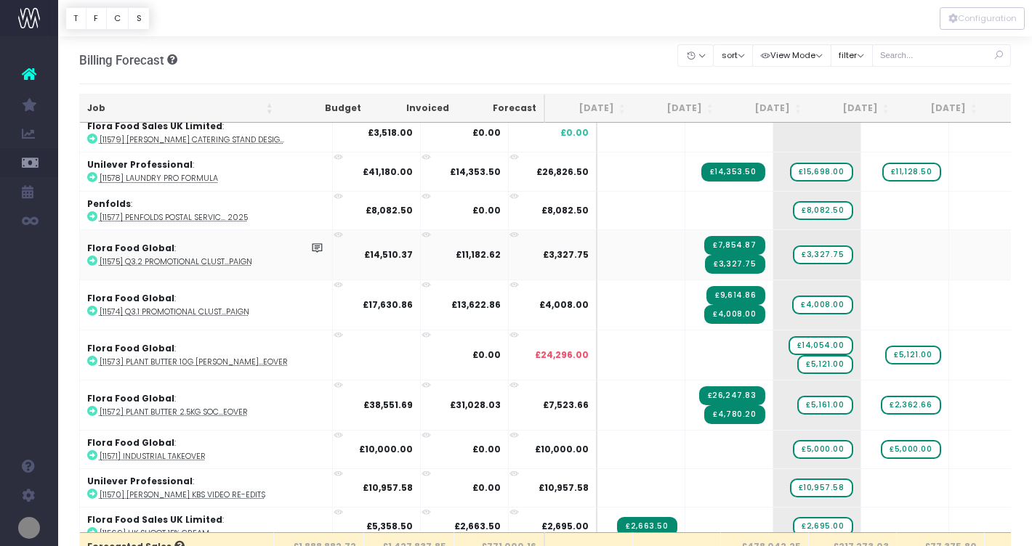
scroll to position [1298, 0]
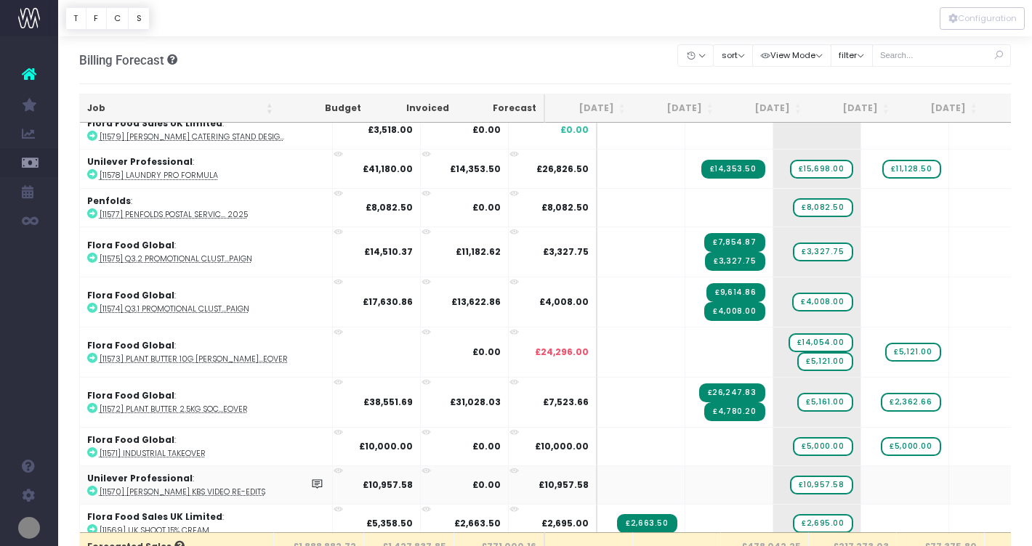
click at [93, 487] on icon at bounding box center [92, 491] width 10 height 10
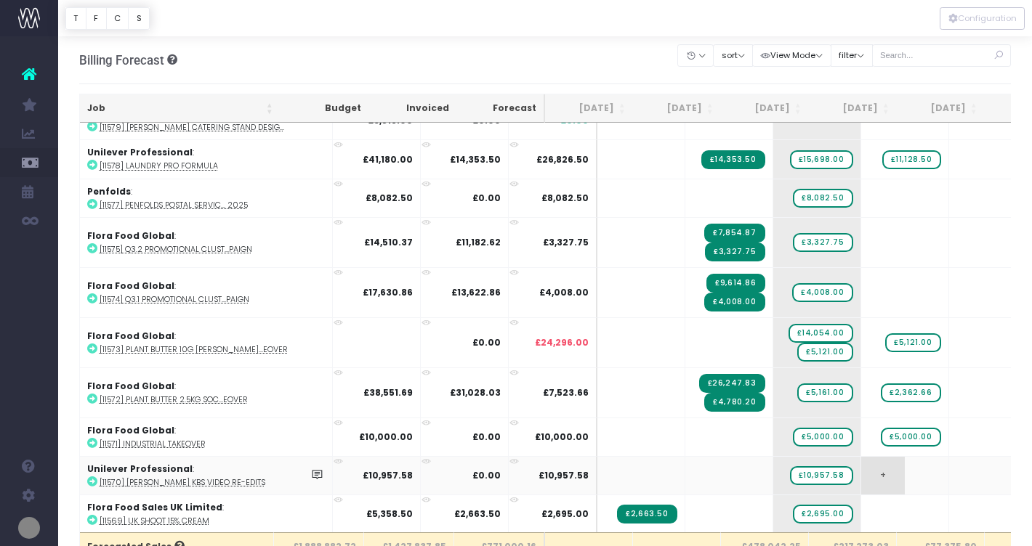
scroll to position [1312, 0]
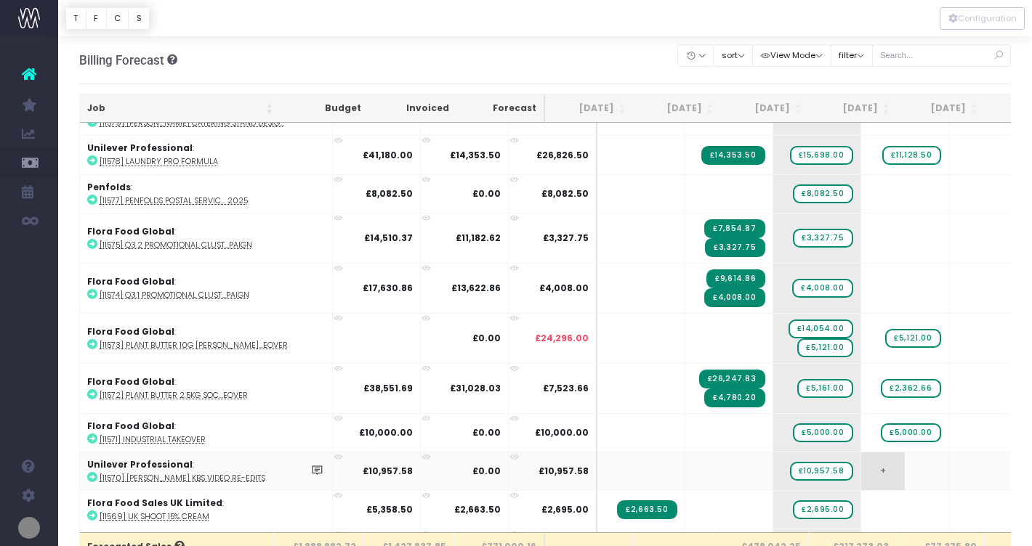
click at [861, 469] on span "+" at bounding box center [883, 472] width 44 height 38
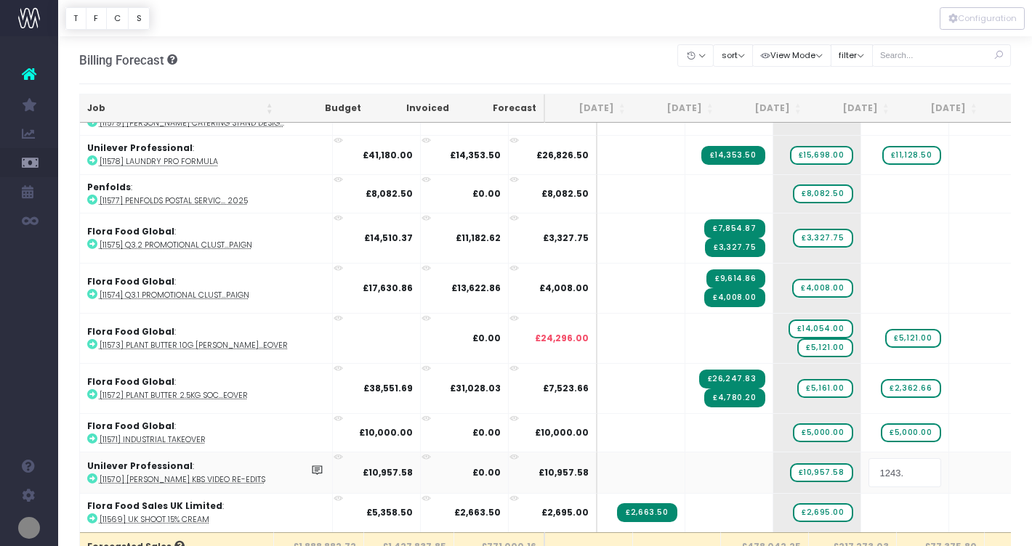
type input "1243.8"
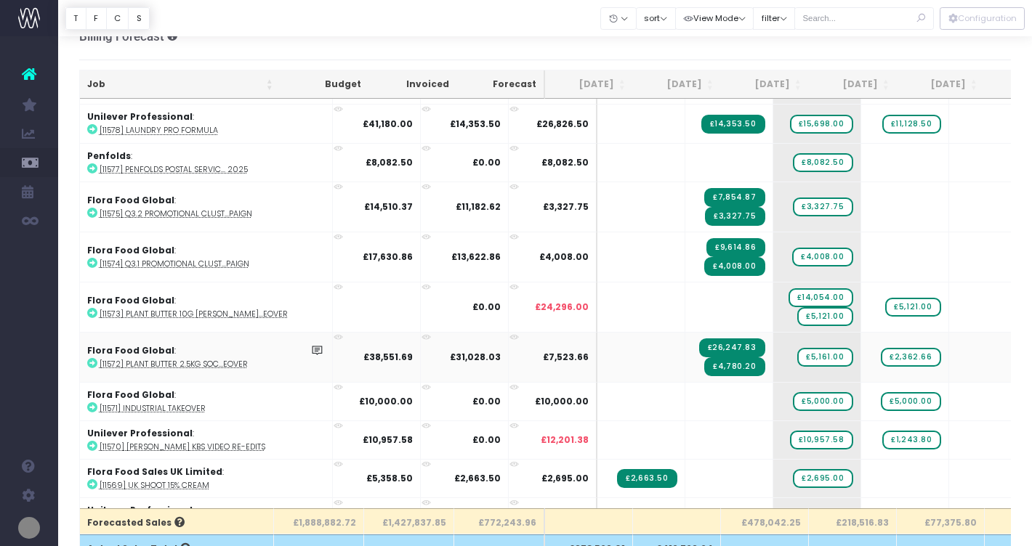
scroll to position [1324, 0]
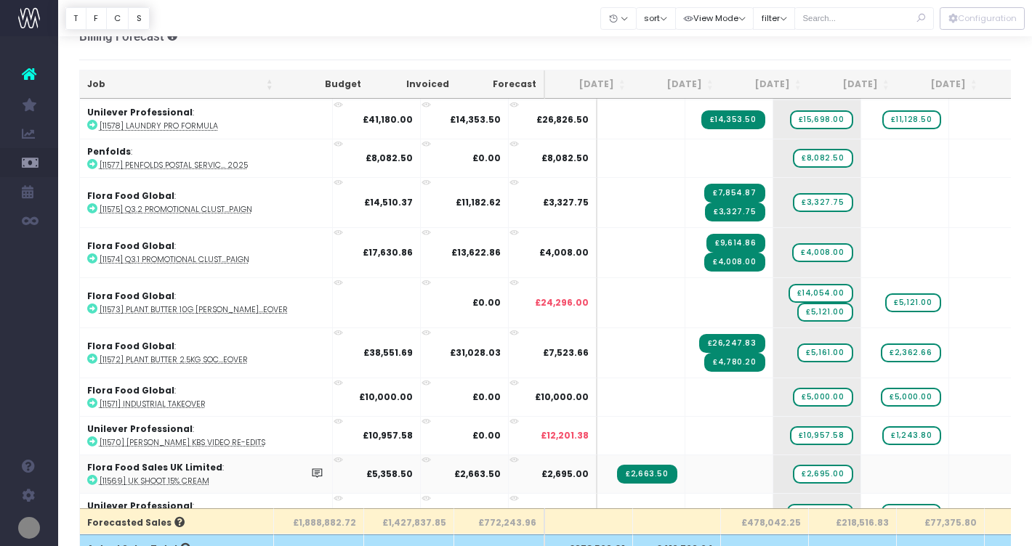
click at [90, 475] on icon at bounding box center [92, 480] width 10 height 10
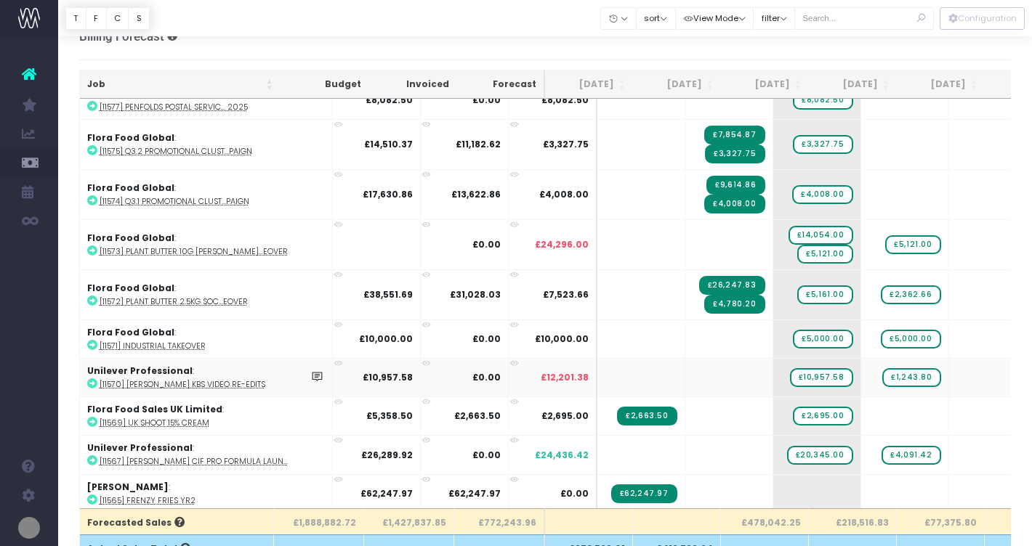
scroll to position [1383, 0]
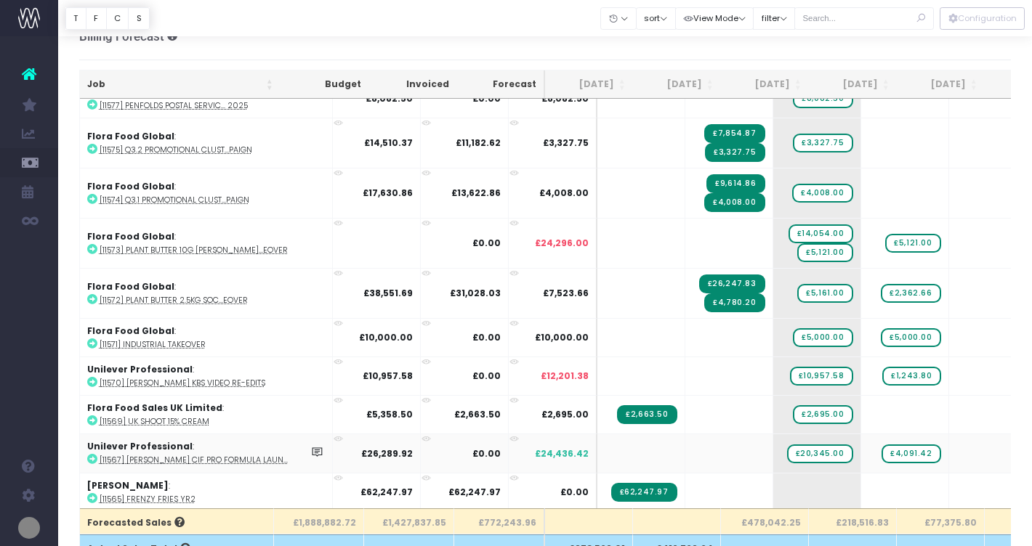
click at [89, 456] on icon at bounding box center [92, 459] width 10 height 10
click at [881, 446] on span "£4,091.42" at bounding box center [910, 454] width 59 height 19
click at [861, 449] on span "+" at bounding box center [883, 453] width 44 height 38
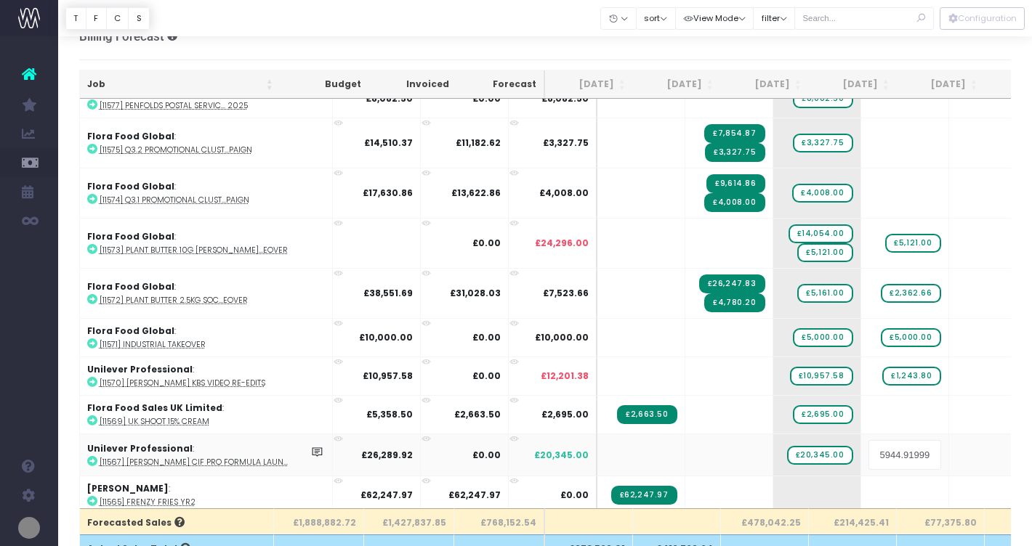
scroll to position [0, 39]
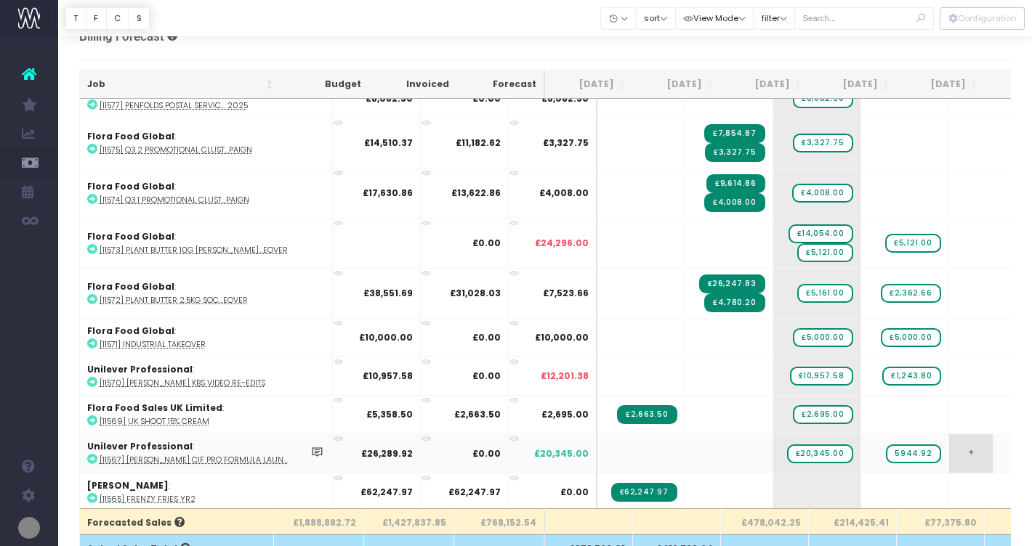
click at [929, 447] on body "Oh my... this is bad. [PERSON_NAME] wasn't able to load this page. Please conta…" at bounding box center [516, 249] width 1032 height 546
click at [861, 442] on span "+" at bounding box center [883, 453] width 44 height 38
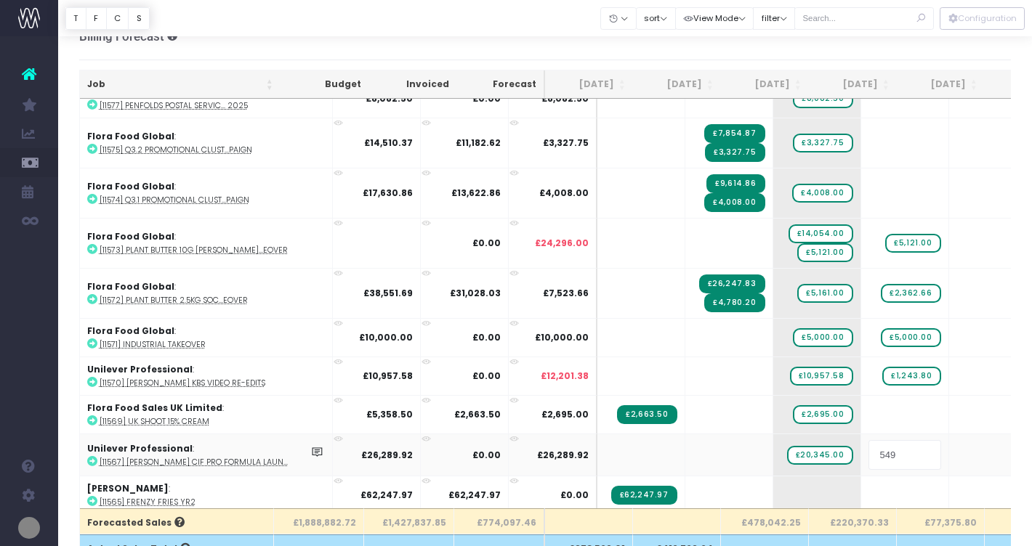
type input "5497"
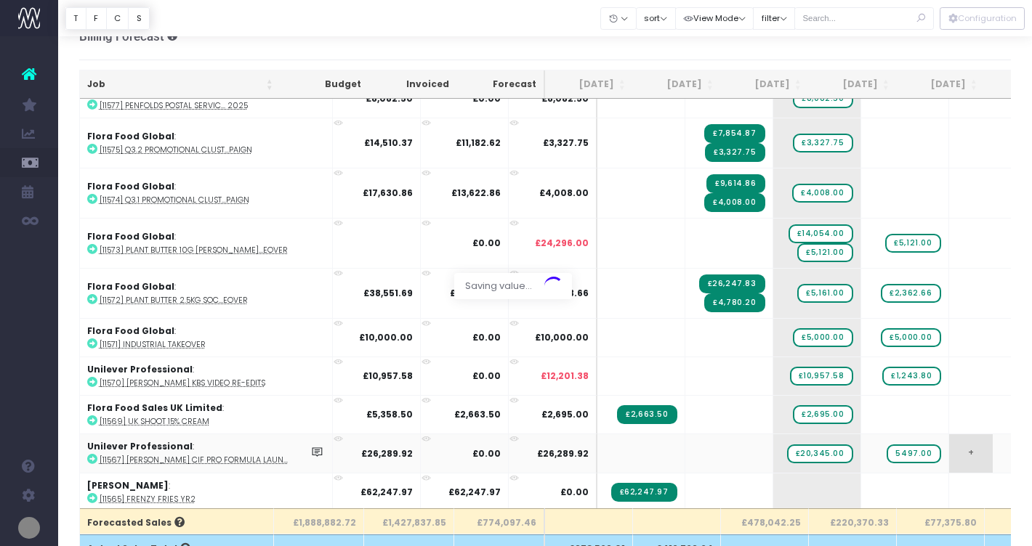
click at [950, 444] on body "Oh my... this is bad. [PERSON_NAME] wasn't able to load this page. Please conta…" at bounding box center [516, 249] width 1032 height 546
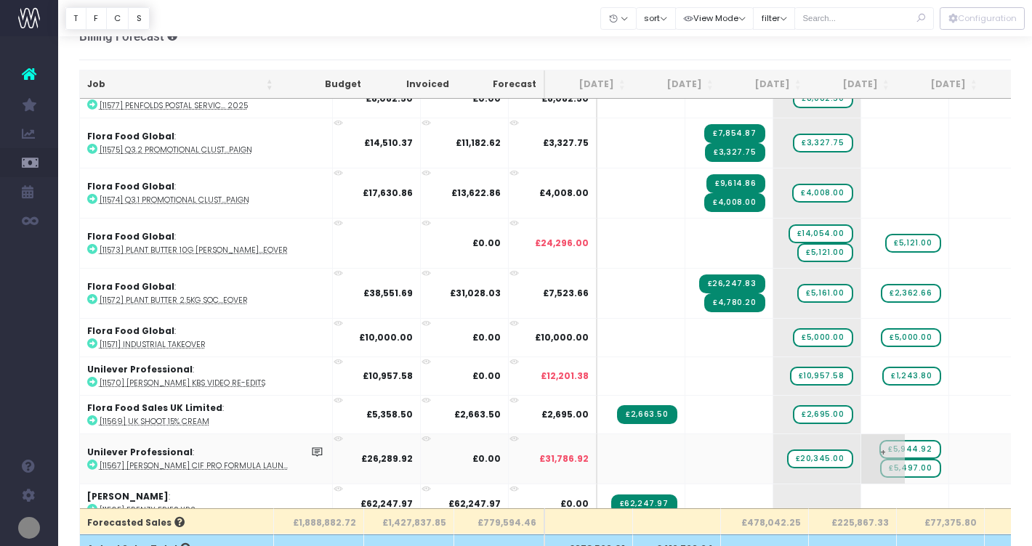
click at [861, 447] on span "+" at bounding box center [883, 458] width 44 height 49
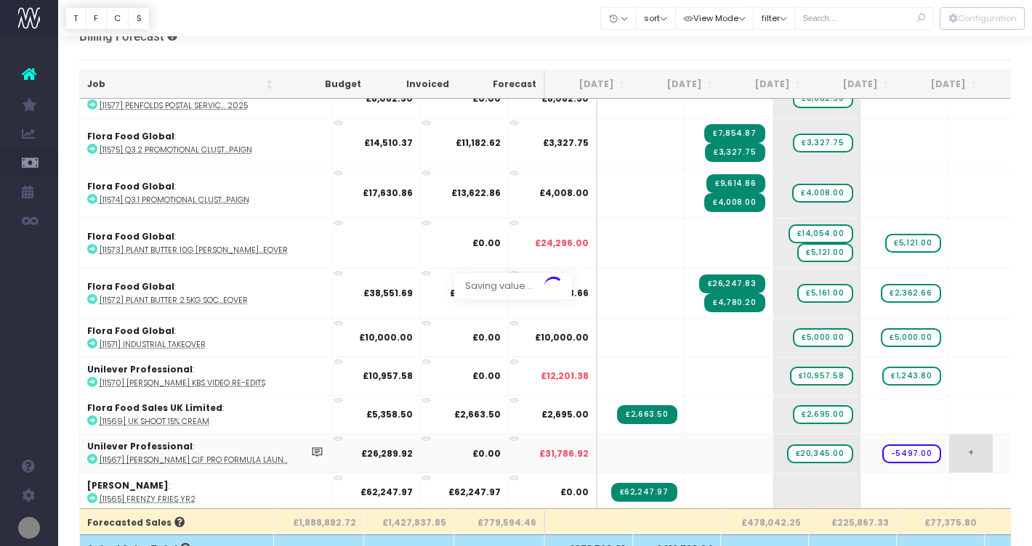
click at [972, 449] on body "Oh my... this is bad. [PERSON_NAME] wasn't able to load this page. Please conta…" at bounding box center [516, 249] width 1032 height 546
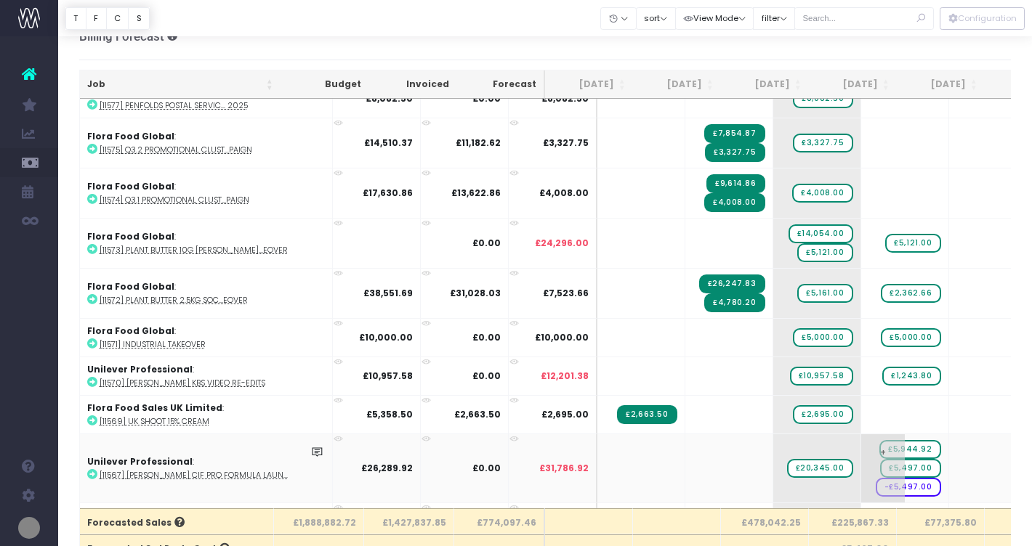
click at [875, 485] on span "-£5,497.00" at bounding box center [907, 487] width 65 height 19
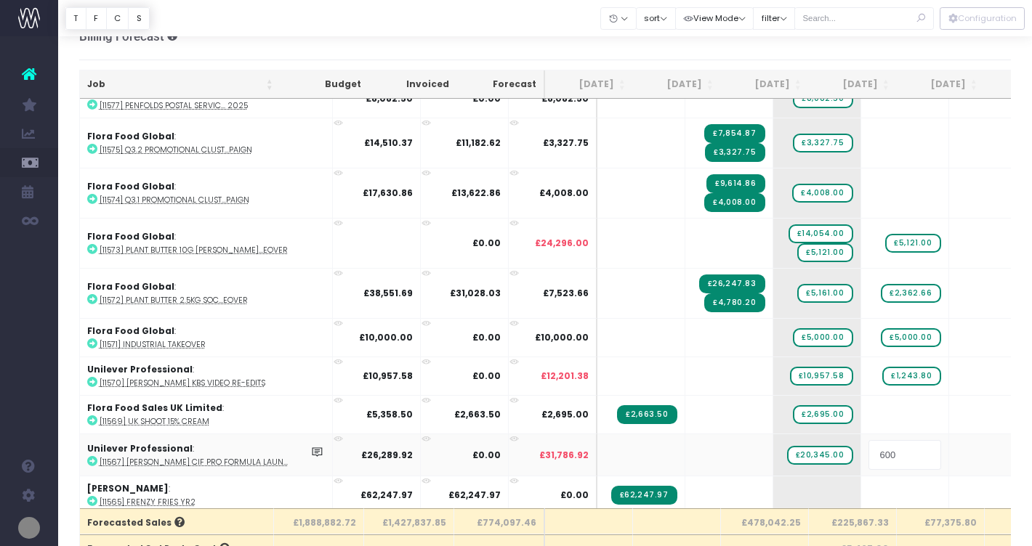
type input "6000"
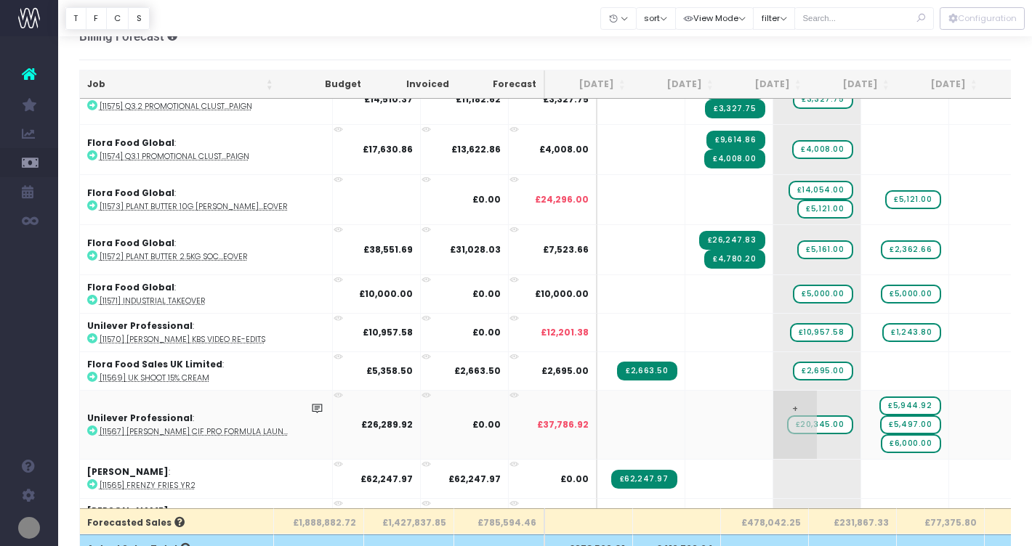
scroll to position [1457, 0]
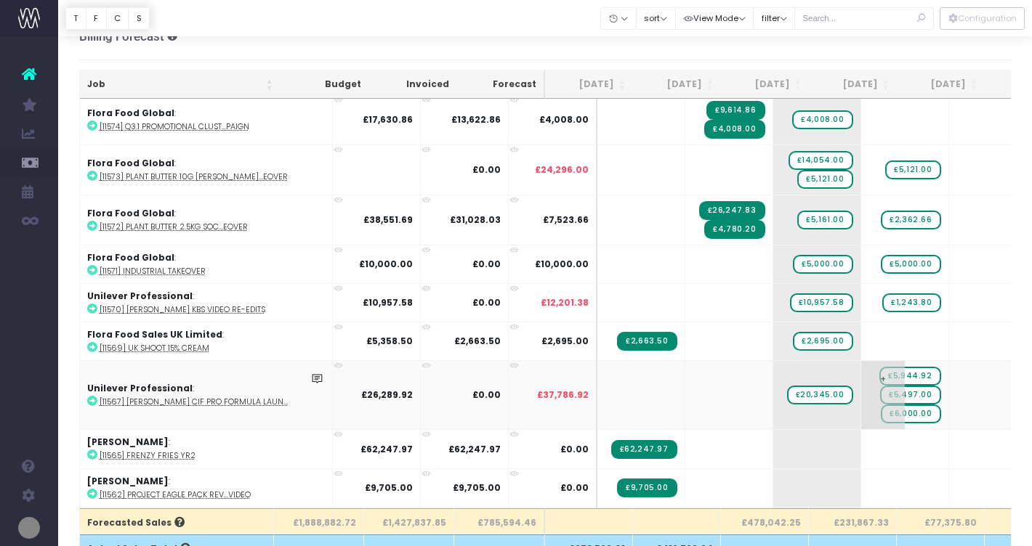
click at [861, 376] on span "+" at bounding box center [883, 395] width 44 height 68
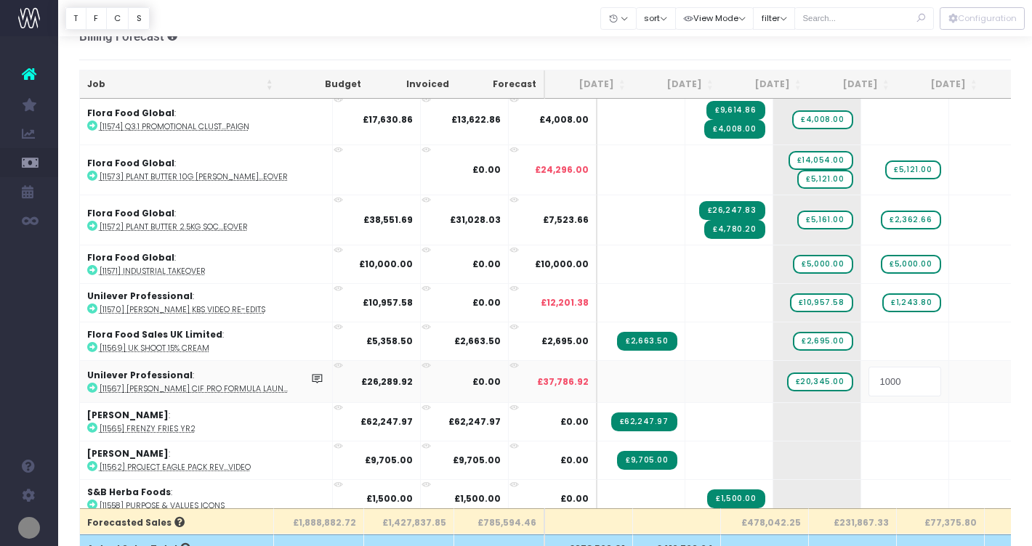
type input "10000"
click at [956, 375] on body "Oh my... this is bad. [PERSON_NAME] wasn't able to load this page. Please conta…" at bounding box center [516, 249] width 1032 height 546
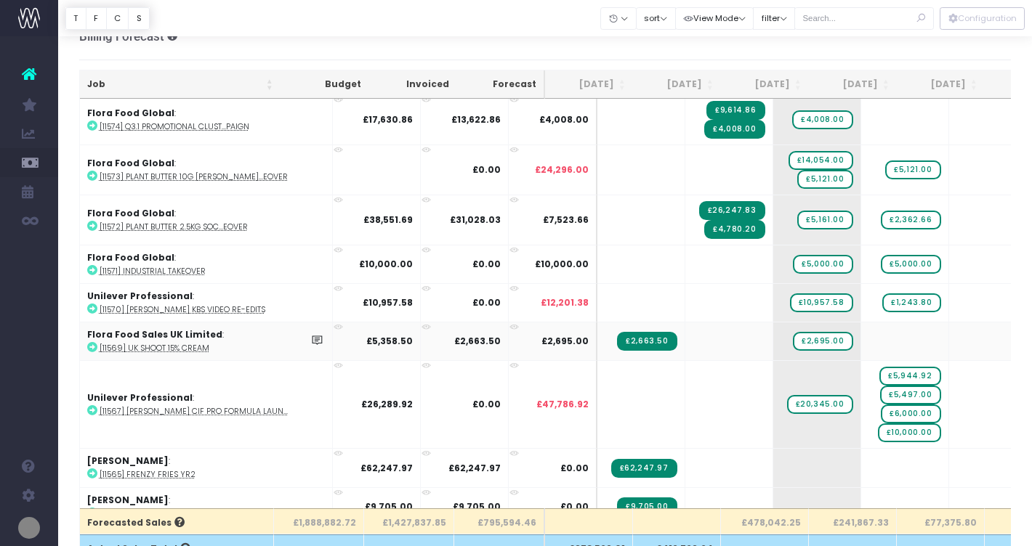
scroll to position [1465, 0]
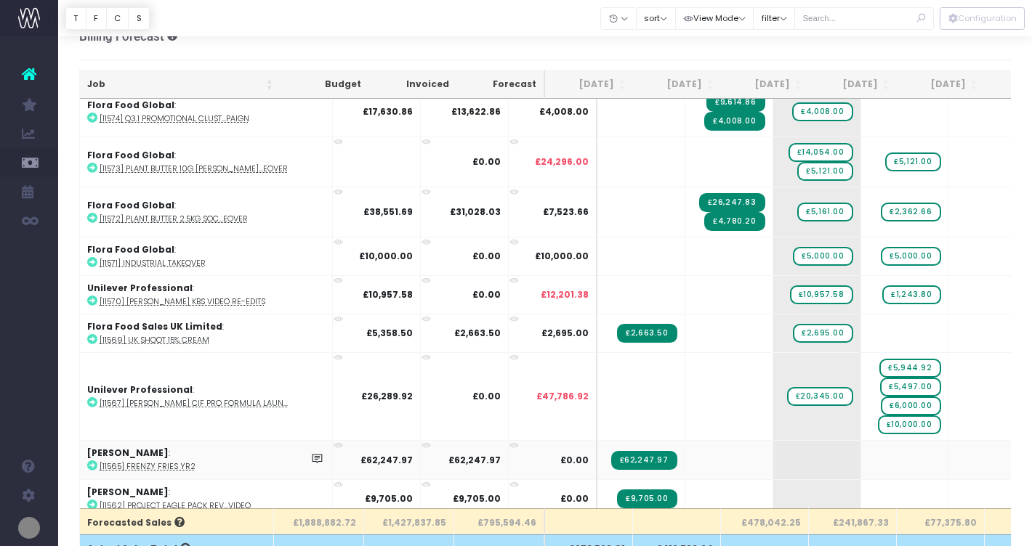
click at [89, 461] on icon at bounding box center [92, 466] width 10 height 10
